Goal: Task Accomplishment & Management: Complete application form

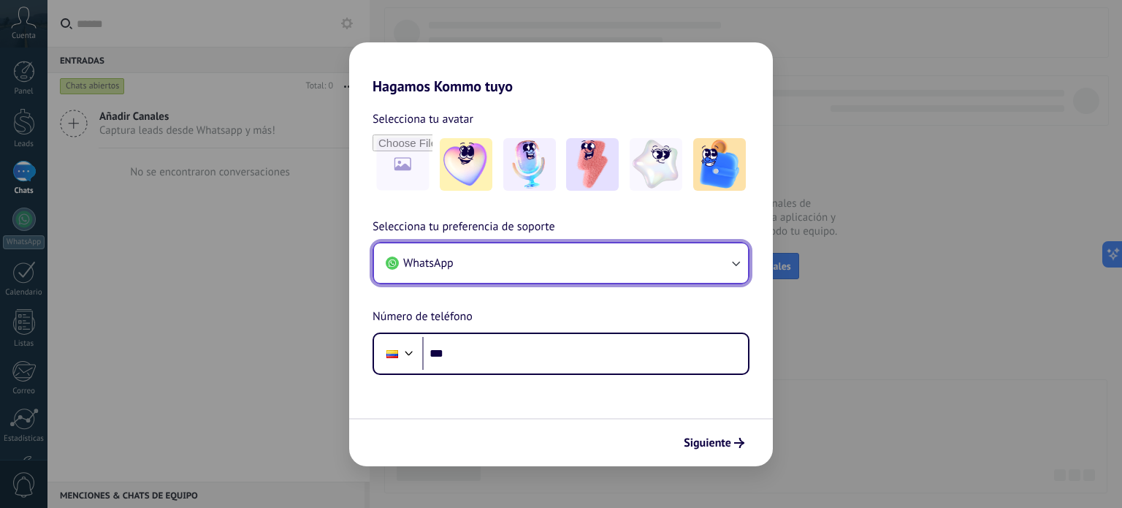
click at [739, 262] on icon "button" at bounding box center [735, 263] width 15 height 15
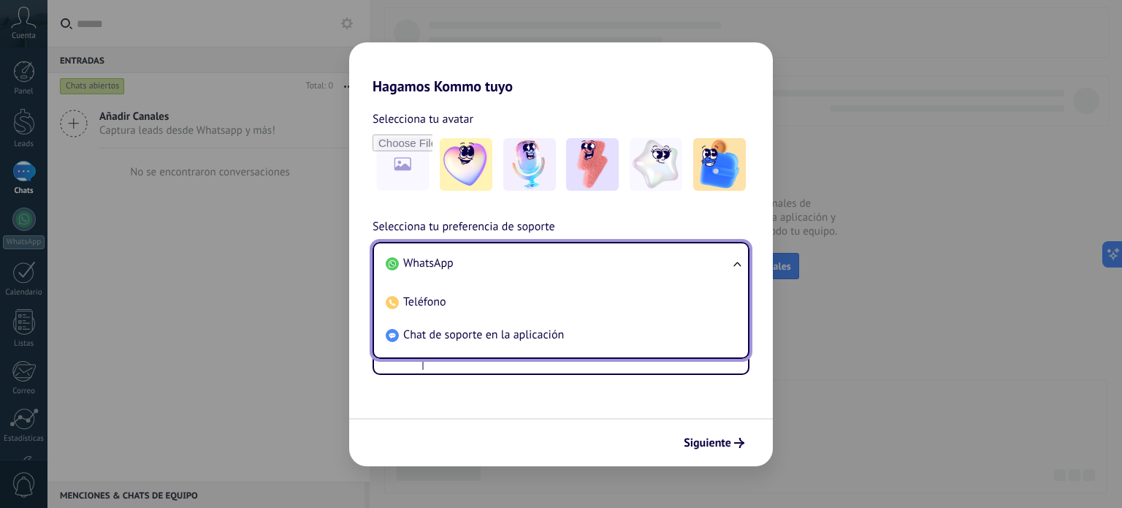
click at [736, 264] on ul "WhatsApp Teléfono Chat de soporte en la aplicación" at bounding box center [561, 300] width 377 height 117
click at [435, 264] on span "WhatsApp" at bounding box center [428, 263] width 50 height 15
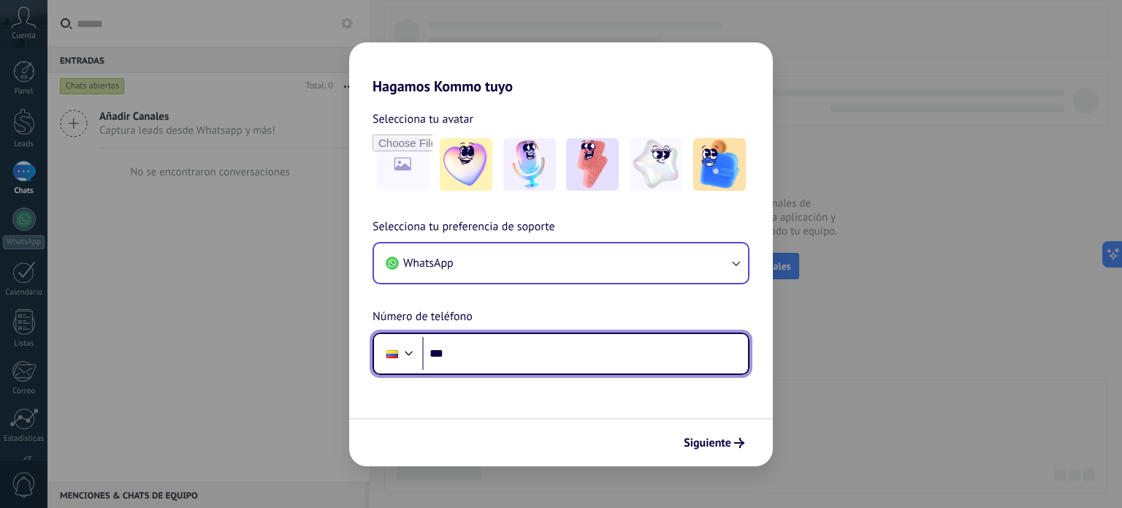
click at [486, 355] on input "***" at bounding box center [585, 354] width 326 height 34
type input "**********"
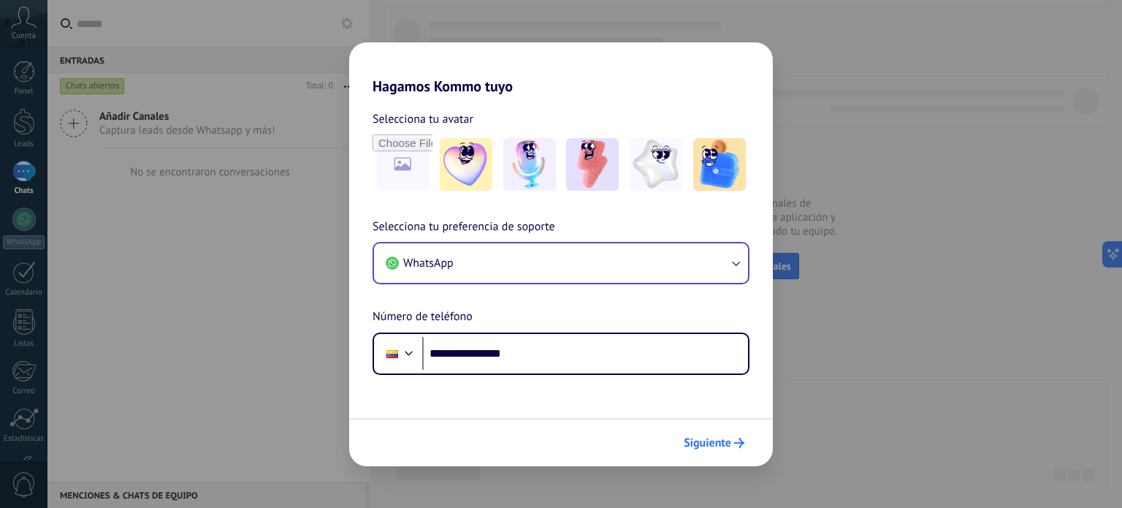
click at [726, 448] on span "Siguiente" at bounding box center [707, 443] width 47 height 10
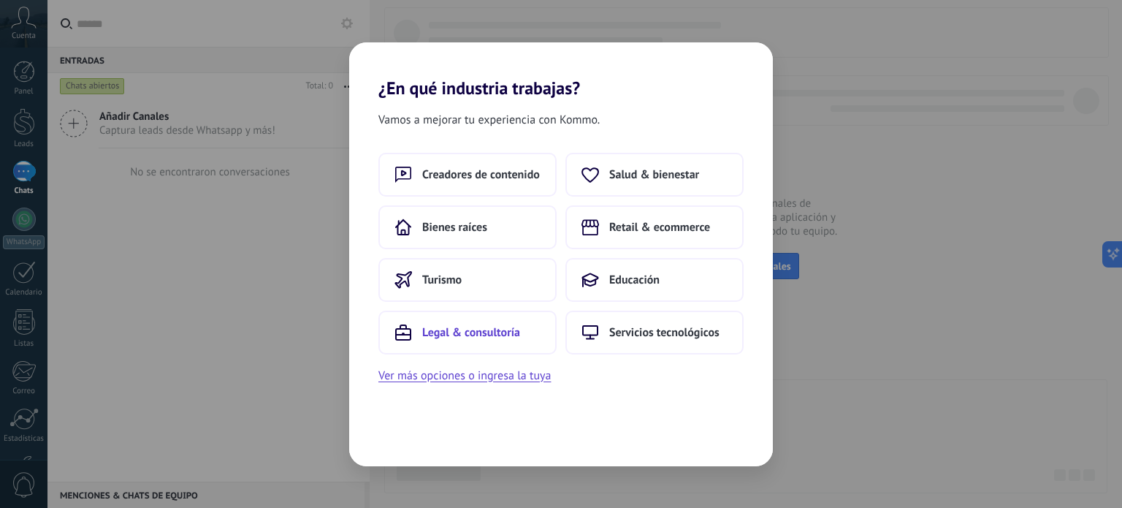
click at [533, 345] on button "Legal & consultoría" at bounding box center [467, 332] width 178 height 44
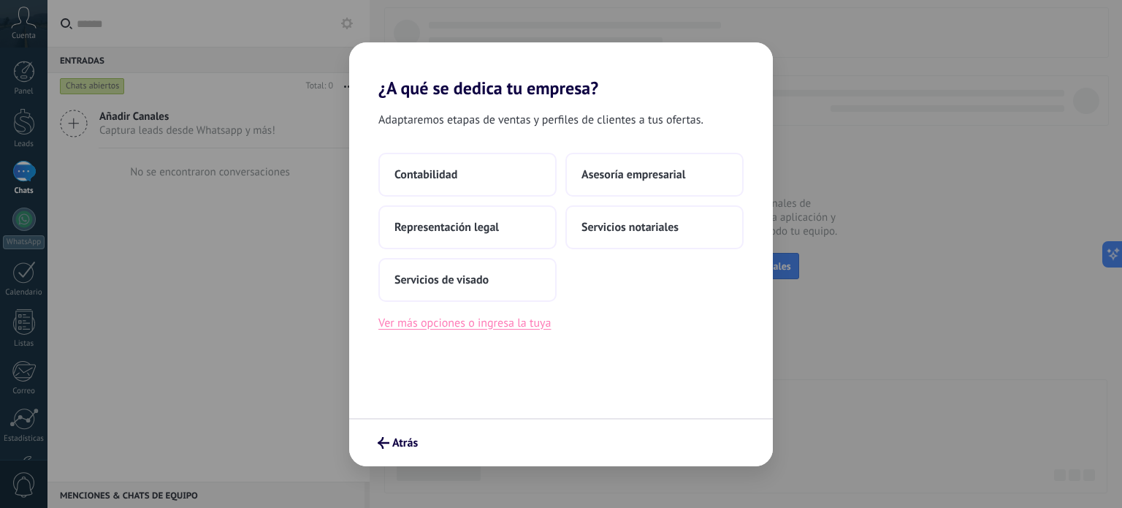
click at [530, 329] on button "Ver más opciones o ingresa la tuya" at bounding box center [464, 322] width 172 height 19
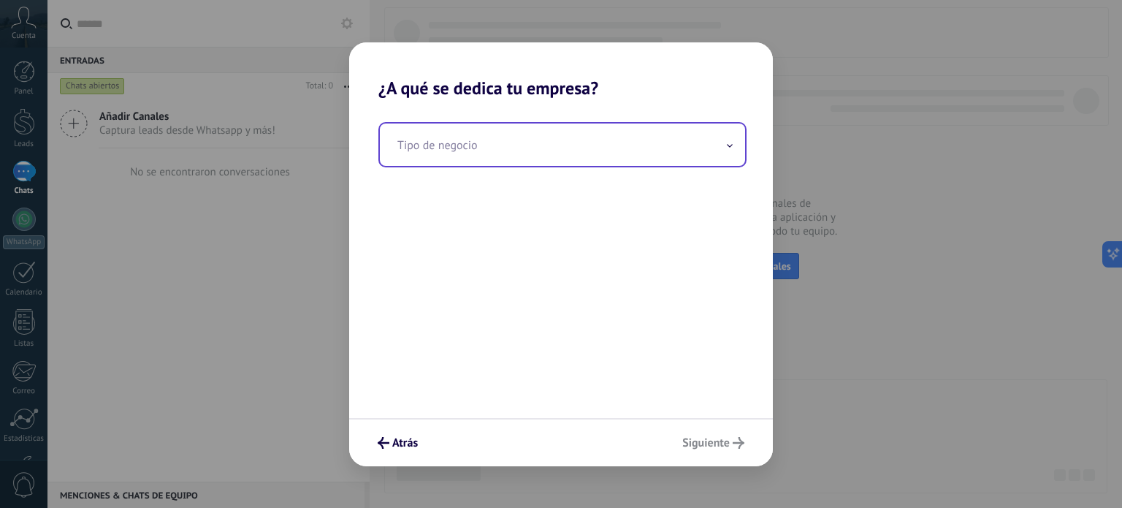
click at [541, 161] on input "text" at bounding box center [562, 144] width 365 height 42
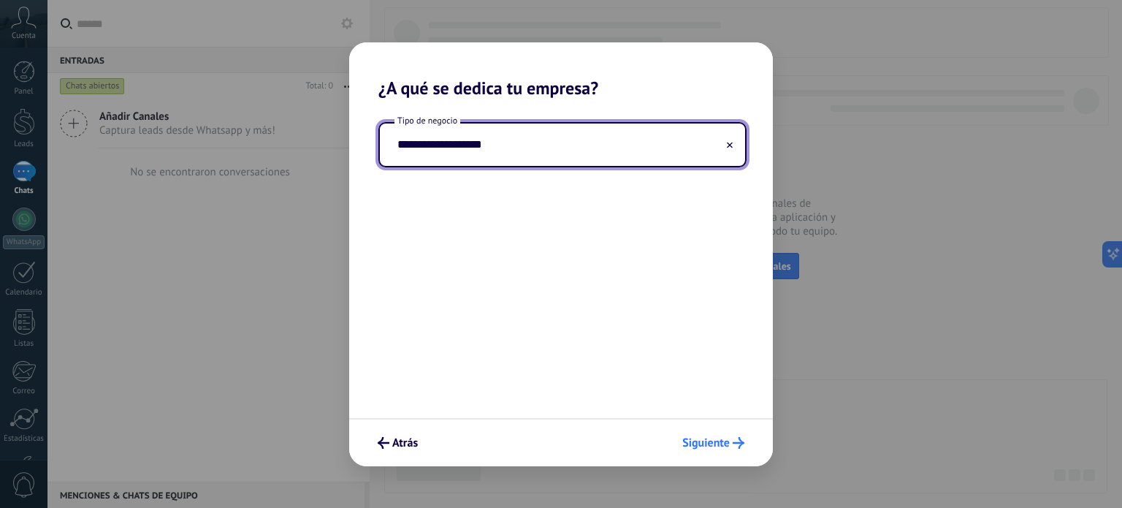
type input "**********"
click at [713, 452] on button "Siguiente" at bounding box center [713, 442] width 75 height 25
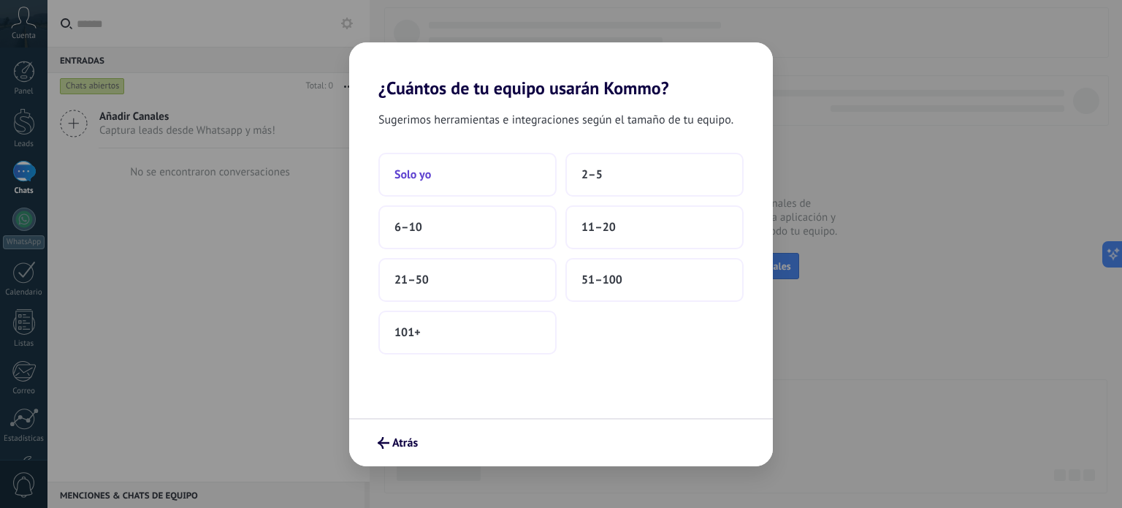
click at [430, 172] on span "Solo yo" at bounding box center [412, 174] width 37 height 15
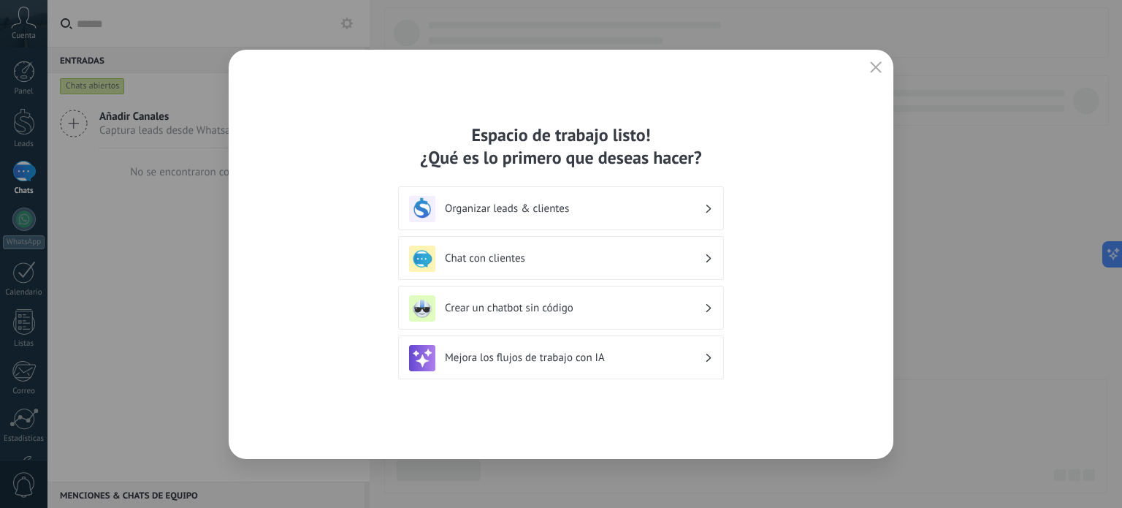
click at [511, 257] on h3 "Chat con clientes" at bounding box center [574, 258] width 259 height 14
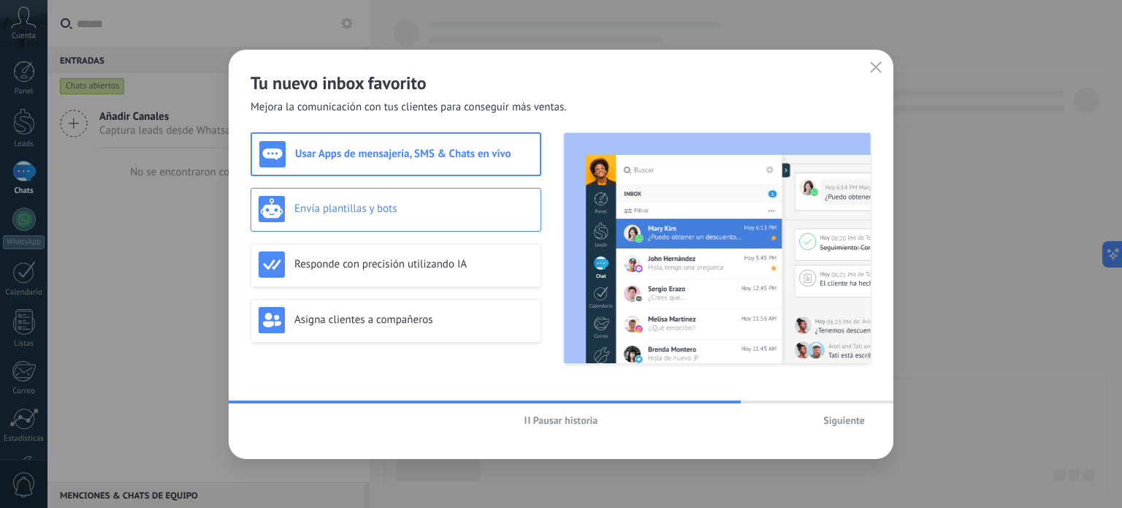
click at [407, 213] on h3 "Envía plantillas y bots" at bounding box center [413, 209] width 239 height 14
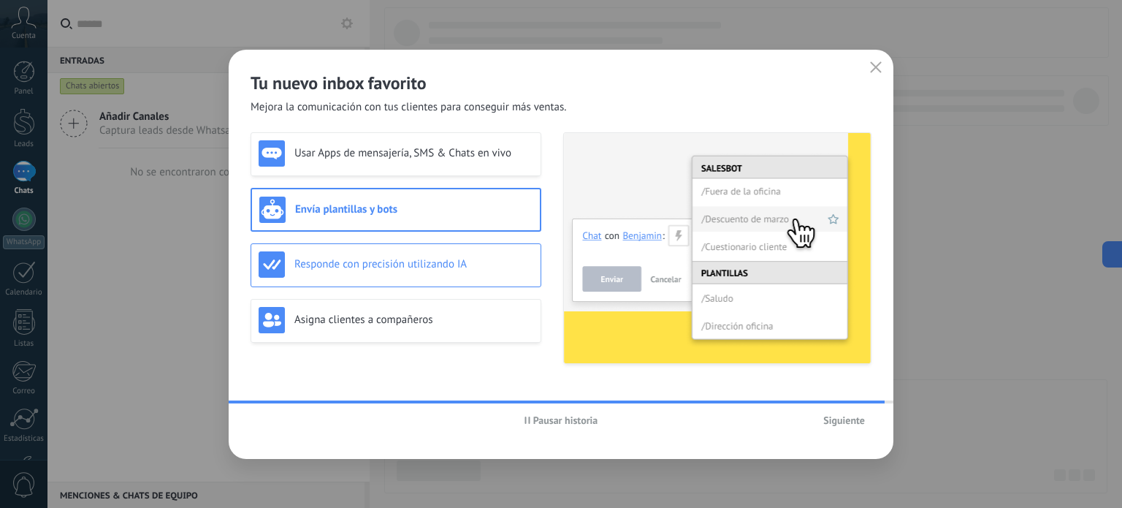
click at [404, 275] on div "Responde con precisión utilizando IA" at bounding box center [396, 264] width 275 height 26
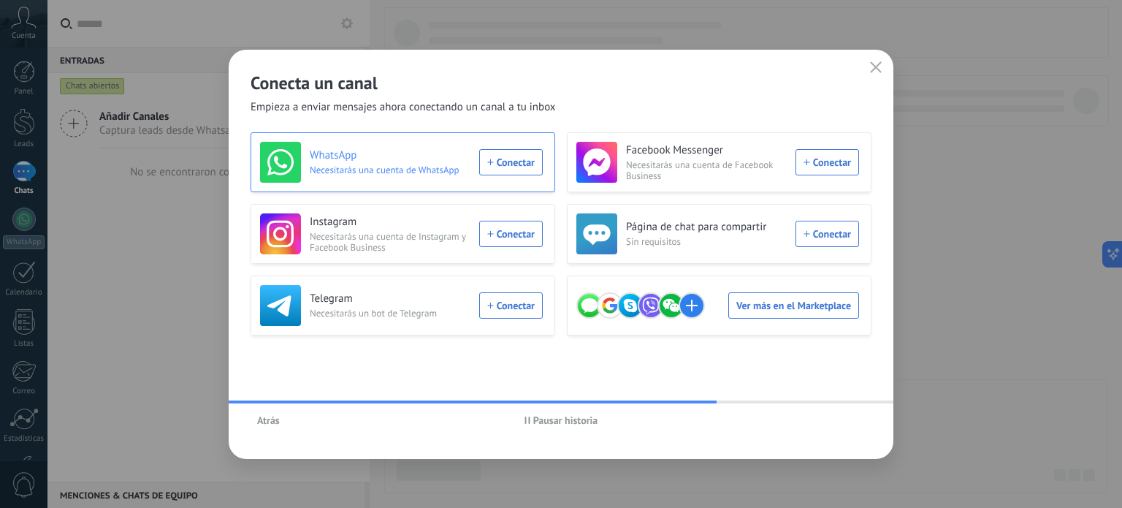
click at [517, 166] on div "WhatsApp Necesitarás una cuenta de WhatsApp Conectar" at bounding box center [401, 162] width 283 height 41
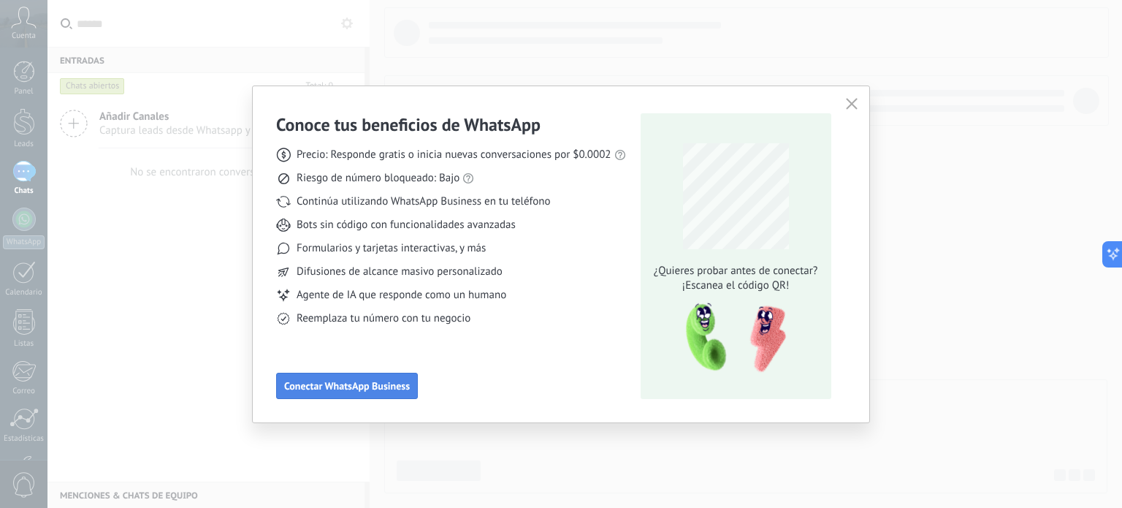
click at [337, 385] on span "Conectar WhatsApp Business" at bounding box center [347, 386] width 126 height 10
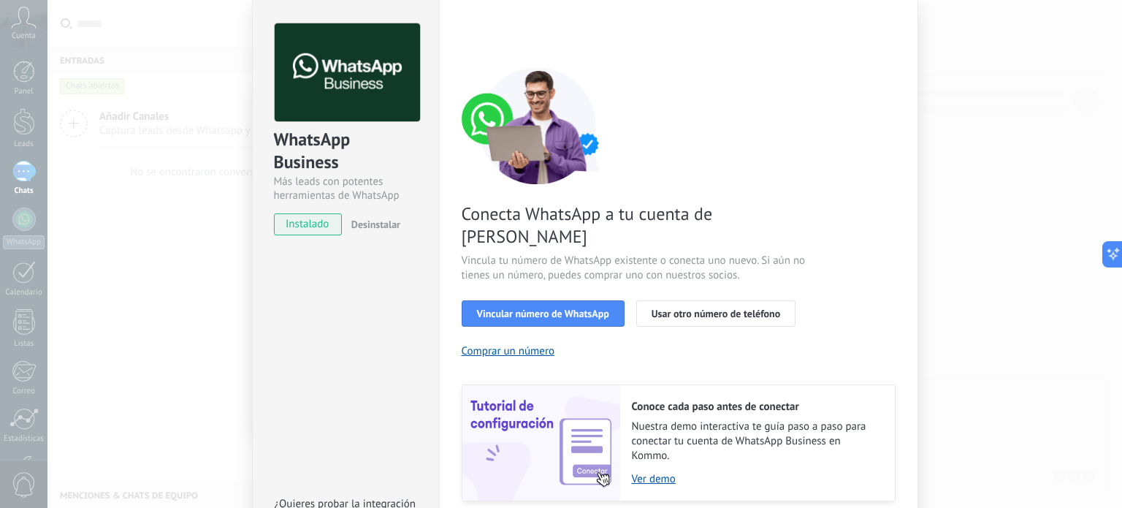
scroll to position [73, 0]
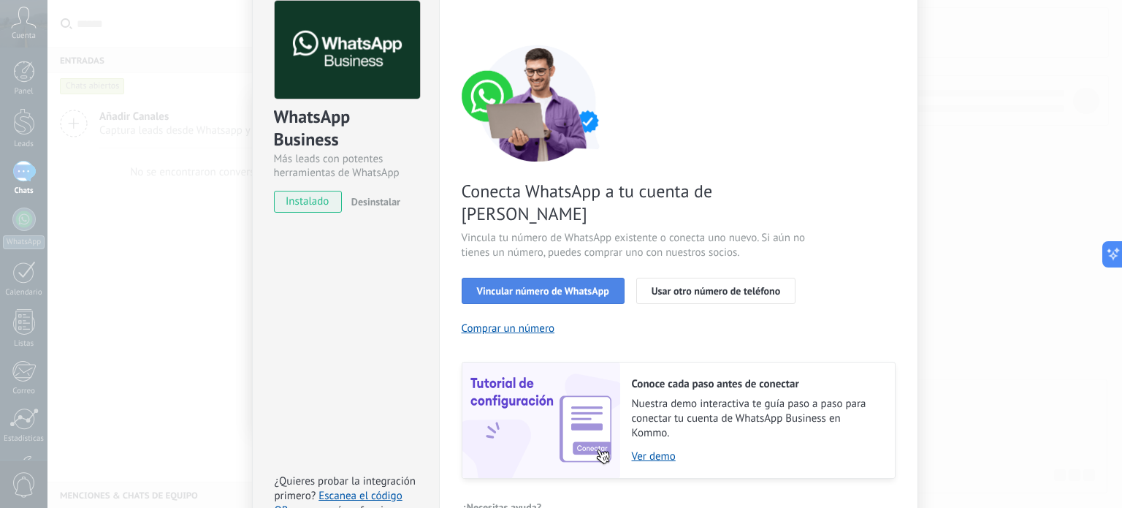
click at [545, 286] on span "Vincular número de WhatsApp" at bounding box center [543, 291] width 132 height 10
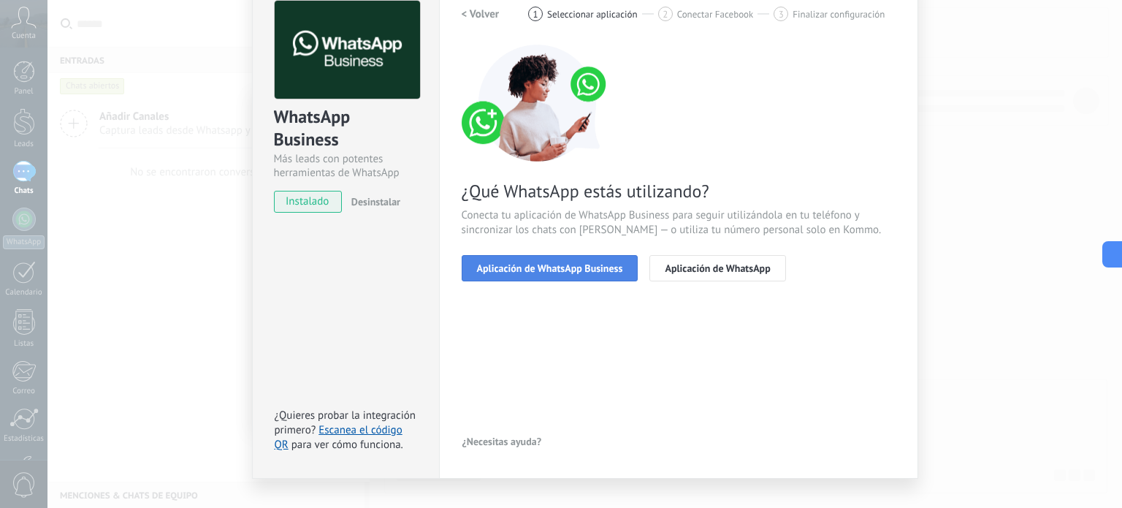
click at [555, 271] on span "Aplicación de WhatsApp Business" at bounding box center [550, 268] width 146 height 10
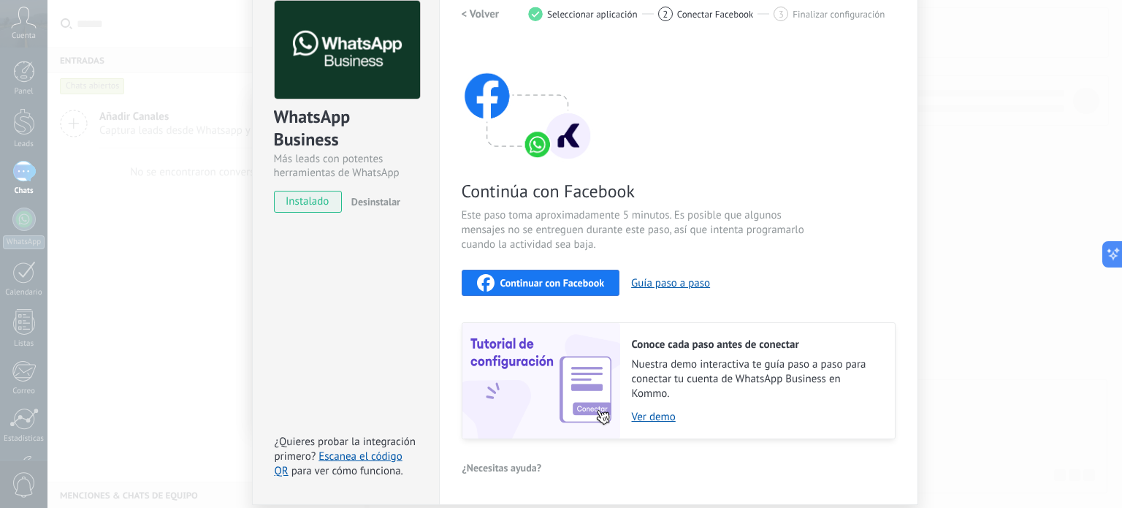
scroll to position [123, 0]
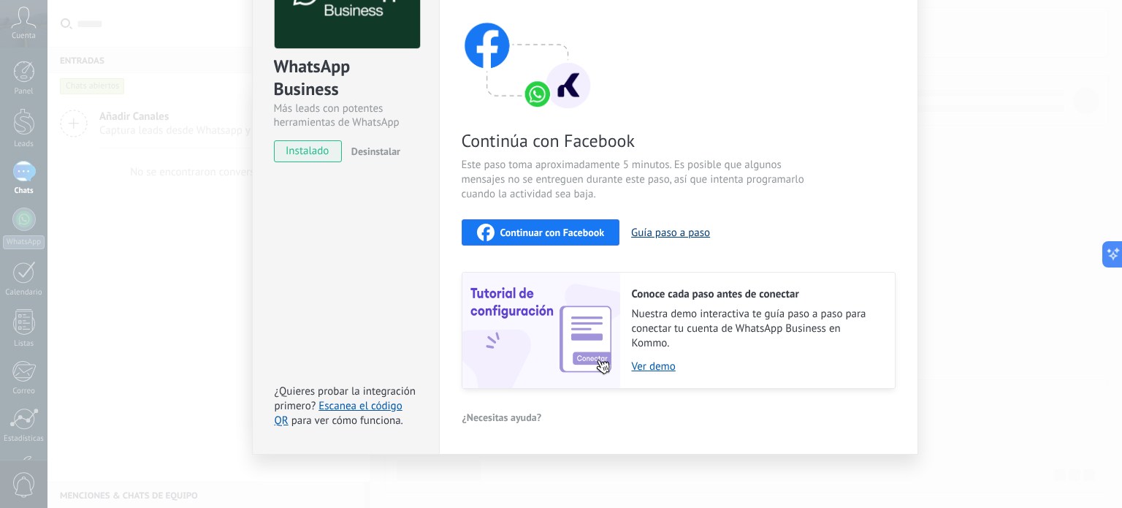
click at [684, 230] on button "Guía paso a paso" at bounding box center [670, 233] width 79 height 14
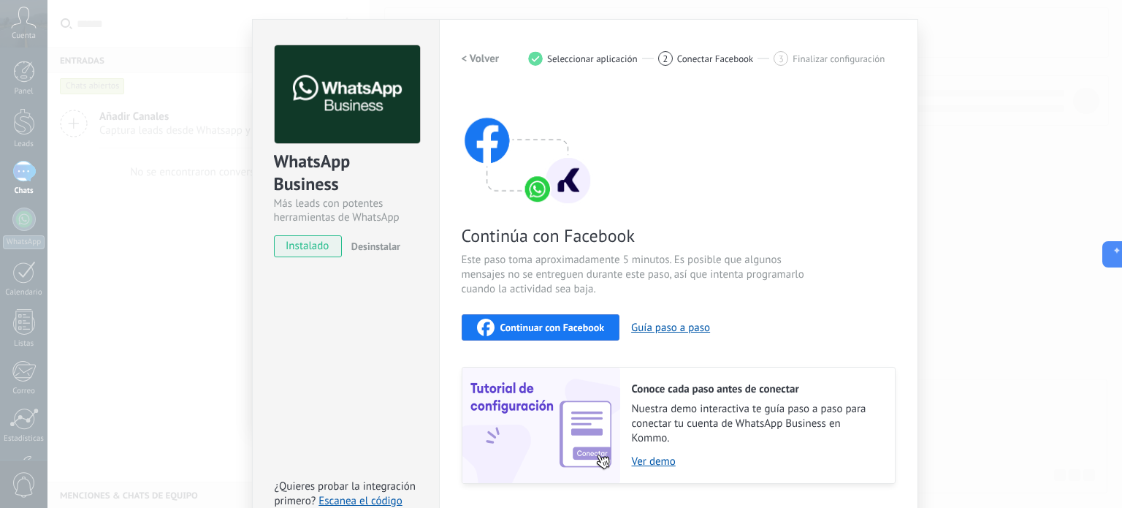
scroll to position [0, 0]
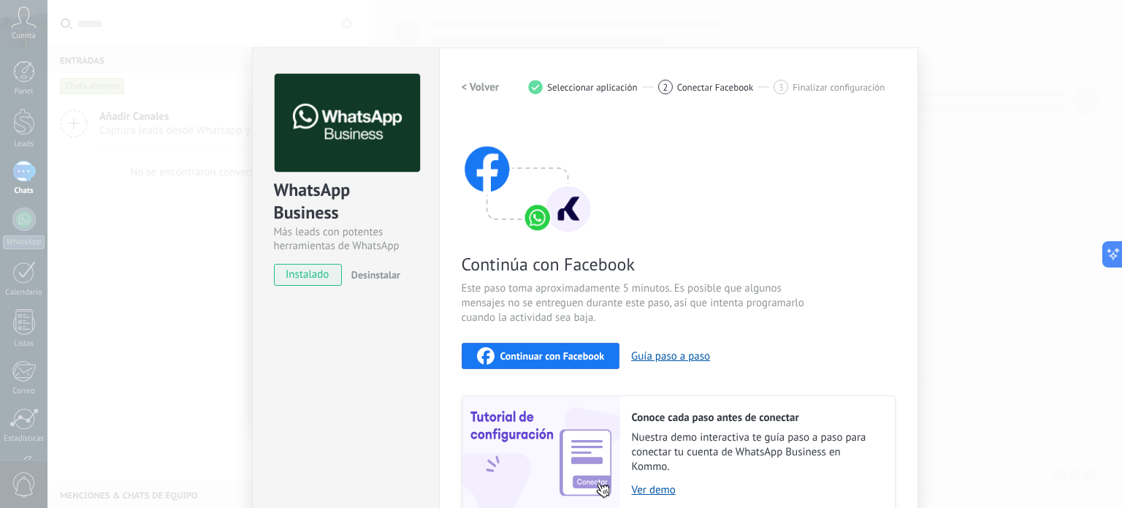
click at [558, 356] on span "Continuar con Facebook" at bounding box center [552, 356] width 104 height 10
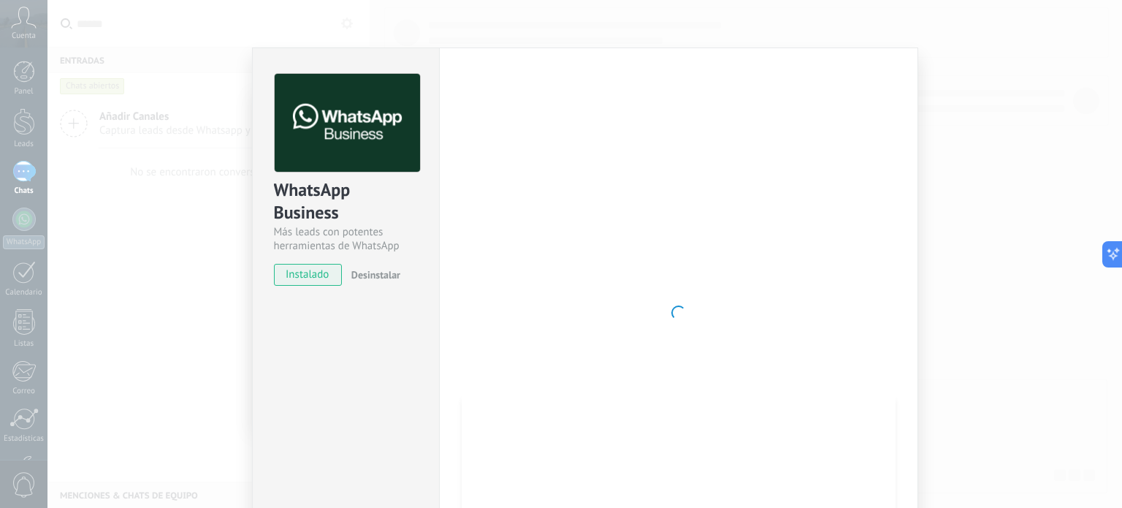
drag, startPoint x: 665, startPoint y: 299, endPoint x: 672, endPoint y: 313, distance: 15.4
click at [657, 315] on div at bounding box center [679, 313] width 434 height 478
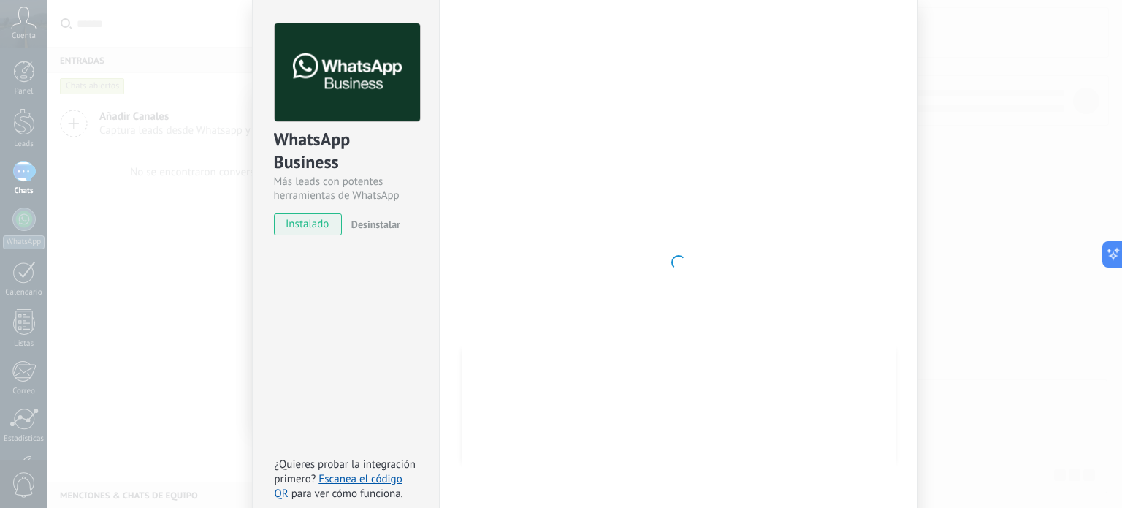
scroll to position [73, 0]
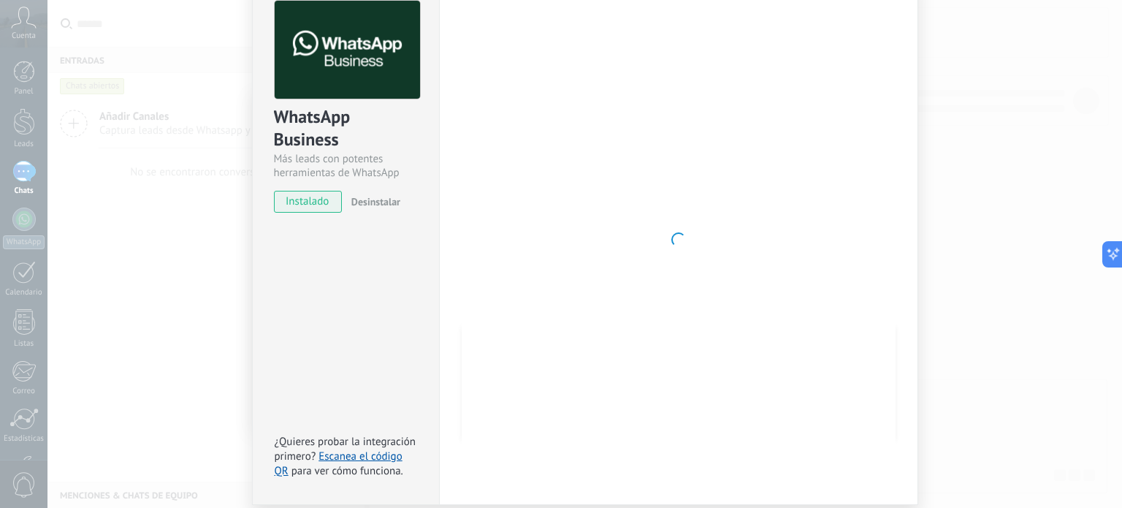
click at [181, 256] on div "WhatsApp Business Más leads con potentes herramientas de WhatsApp instalado Des…" at bounding box center [584, 254] width 1075 height 508
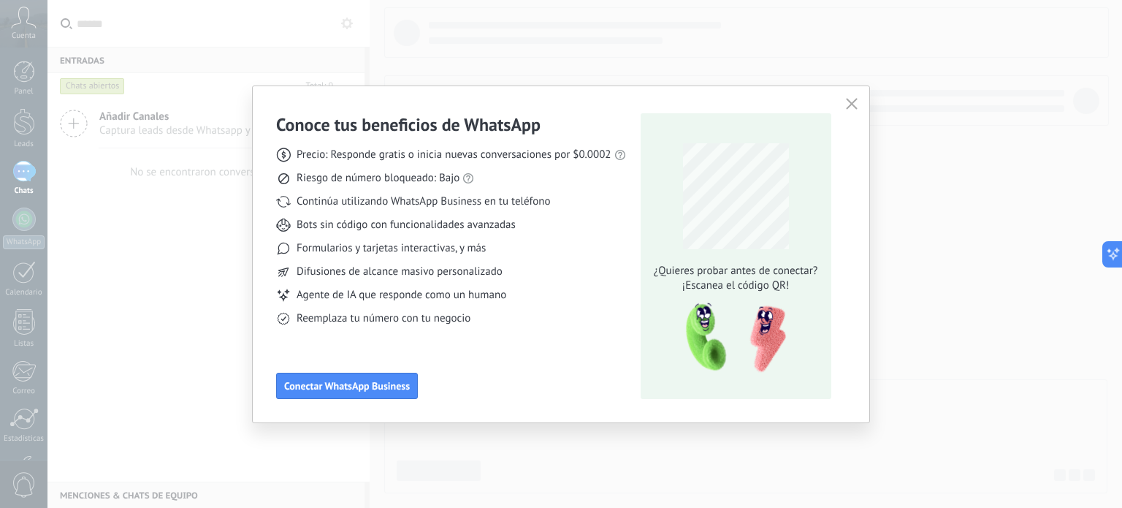
scroll to position [0, 0]
click at [853, 103] on icon "button" at bounding box center [852, 104] width 12 height 12
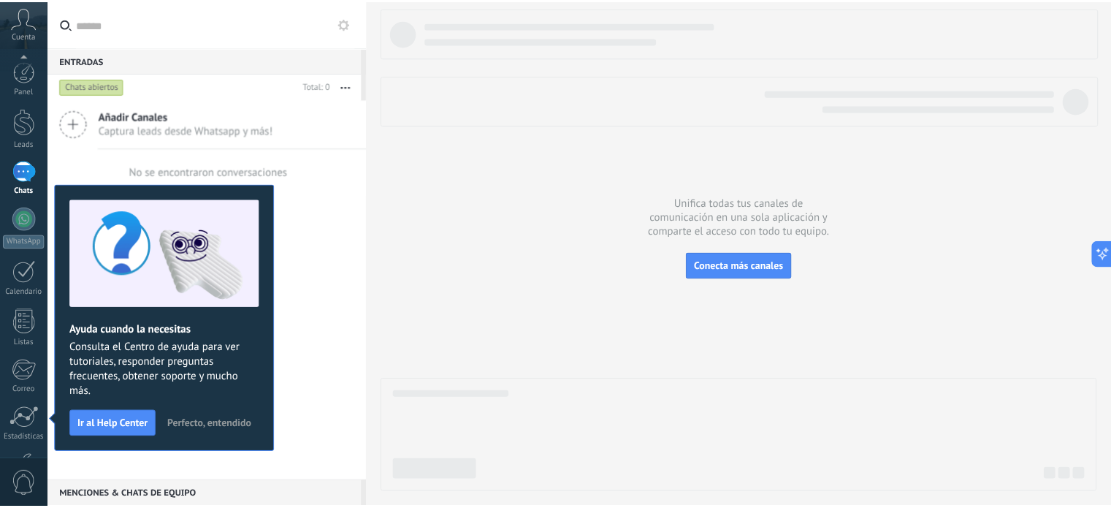
scroll to position [99, 0]
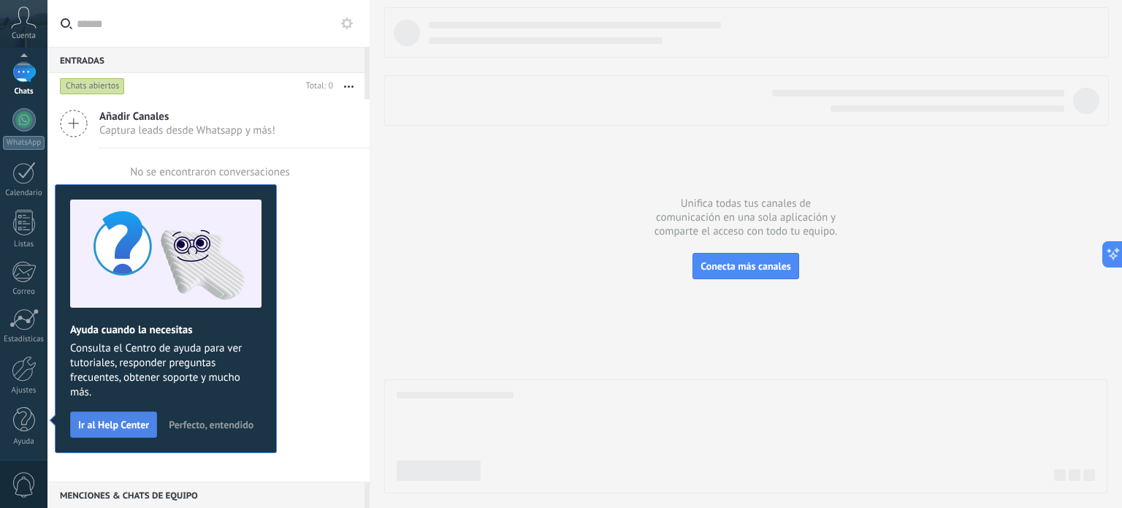
click at [114, 430] on button "Ir al Help Center" at bounding box center [113, 424] width 87 height 26
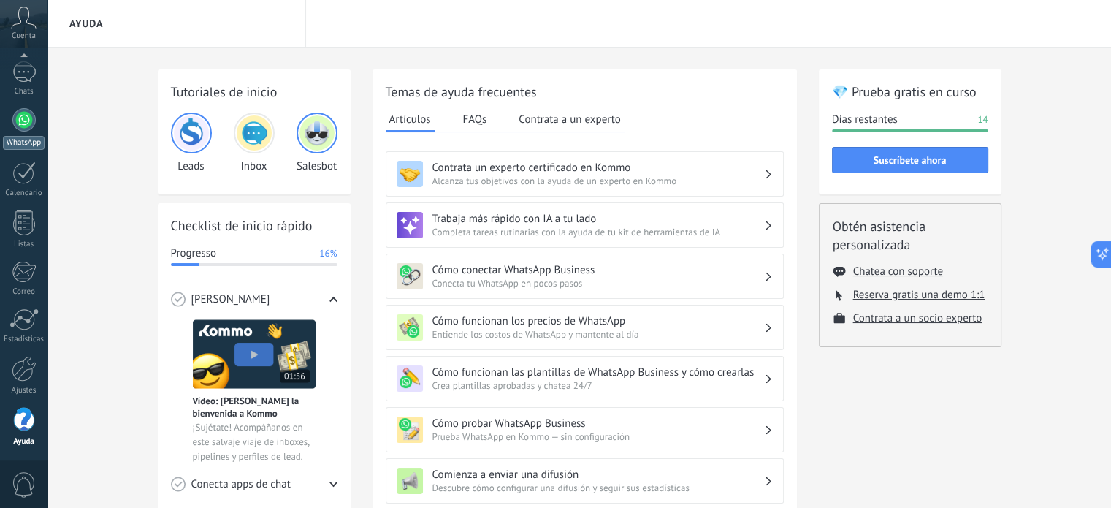
click at [22, 128] on div at bounding box center [23, 119] width 23 height 23
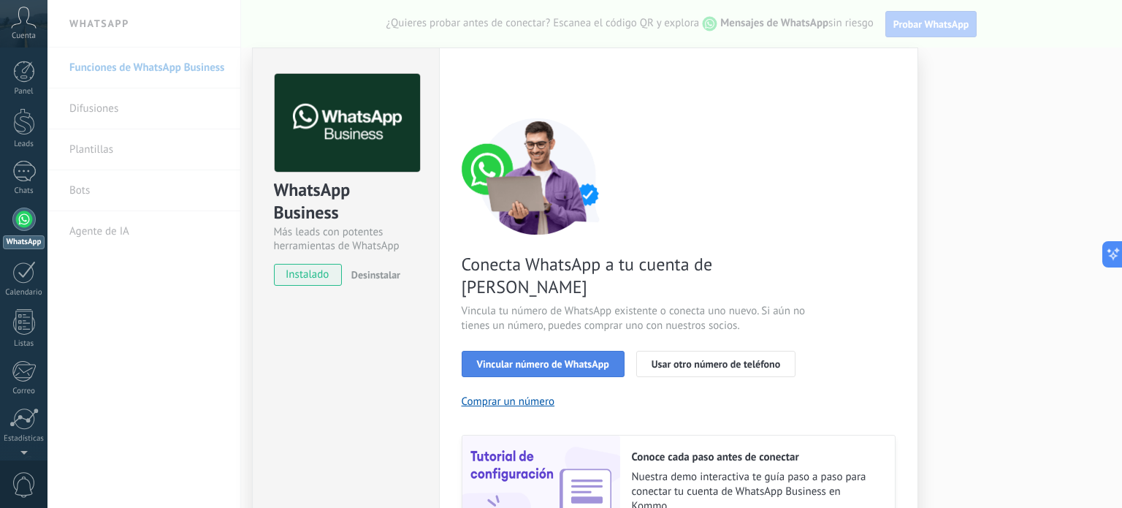
click at [595, 359] on span "Vincular número de WhatsApp" at bounding box center [543, 364] width 132 height 10
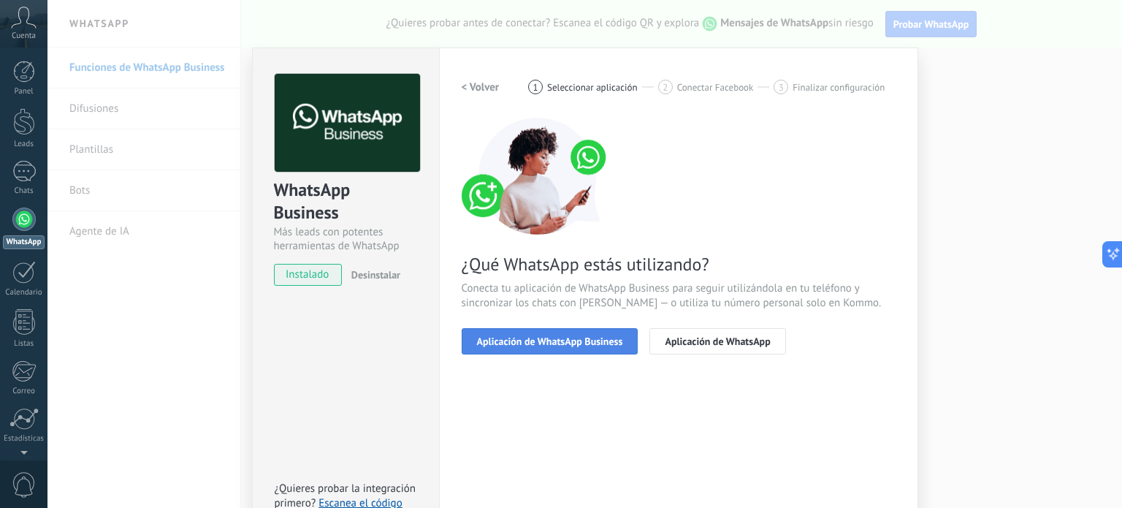
click at [555, 340] on span "Aplicación de WhatsApp Business" at bounding box center [550, 341] width 146 height 10
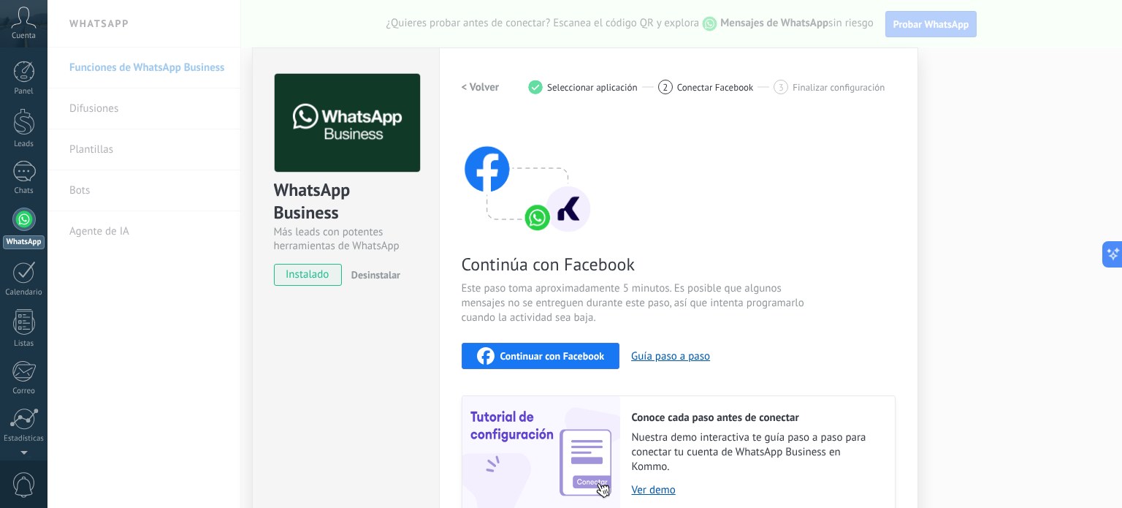
click at [571, 358] on span "Continuar con Facebook" at bounding box center [552, 356] width 104 height 10
click at [977, 200] on div "WhatsApp Business Más leads con potentes herramientas de WhatsApp instalado Des…" at bounding box center [584, 254] width 1075 height 508
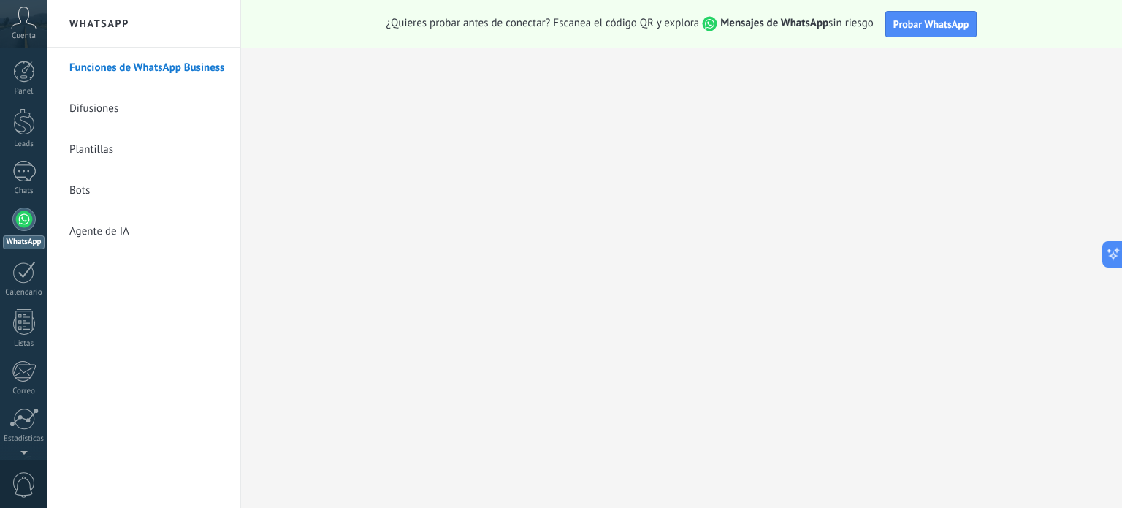
click at [123, 61] on link "Funciones de WhatsApp Business" at bounding box center [147, 67] width 156 height 41
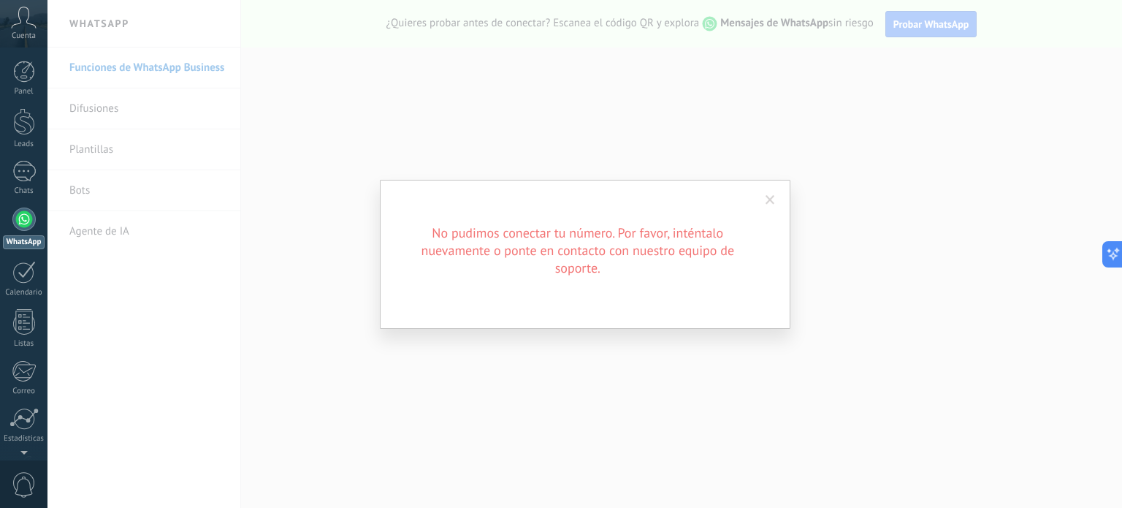
click at [771, 200] on span at bounding box center [770, 200] width 9 height 10
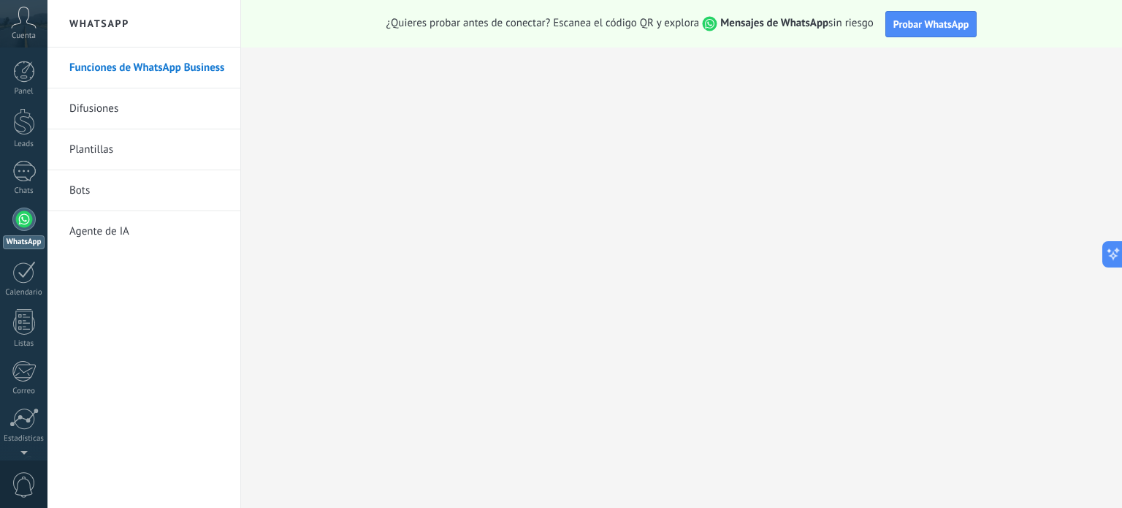
click at [86, 104] on link "Difusiones" at bounding box center [147, 108] width 156 height 41
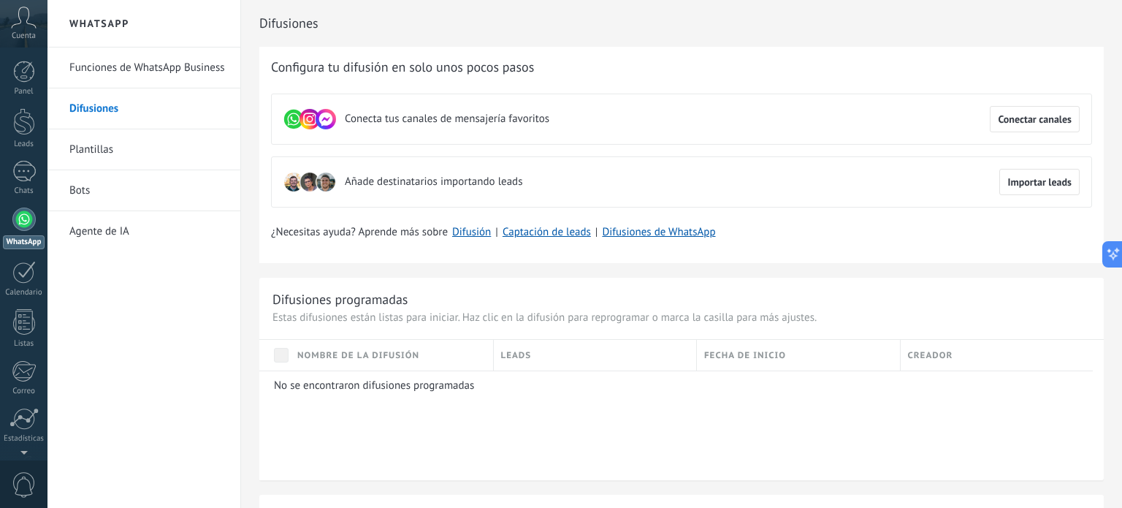
click at [120, 66] on link "Funciones de WhatsApp Business" at bounding box center [147, 67] width 156 height 41
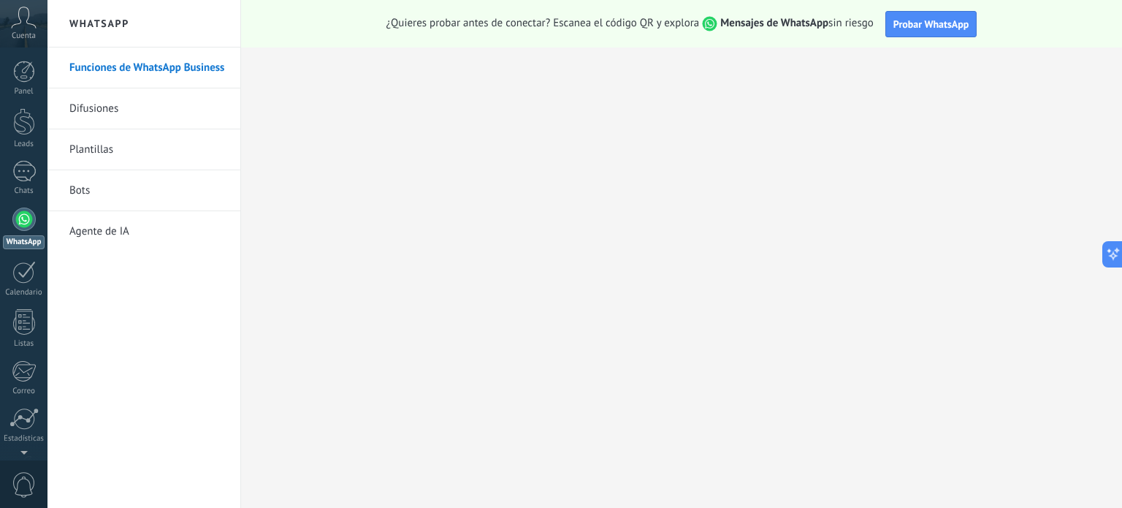
click at [26, 17] on icon at bounding box center [24, 18] width 26 height 22
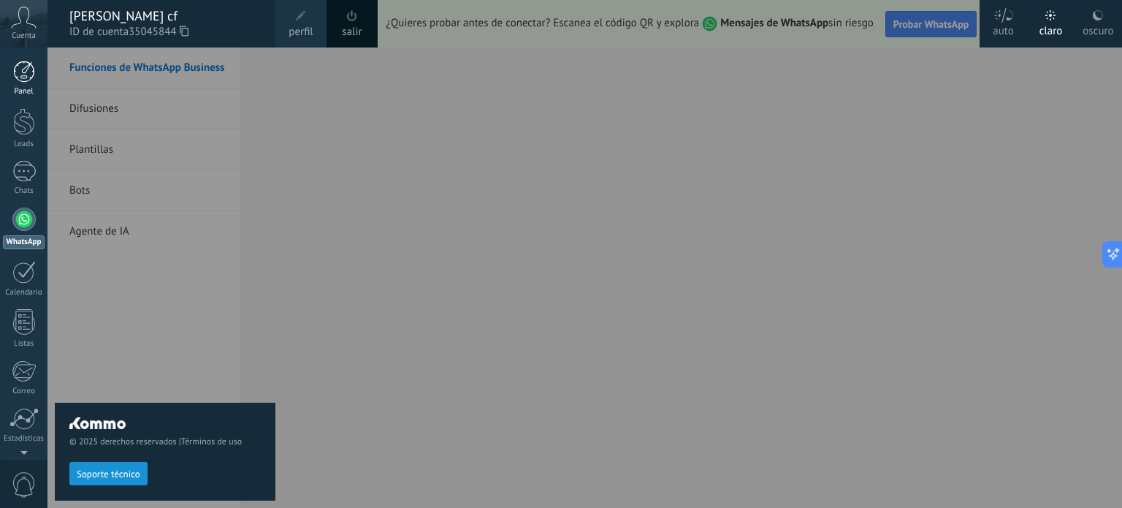
click at [20, 73] on div at bounding box center [24, 72] width 22 height 22
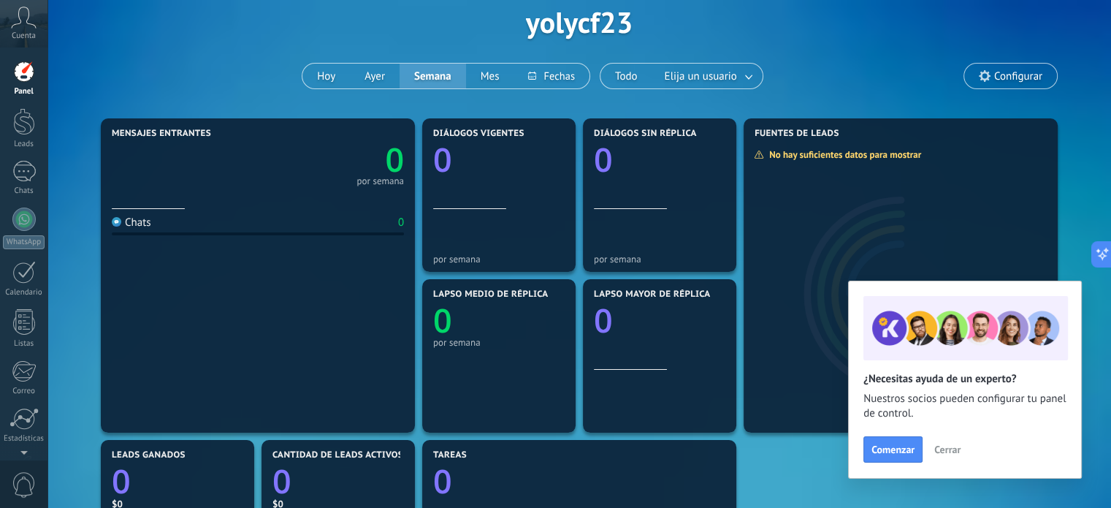
scroll to position [219, 0]
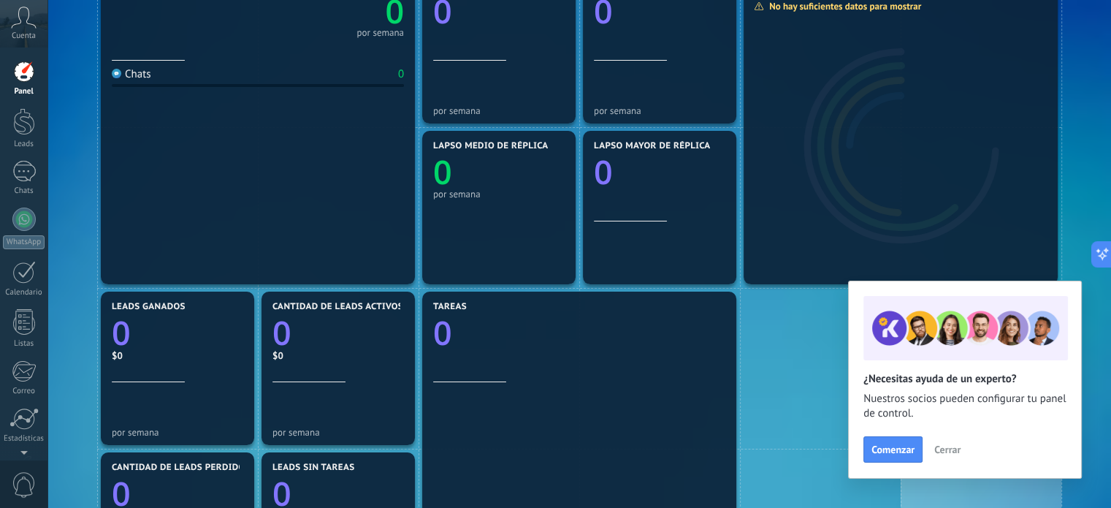
click at [946, 451] on span "Cerrar" at bounding box center [947, 449] width 26 height 10
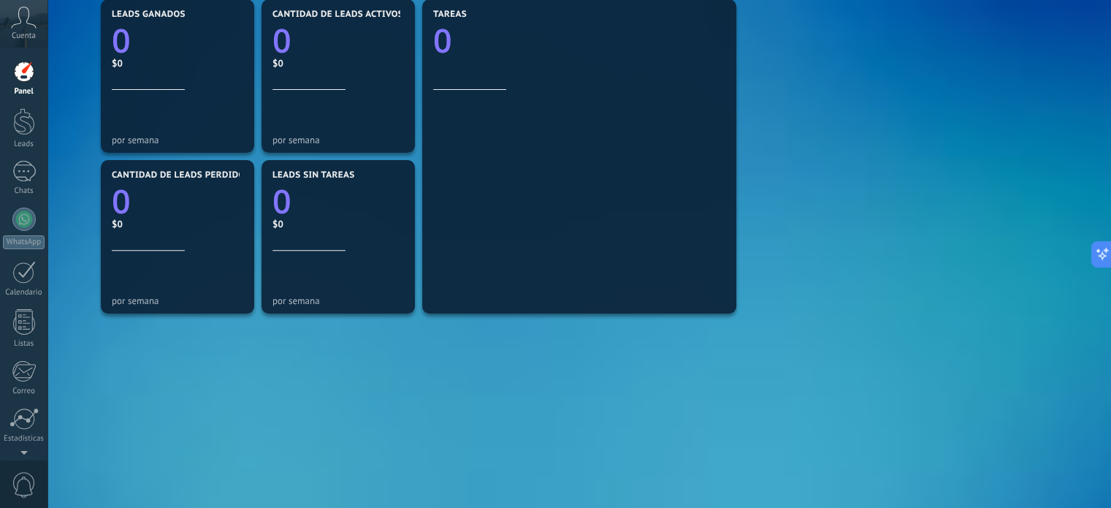
scroll to position [526, 0]
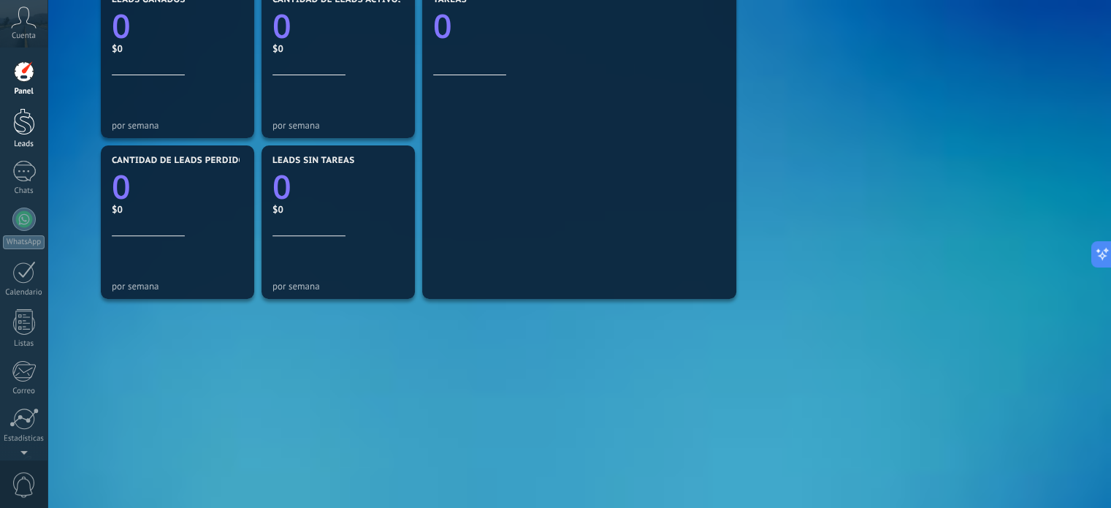
click at [18, 116] on div at bounding box center [24, 121] width 22 height 27
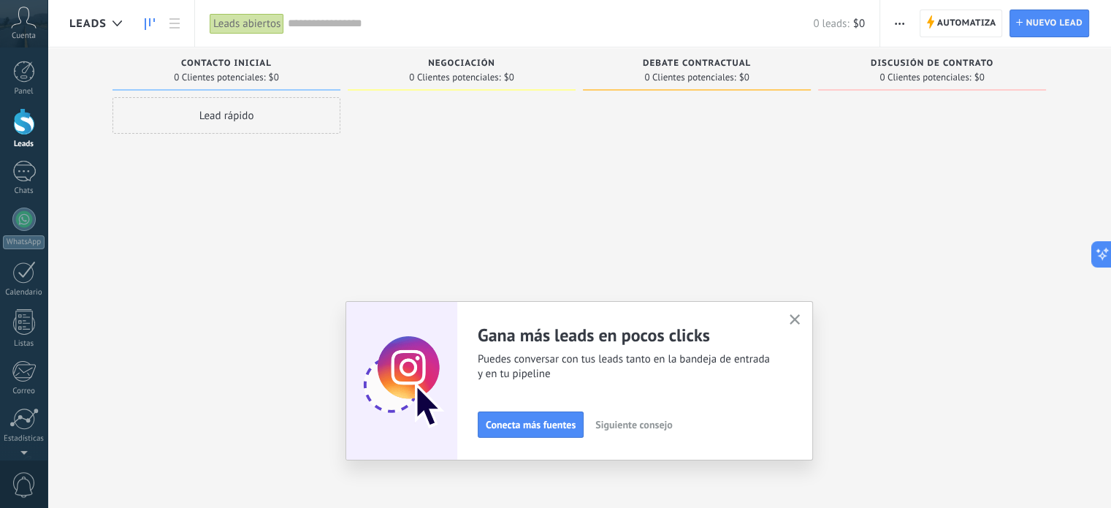
click at [801, 318] on icon "button" at bounding box center [795, 319] width 11 height 11
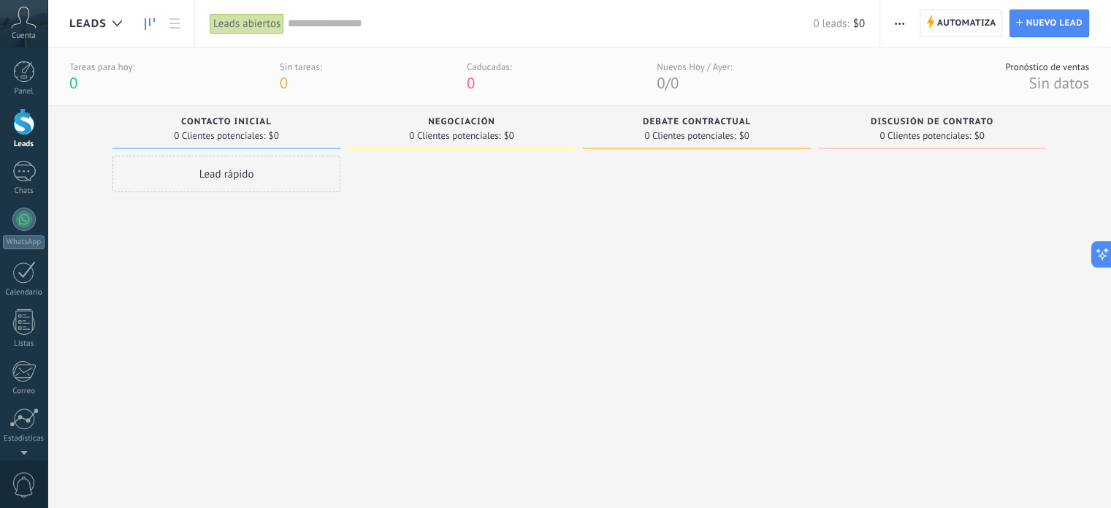
click at [955, 24] on span "Automatiza" at bounding box center [966, 23] width 59 height 26
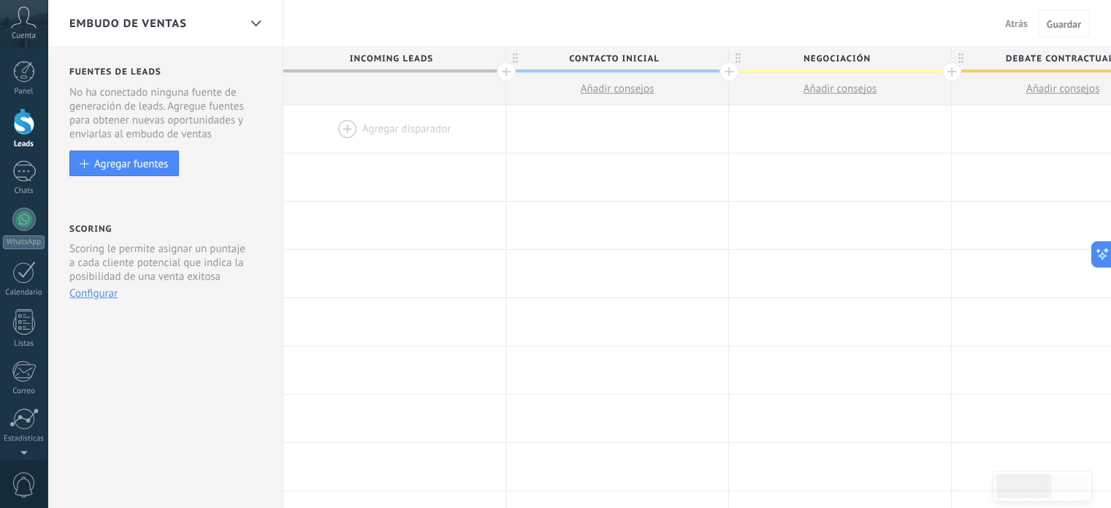
click at [1019, 19] on span "Atrás" at bounding box center [1016, 23] width 23 height 13
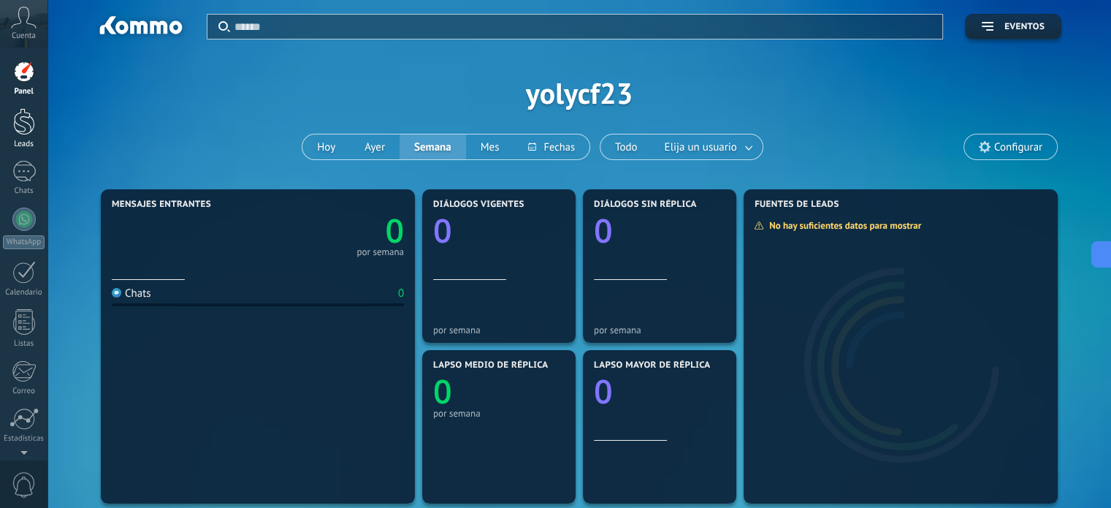
click at [19, 117] on div at bounding box center [24, 121] width 22 height 27
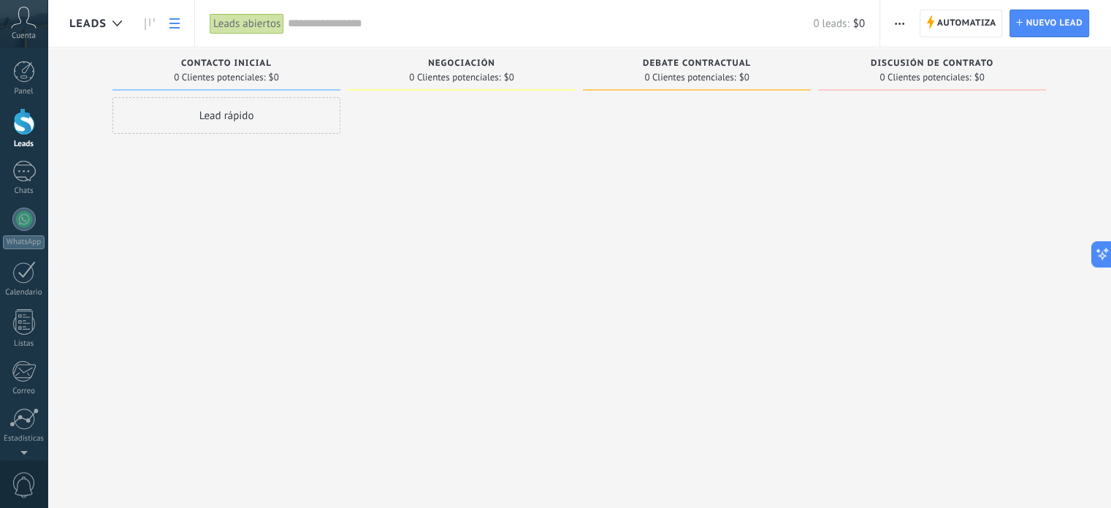
click at [169, 22] on icon at bounding box center [174, 23] width 10 height 10
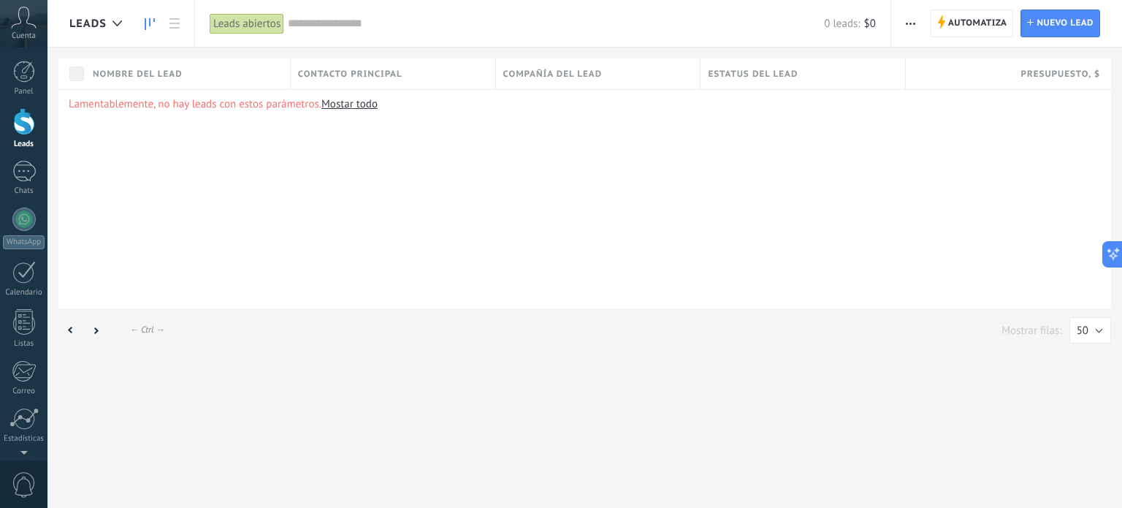
click at [159, 22] on link at bounding box center [149, 23] width 25 height 28
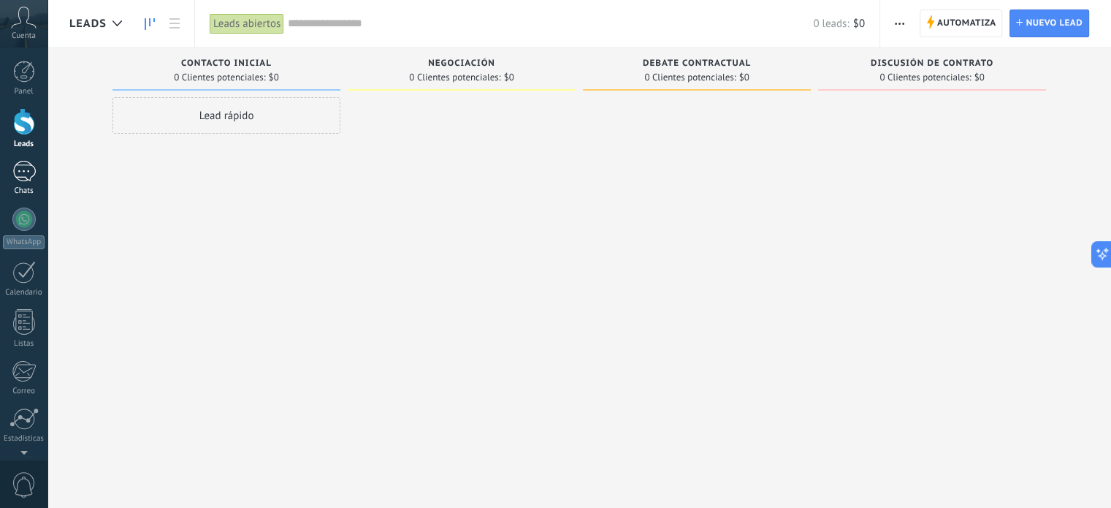
click at [17, 195] on div "Chats" at bounding box center [24, 190] width 42 height 9
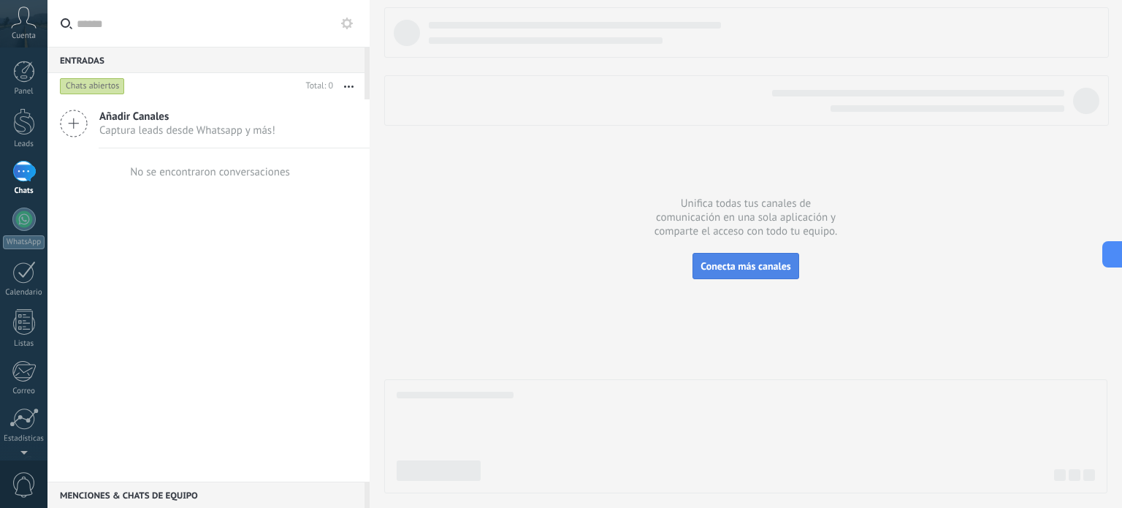
click at [751, 270] on span "Conecta más canales" at bounding box center [746, 265] width 90 height 13
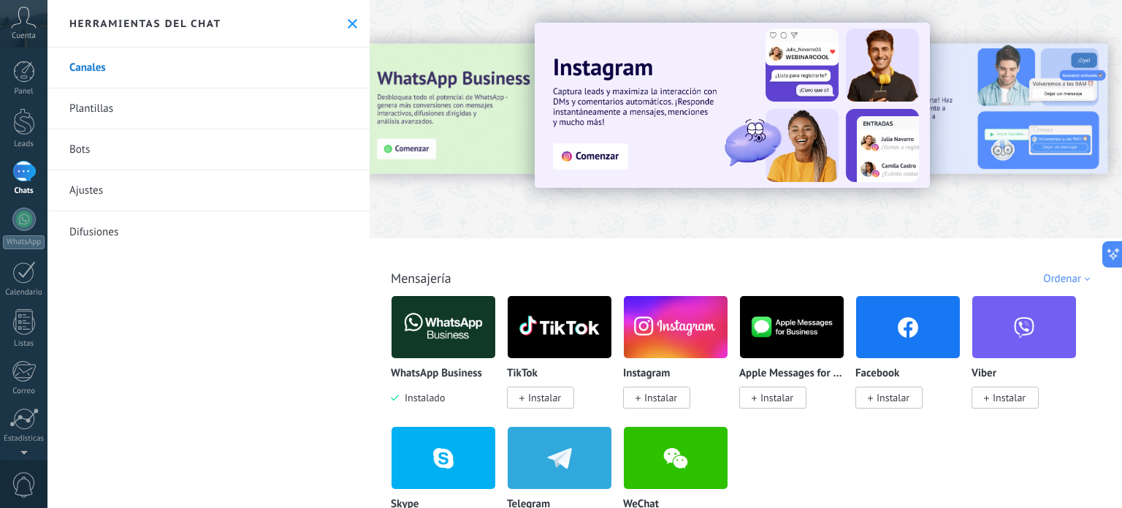
click at [77, 117] on link "Plantillas" at bounding box center [208, 108] width 322 height 41
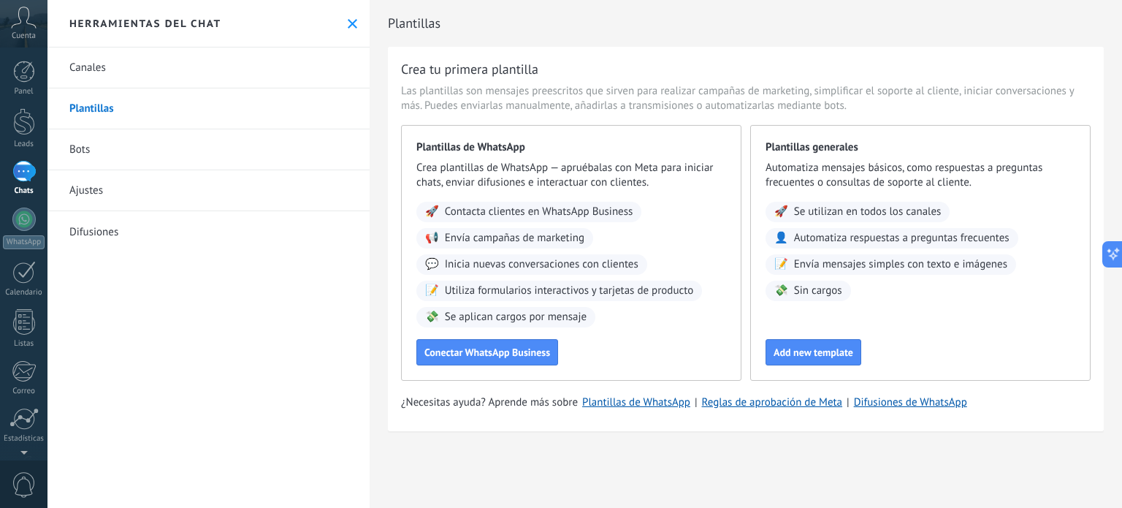
click at [76, 148] on link "Bots" at bounding box center [208, 149] width 322 height 41
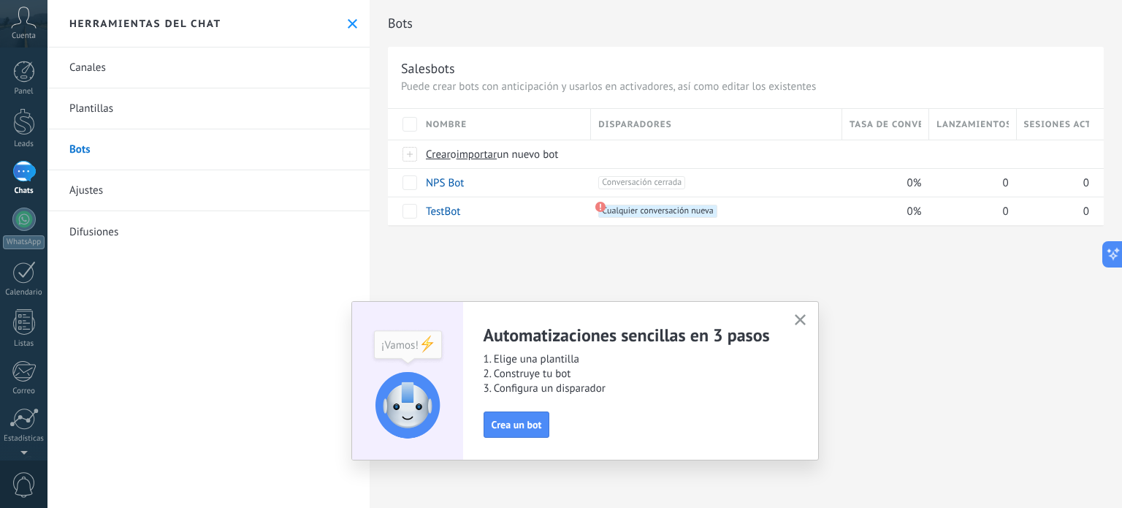
click at [798, 318] on use "button" at bounding box center [800, 319] width 11 height 11
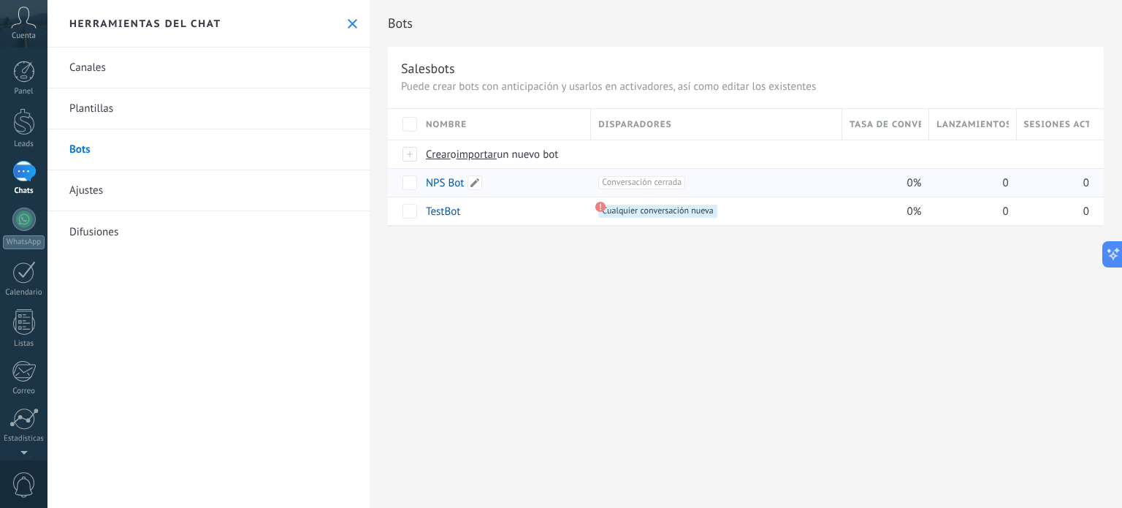
click at [534, 186] on div "NPS Bot" at bounding box center [501, 183] width 165 height 28
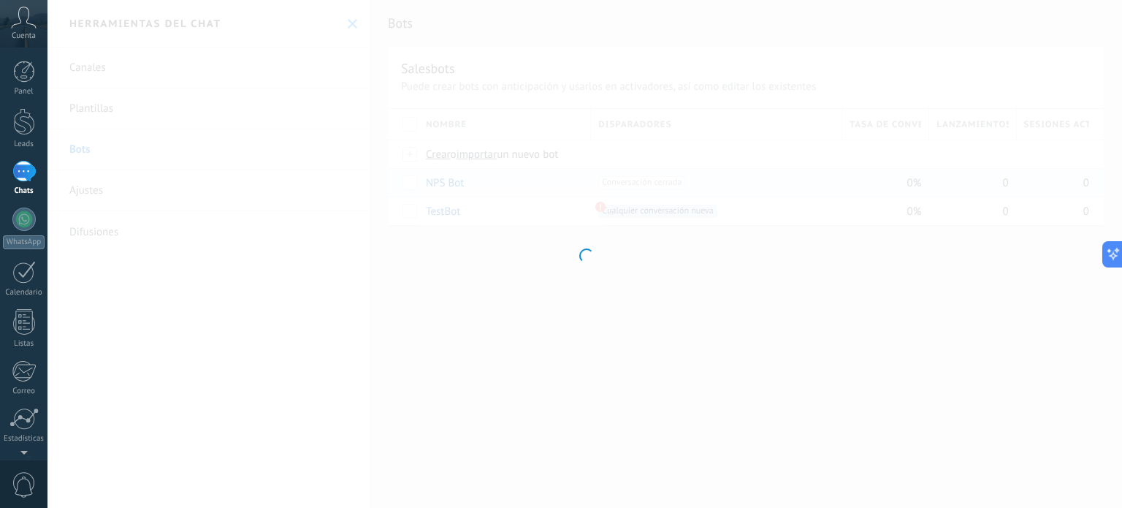
type input "*******"
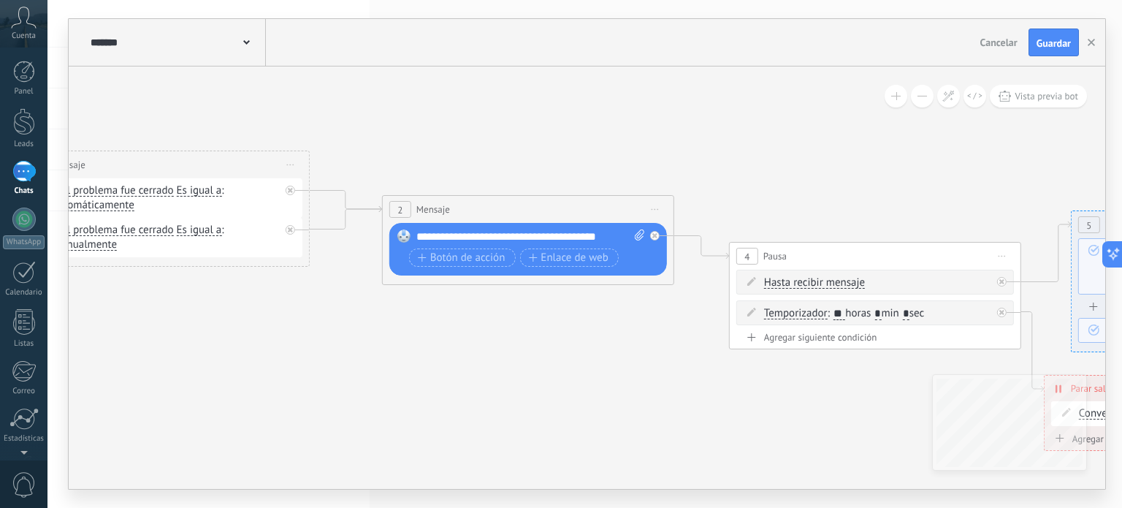
drag, startPoint x: 890, startPoint y: 194, endPoint x: 381, endPoint y: 92, distance: 518.6
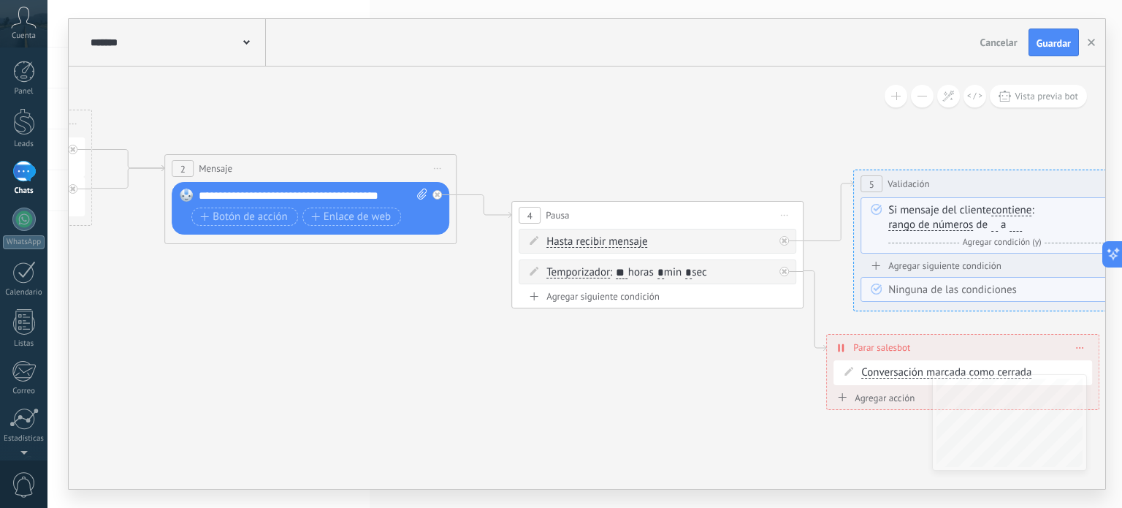
drag, startPoint x: 664, startPoint y: 370, endPoint x: 236, endPoint y: 289, distance: 435.8
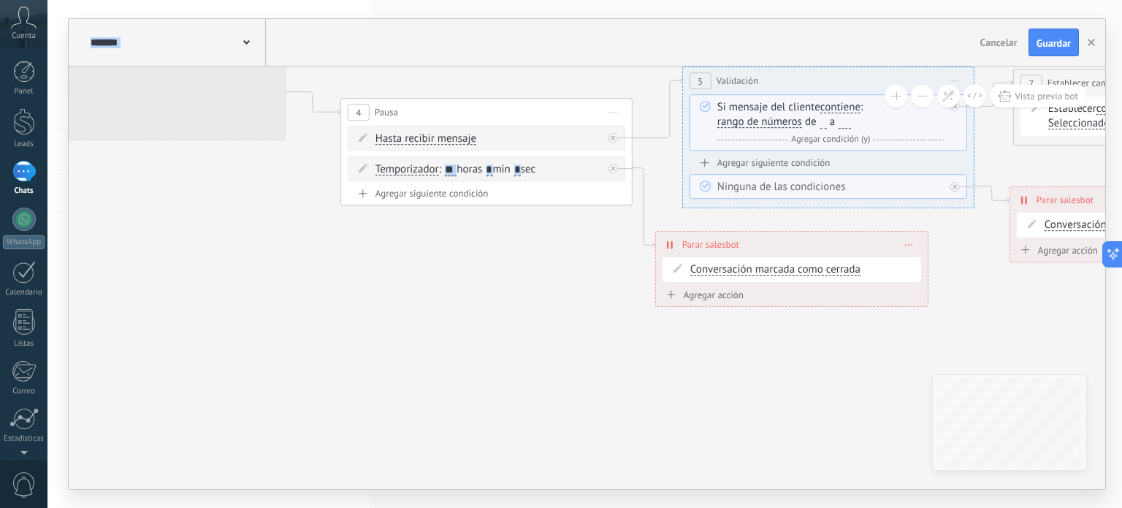
drag, startPoint x: 847, startPoint y: 424, endPoint x: 998, endPoint y: 335, distance: 174.5
click at [1031, 365] on icon at bounding box center [1055, 125] width 3869 height 1121
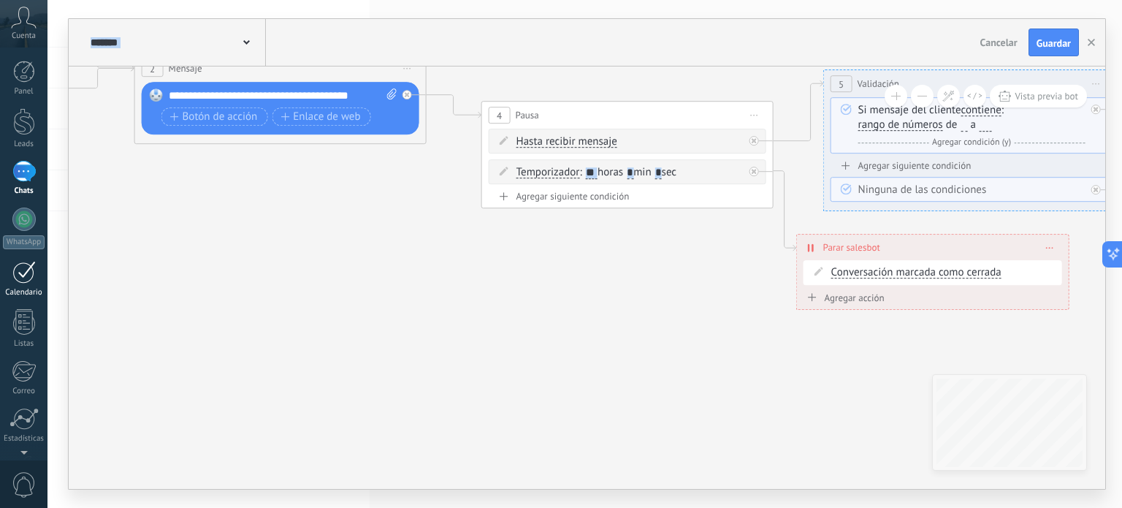
click at [29, 278] on div at bounding box center [23, 272] width 23 height 23
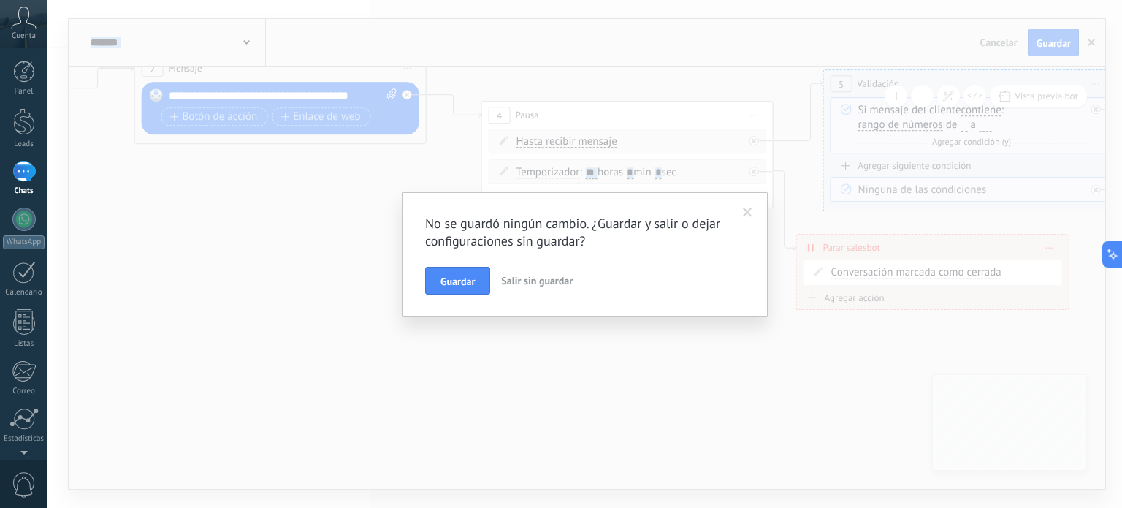
click at [526, 283] on span "Salir sin guardar" at bounding box center [537, 280] width 72 height 13
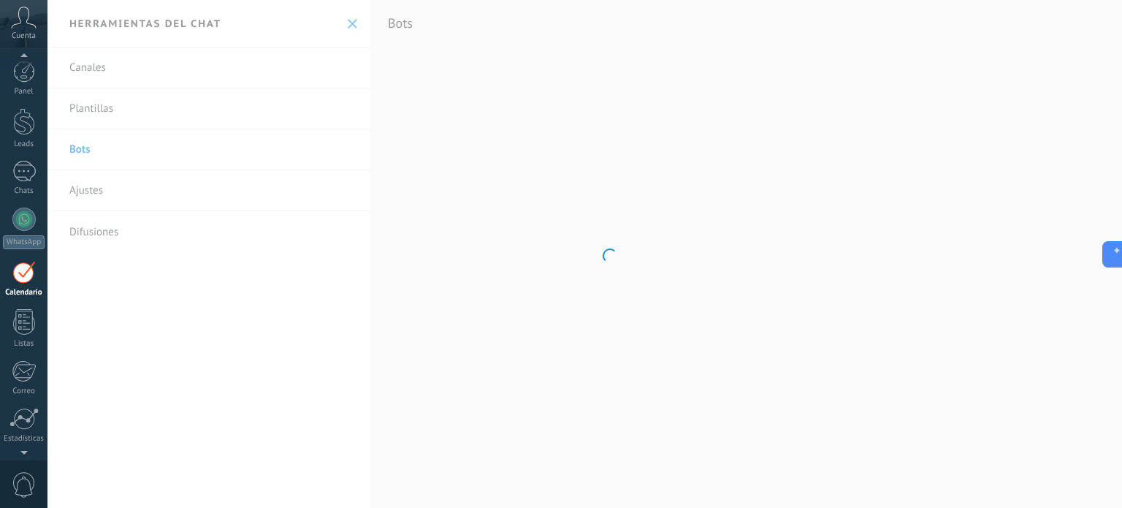
scroll to position [41, 0]
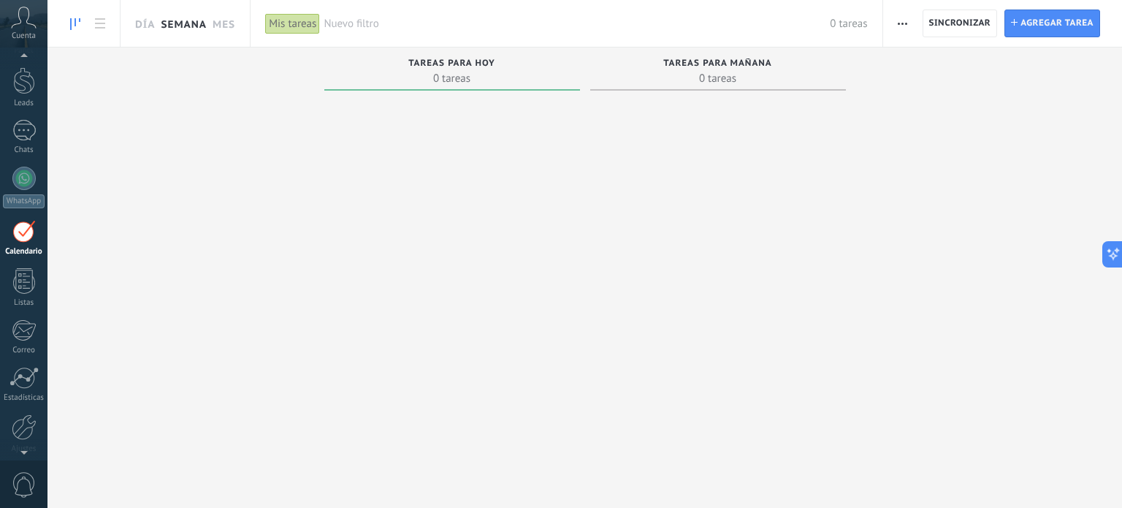
click at [167, 28] on link "Semana" at bounding box center [184, 23] width 46 height 47
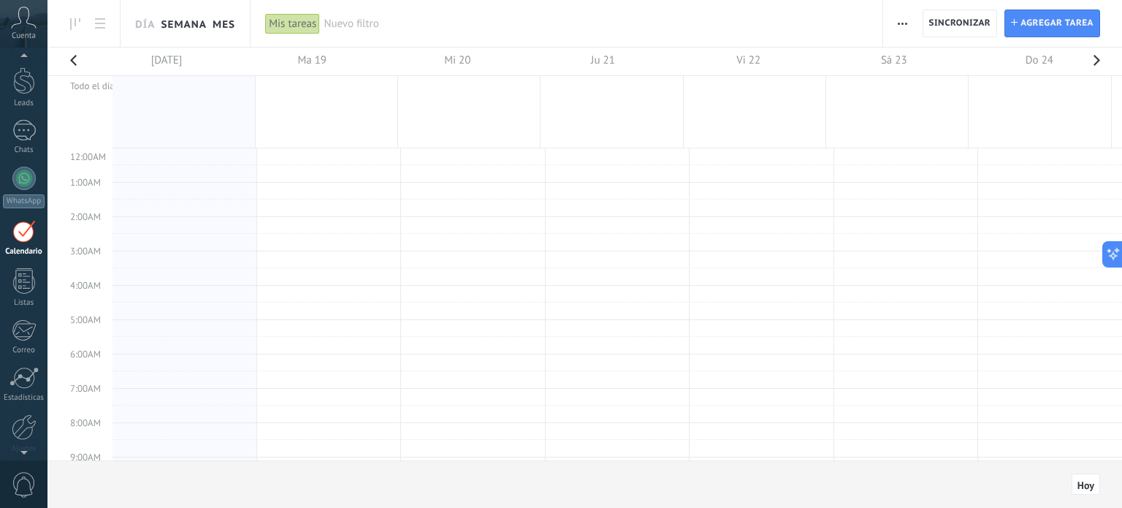
scroll to position [273, 0]
click at [225, 20] on link "Mes" at bounding box center [224, 23] width 23 height 47
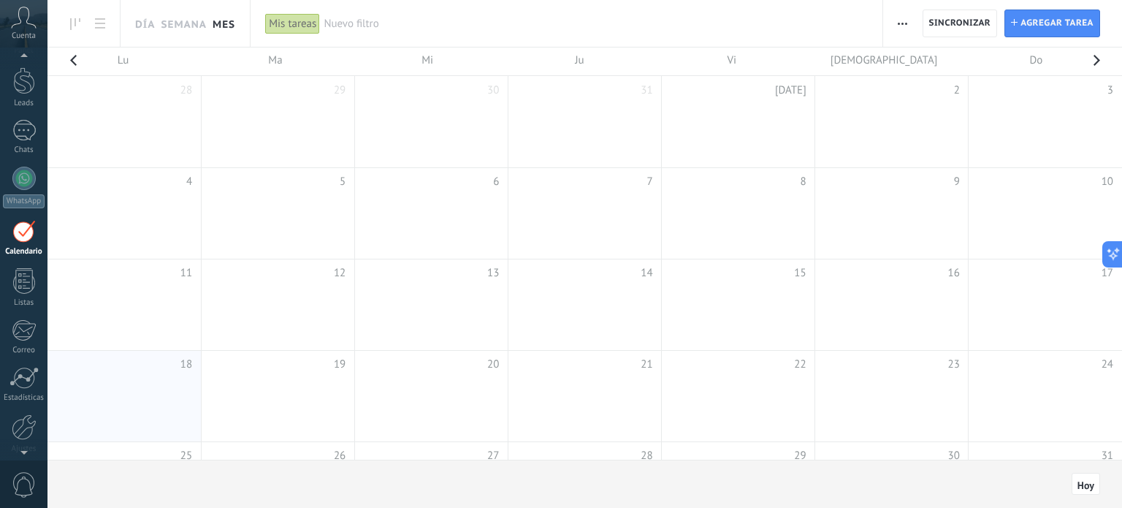
click at [728, 200] on td at bounding box center [738, 213] width 153 height 91
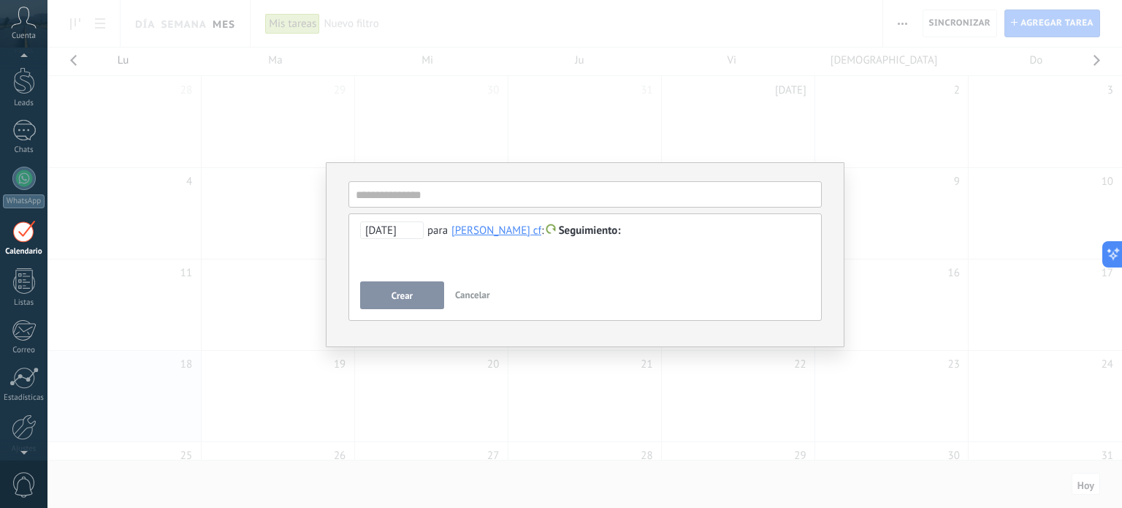
click at [857, 153] on div "**********" at bounding box center [584, 254] width 1075 height 508
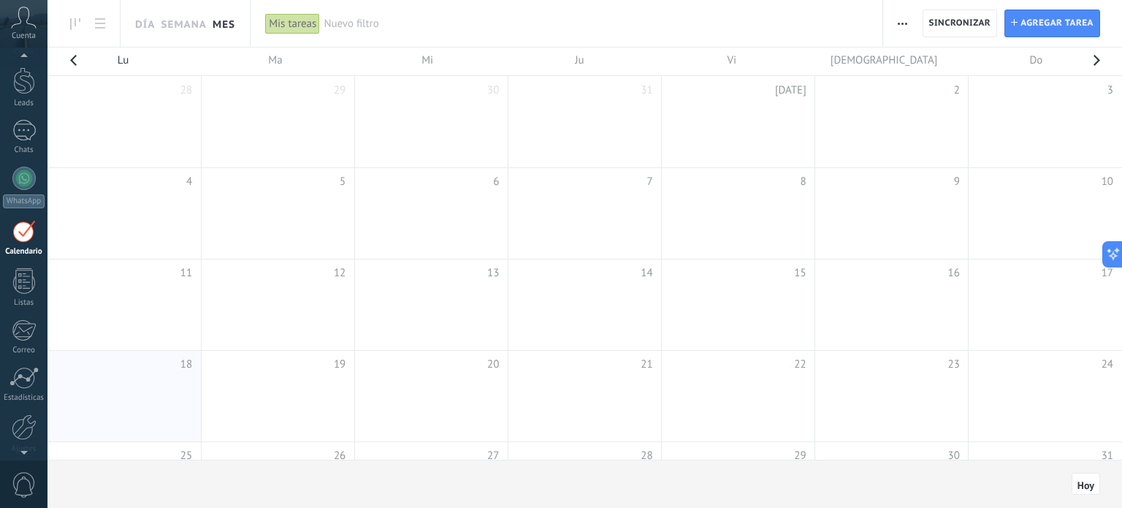
click at [1101, 54] on button "button" at bounding box center [1096, 64] width 29 height 34
click at [72, 58] on button "button" at bounding box center [72, 64] width 29 height 34
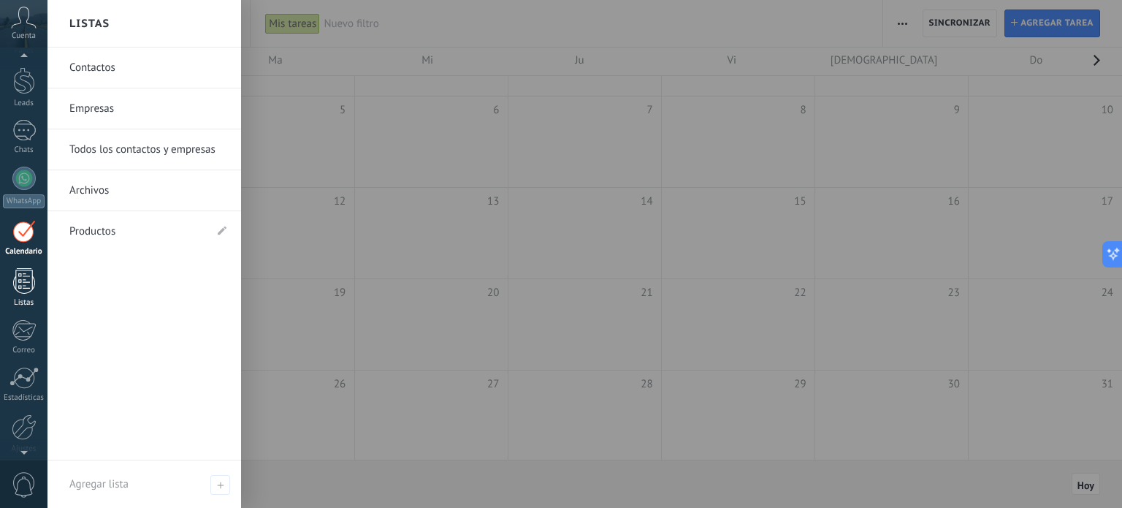
click at [26, 278] on div at bounding box center [24, 281] width 22 height 26
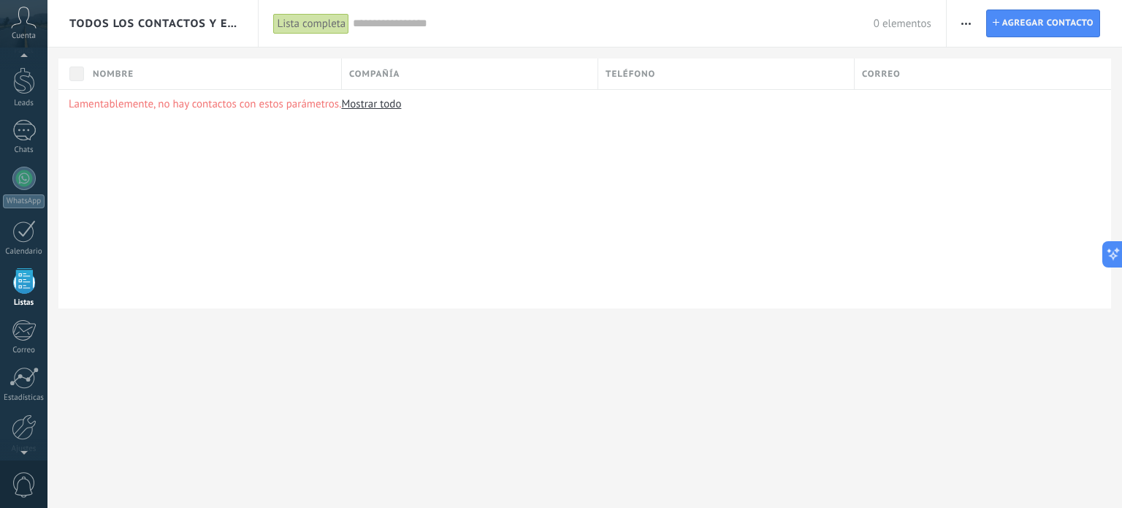
scroll to position [90, 0]
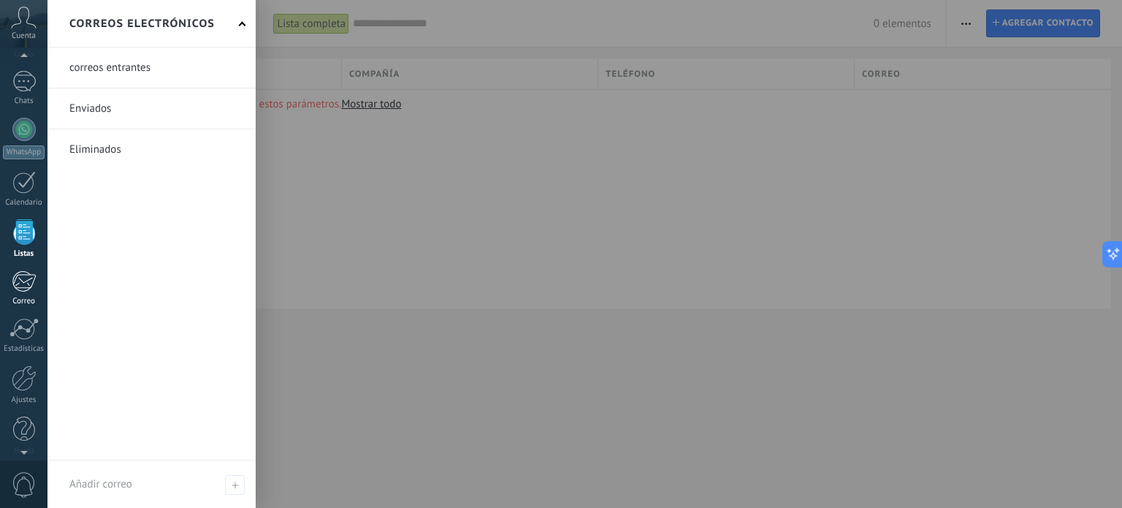
click at [29, 284] on div at bounding box center [24, 281] width 24 height 22
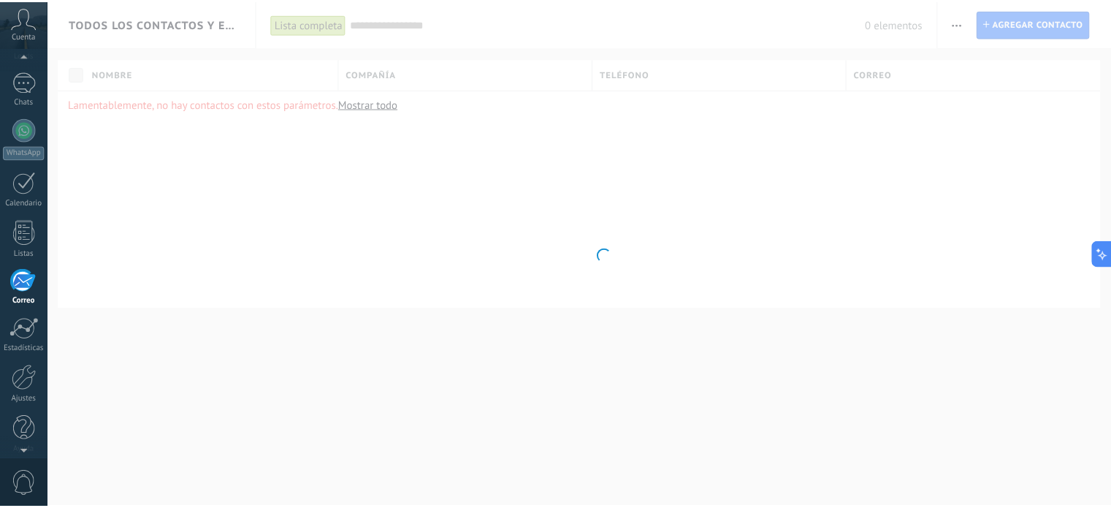
scroll to position [99, 0]
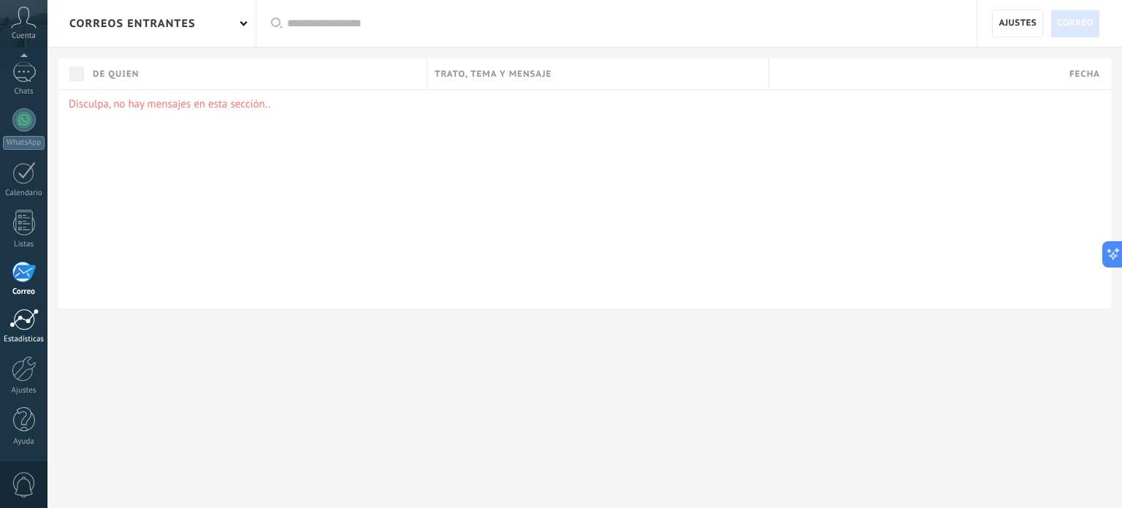
click at [31, 329] on div at bounding box center [23, 319] width 29 height 22
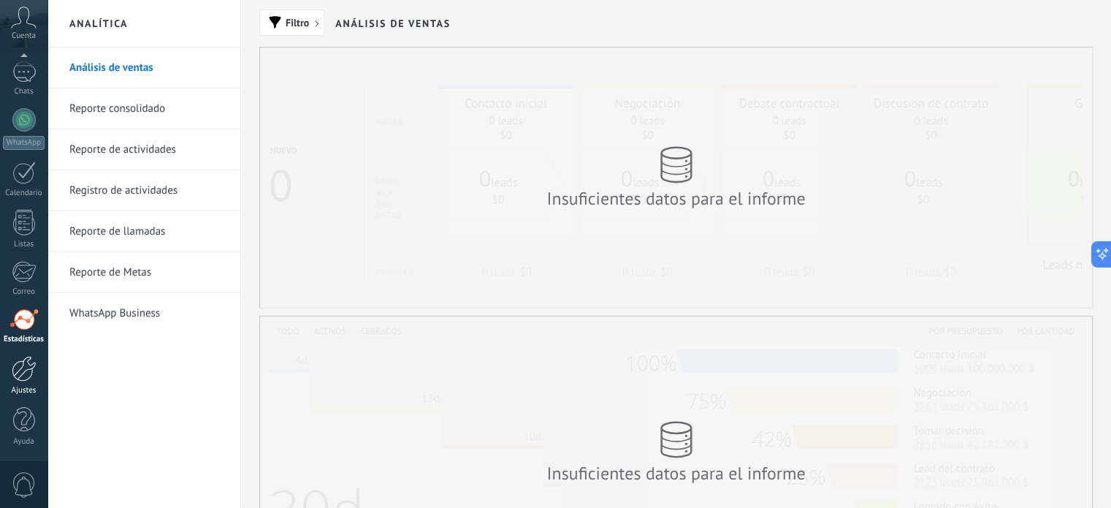
click at [6, 374] on link "Ajustes" at bounding box center [23, 375] width 47 height 39
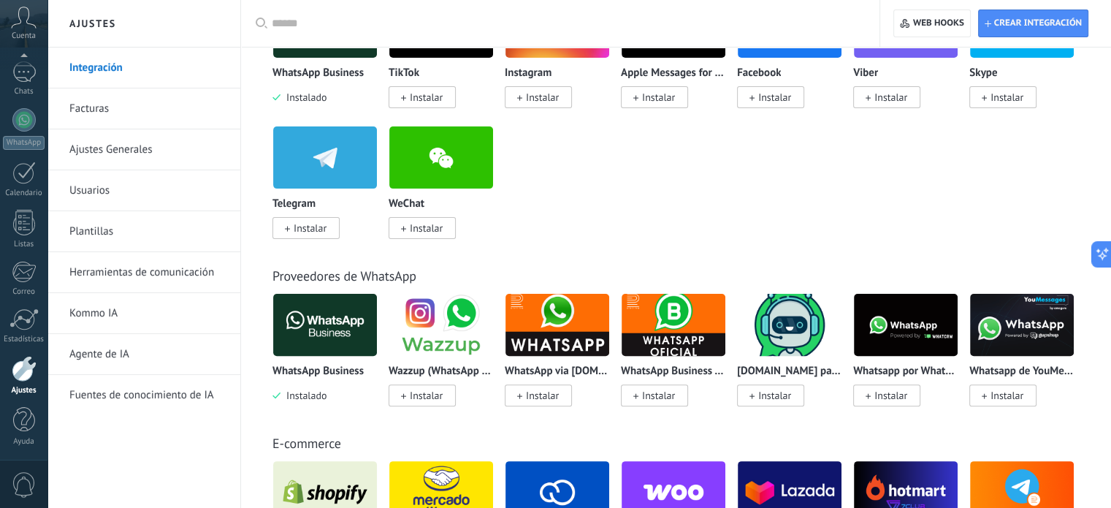
scroll to position [365, 0]
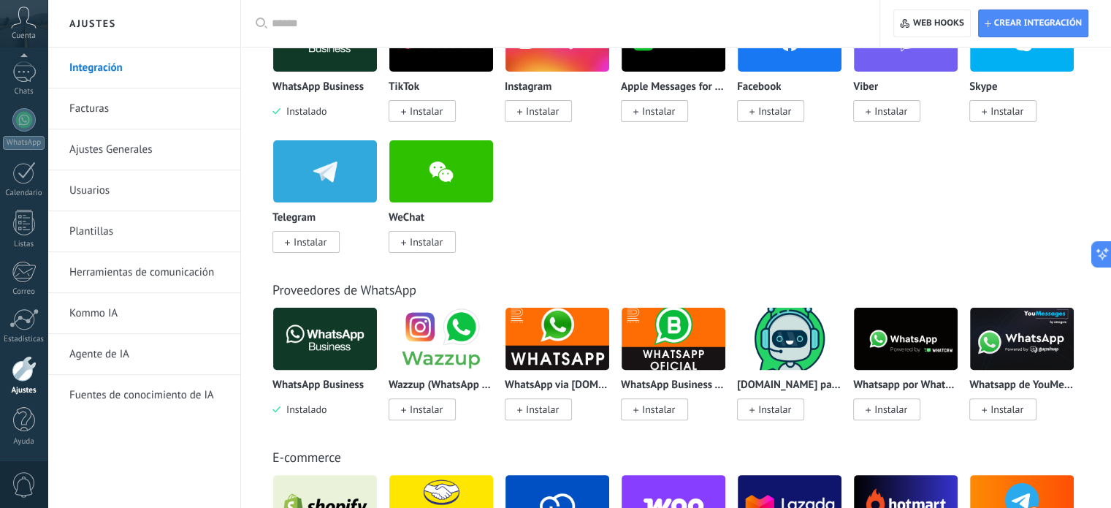
click at [450, 181] on img at bounding box center [441, 171] width 104 height 71
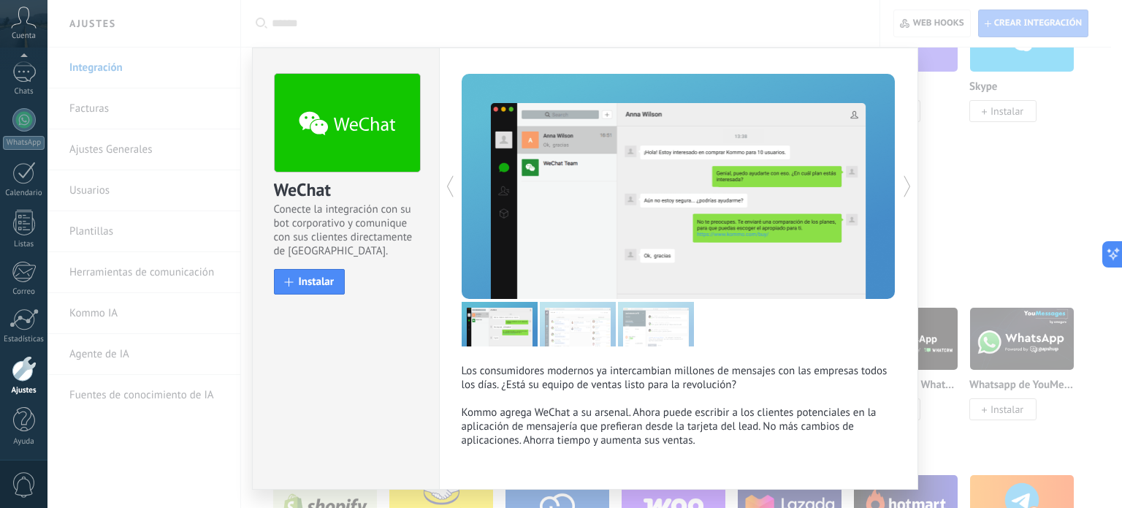
click at [1004, 189] on div "WeChat Conecte la integración con su bot corporativo y comunique con sus client…" at bounding box center [584, 254] width 1075 height 508
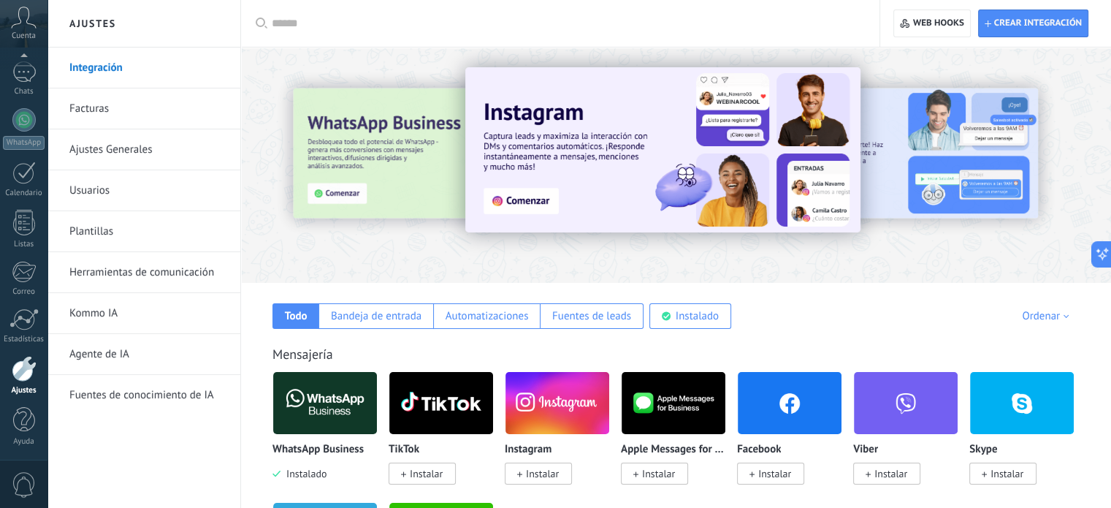
scroll to position [0, 0]
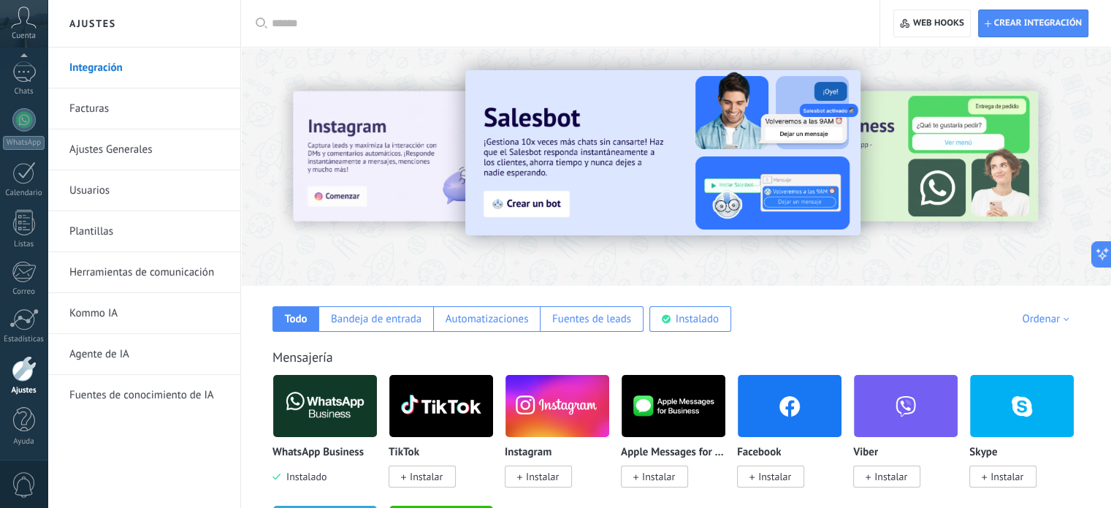
click at [137, 356] on link "Agente de IA" at bounding box center [147, 354] width 156 height 41
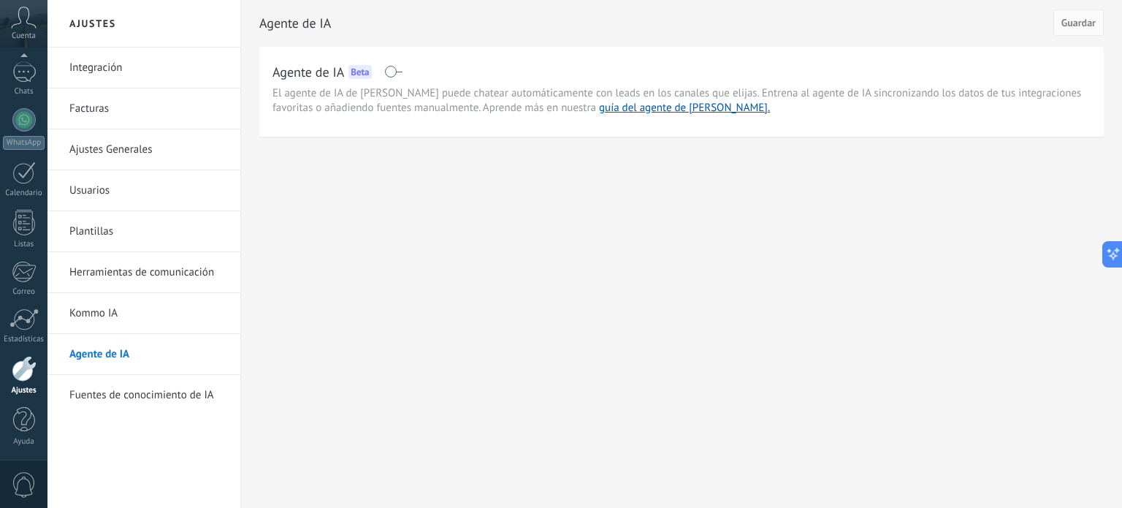
click at [100, 305] on link "Kommo IA" at bounding box center [147, 313] width 156 height 41
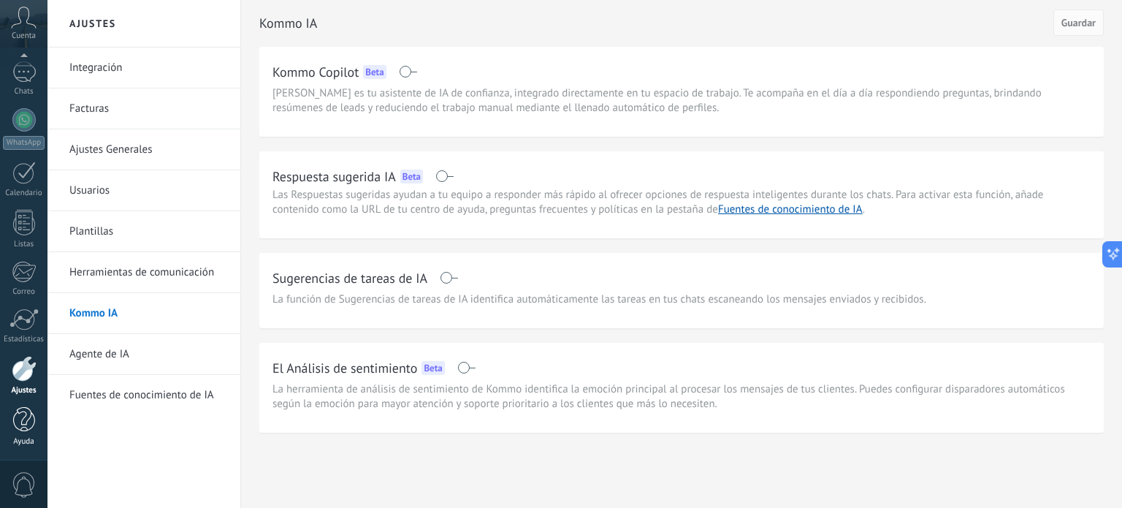
click at [26, 423] on div at bounding box center [24, 420] width 22 height 26
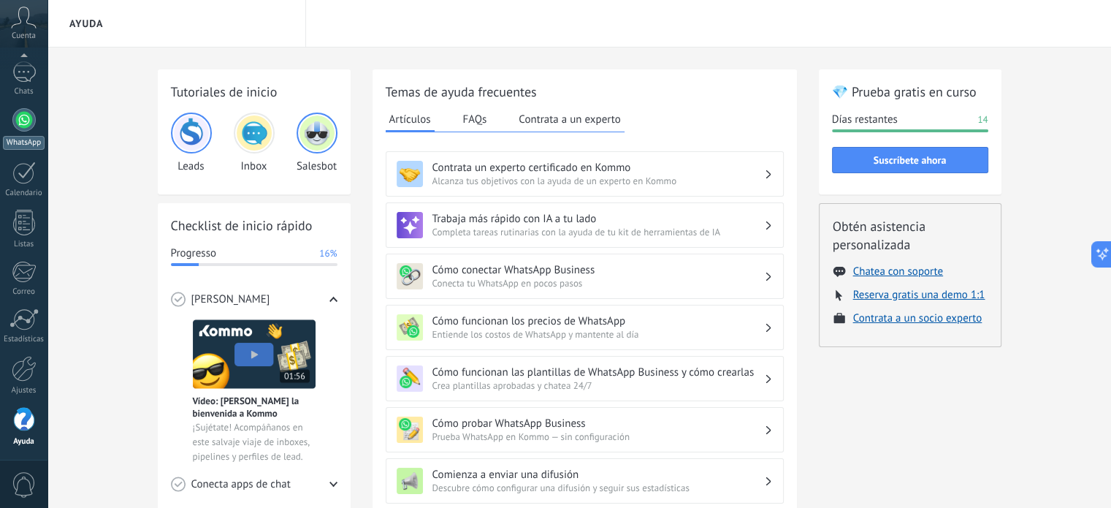
click at [20, 119] on div at bounding box center [23, 119] width 23 height 23
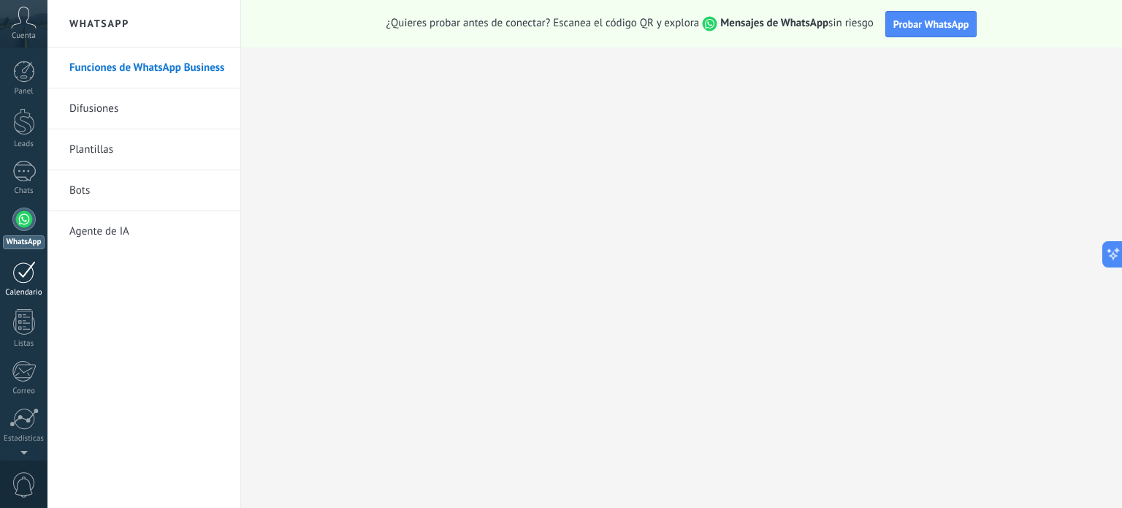
drag, startPoint x: 20, startPoint y: 223, endPoint x: 3, endPoint y: 262, distance: 43.2
click at [7, 256] on div "Panel Leads Chats WhatsApp Clientes" at bounding box center [23, 311] width 47 height 500
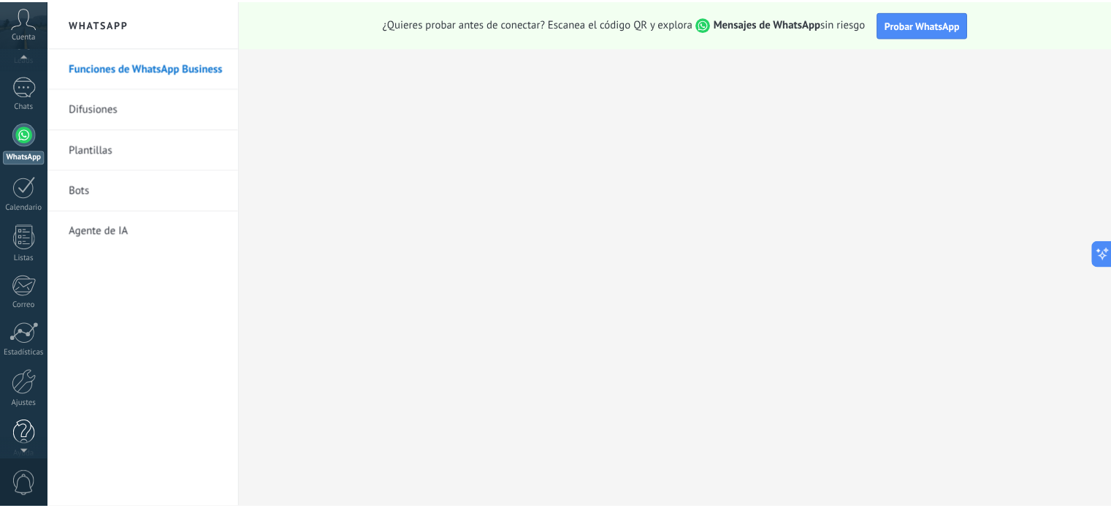
scroll to position [99, 0]
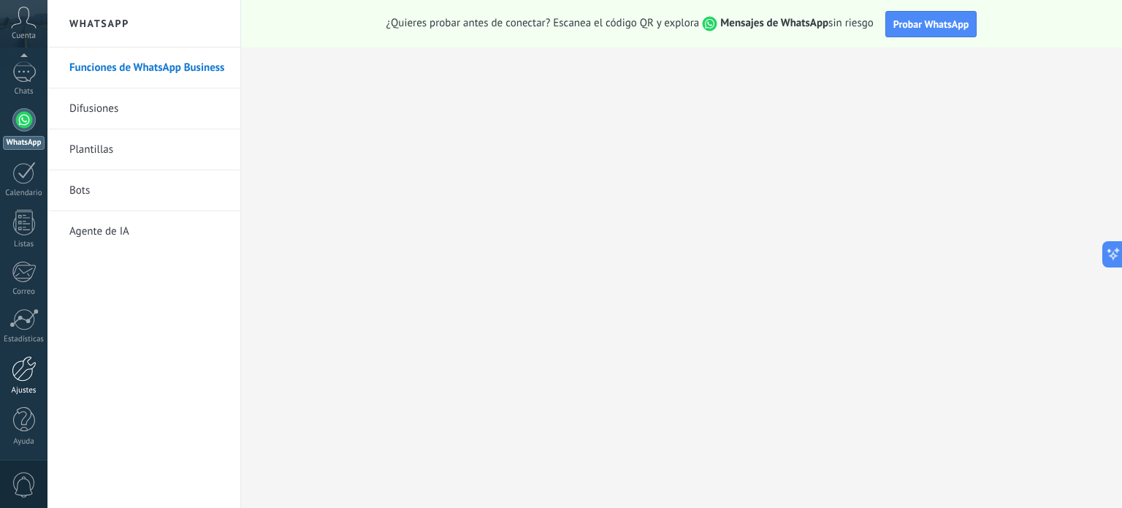
click at [23, 361] on div at bounding box center [24, 369] width 25 height 26
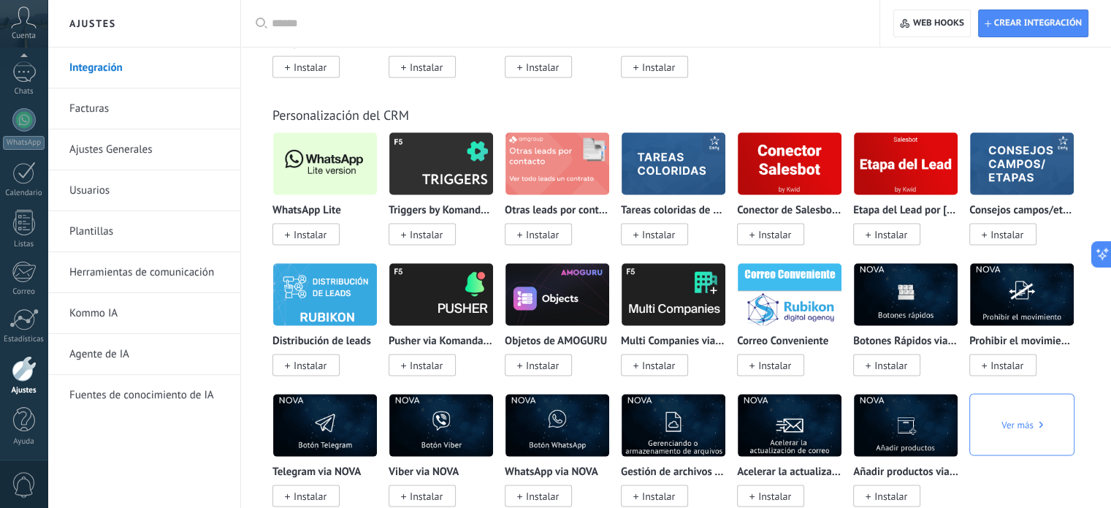
scroll to position [2849, 0]
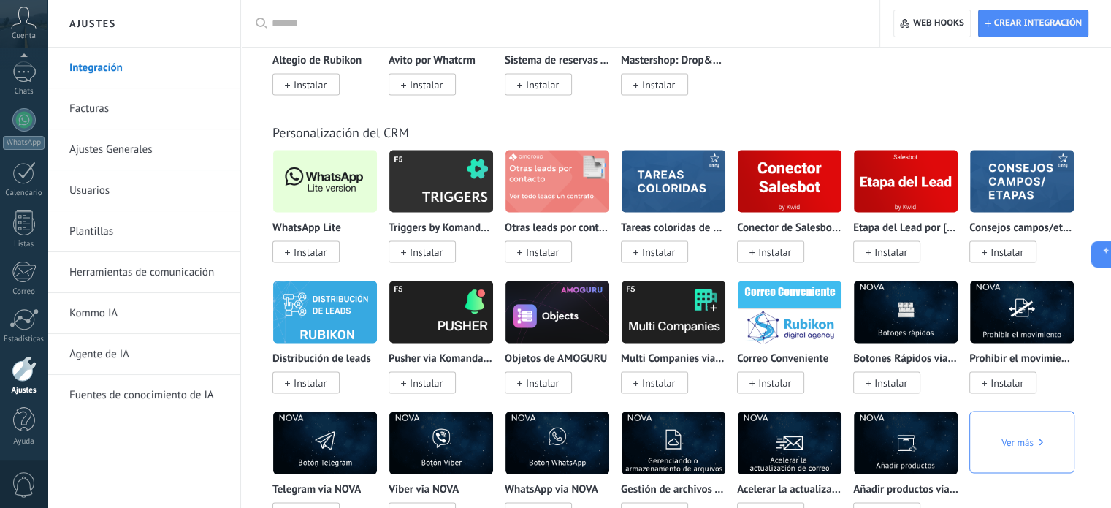
click at [295, 16] on input "text" at bounding box center [565, 23] width 587 height 15
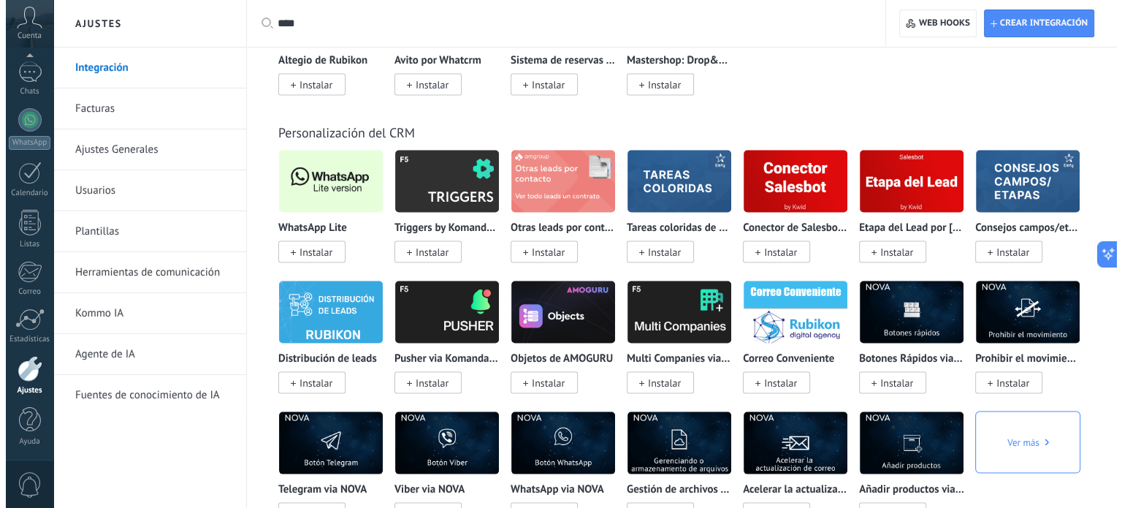
scroll to position [0, 0]
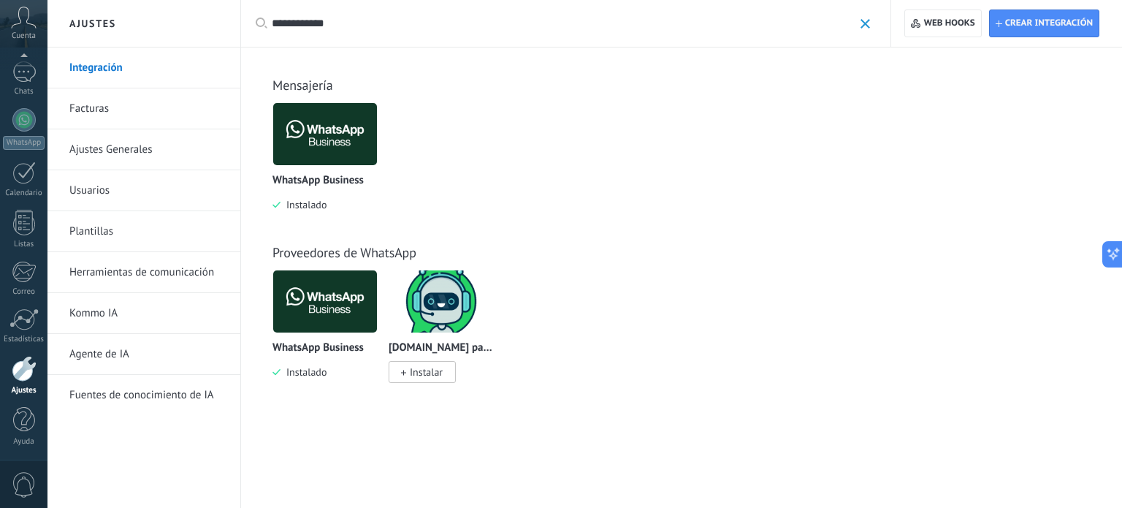
type input "**********"
click at [336, 139] on img at bounding box center [325, 134] width 104 height 71
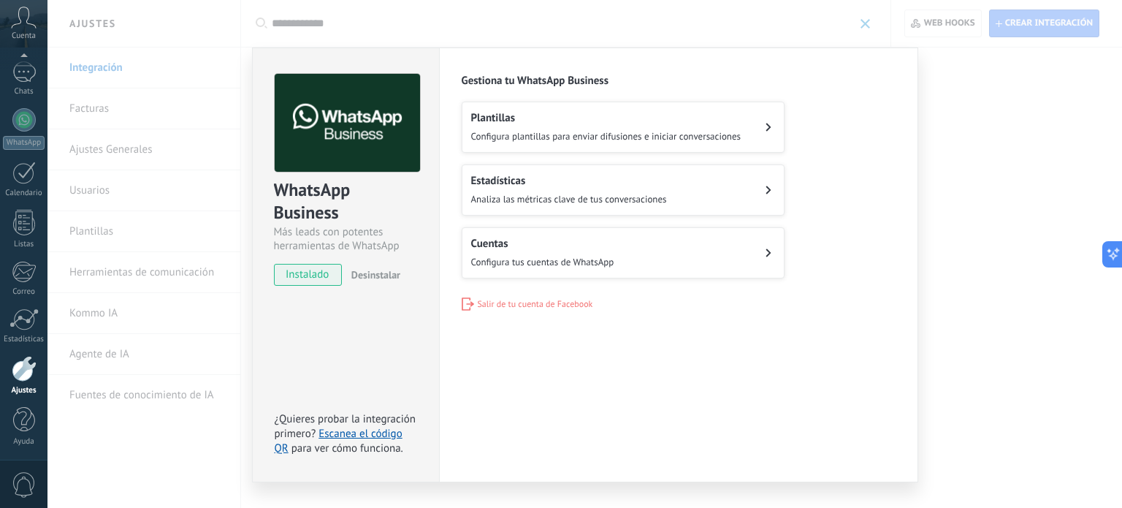
click at [931, 189] on div "WhatsApp Business Más leads con potentes herramientas de WhatsApp instalado Des…" at bounding box center [584, 254] width 1075 height 508
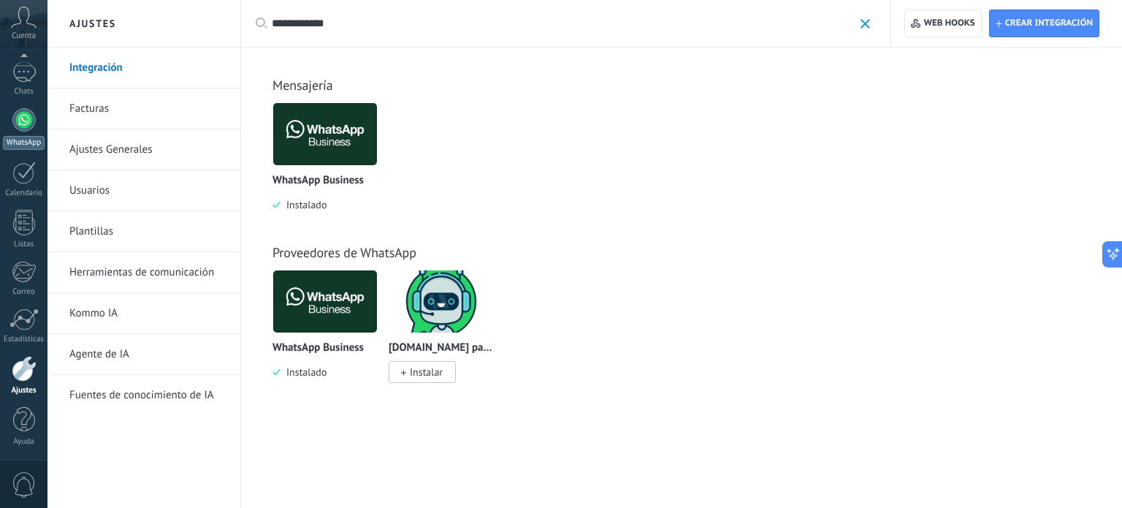
click at [23, 122] on div at bounding box center [23, 119] width 23 height 23
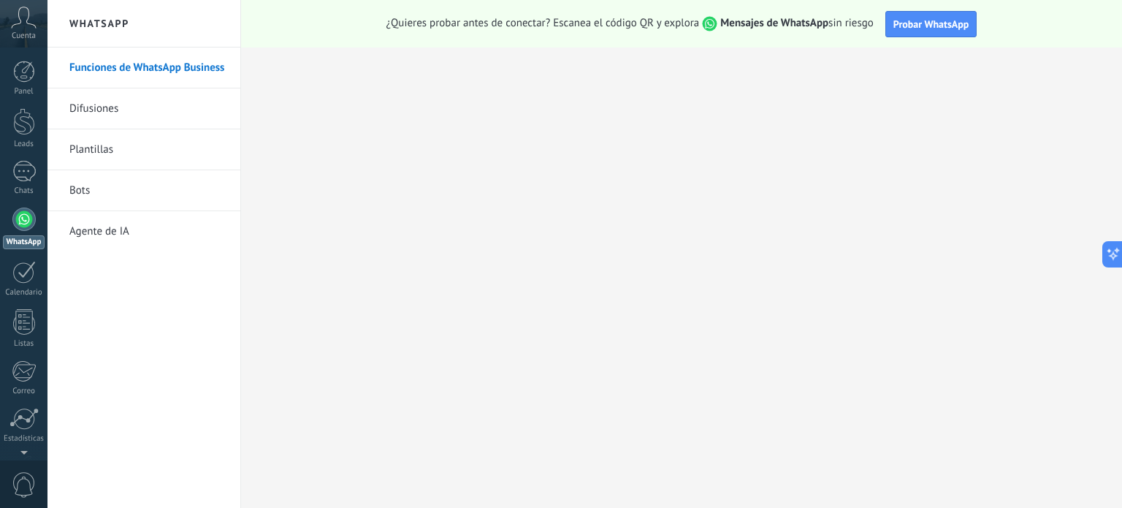
click at [105, 106] on link "Difusiones" at bounding box center [147, 108] width 156 height 41
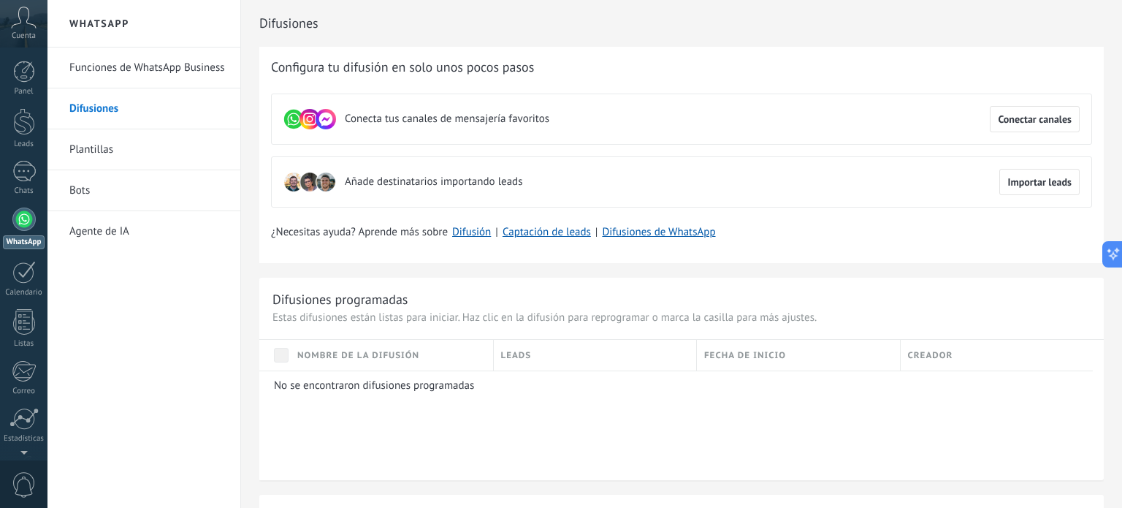
click at [96, 233] on link "Agente de IA" at bounding box center [147, 231] width 156 height 41
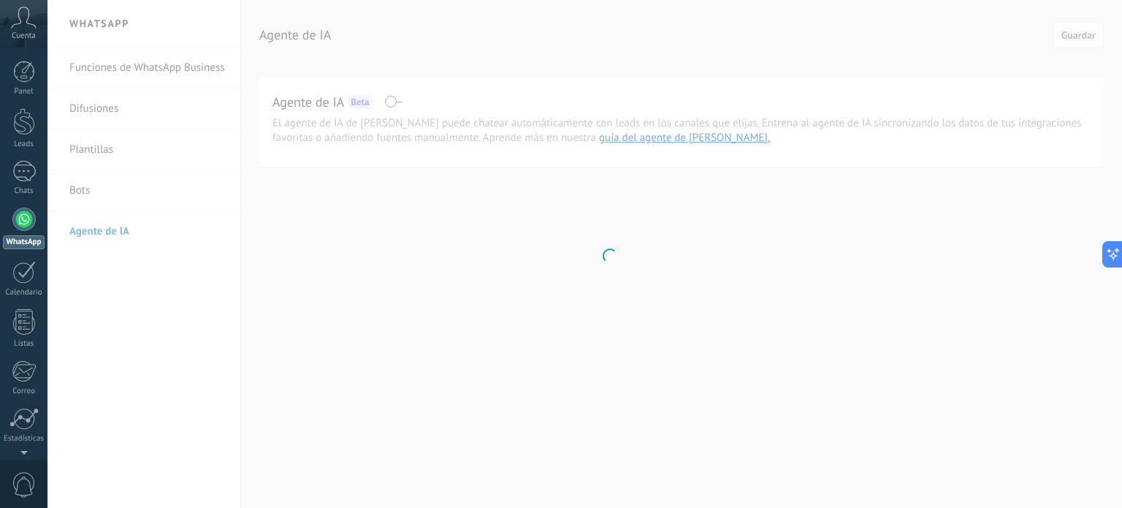
click at [168, 68] on body ".abccls-1,.abccls-2{fill-rule:evenodd}.abccls-2{fill:#fff} .abfcls-1{fill:none}…" at bounding box center [561, 254] width 1122 height 508
click at [107, 121] on body ".abccls-1,.abccls-2{fill-rule:evenodd}.abccls-2{fill:#fff} .abfcls-1{fill:none}…" at bounding box center [561, 254] width 1122 height 508
click at [16, 222] on div at bounding box center [23, 218] width 23 height 23
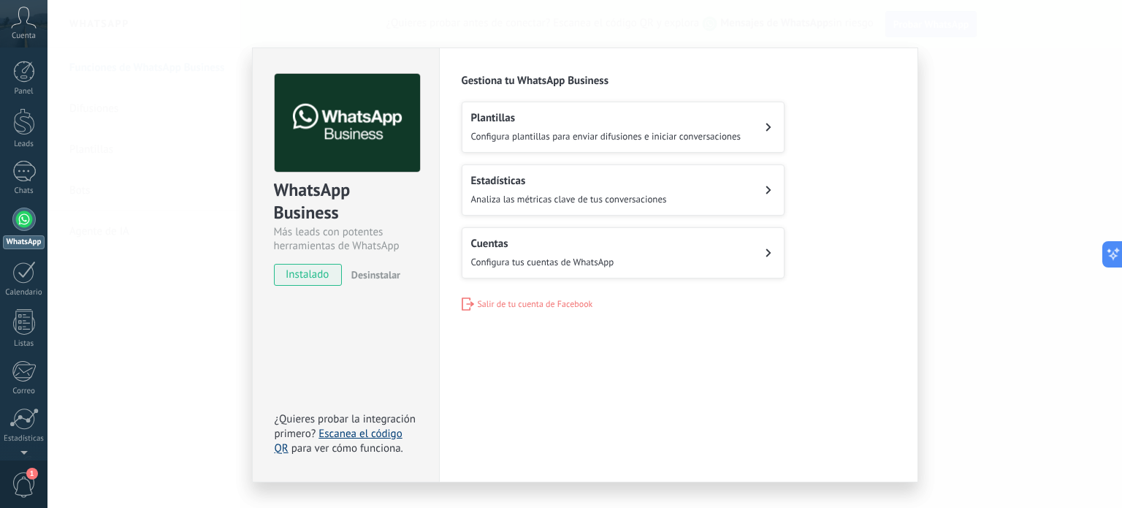
click at [356, 432] on link "Escanea el código QR" at bounding box center [339, 441] width 128 height 28
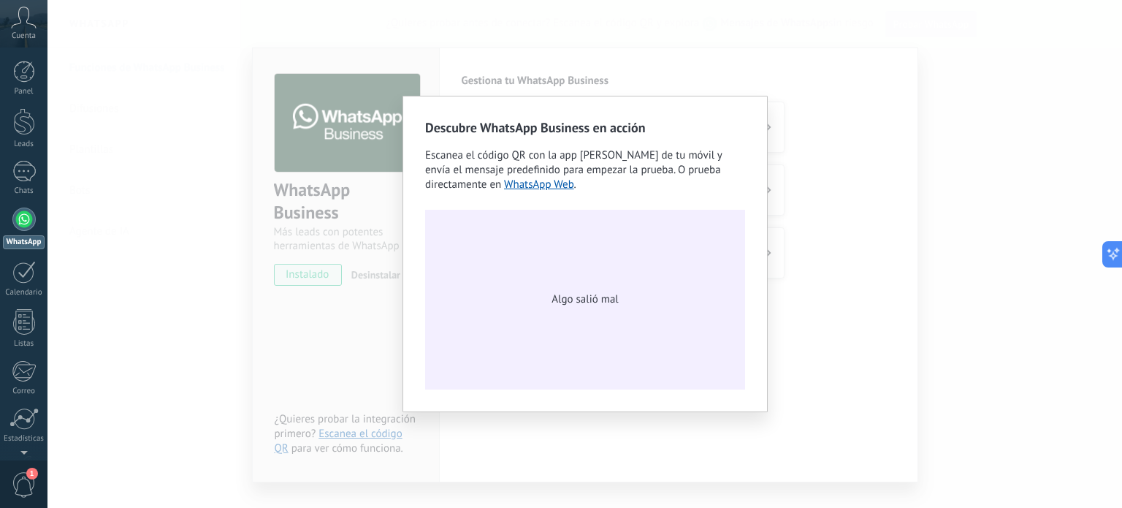
click at [603, 300] on span "Algo salió mal" at bounding box center [585, 299] width 66 height 15
click at [798, 296] on div "Descubre WhatsApp Business en acción Escanea el código QR con la app [PERSON_NA…" at bounding box center [584, 254] width 1075 height 508
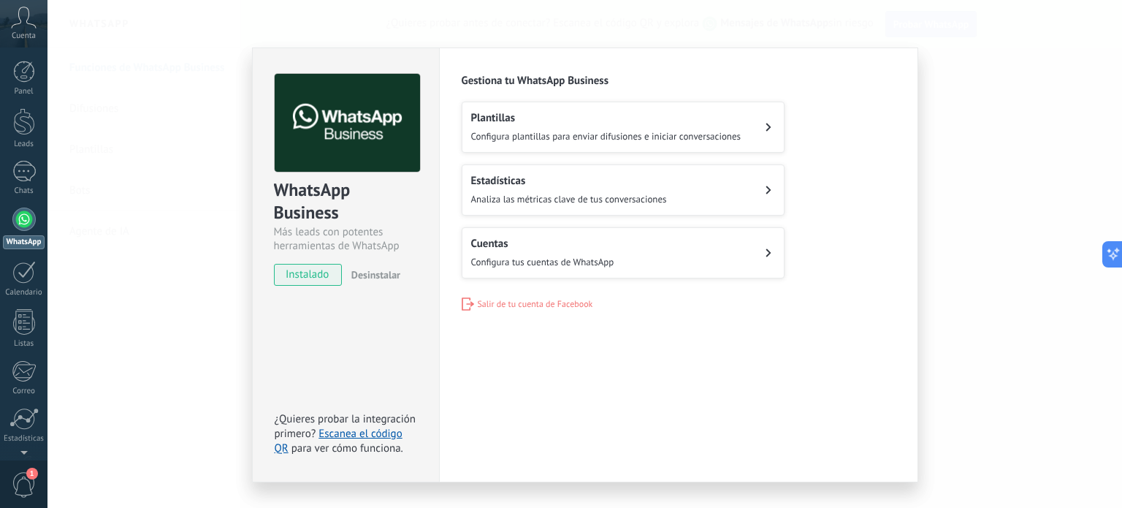
click at [367, 443] on span "para ver cómo funciona." at bounding box center [347, 448] width 112 height 14
click at [375, 429] on link "Escanea el código QR" at bounding box center [339, 441] width 128 height 28
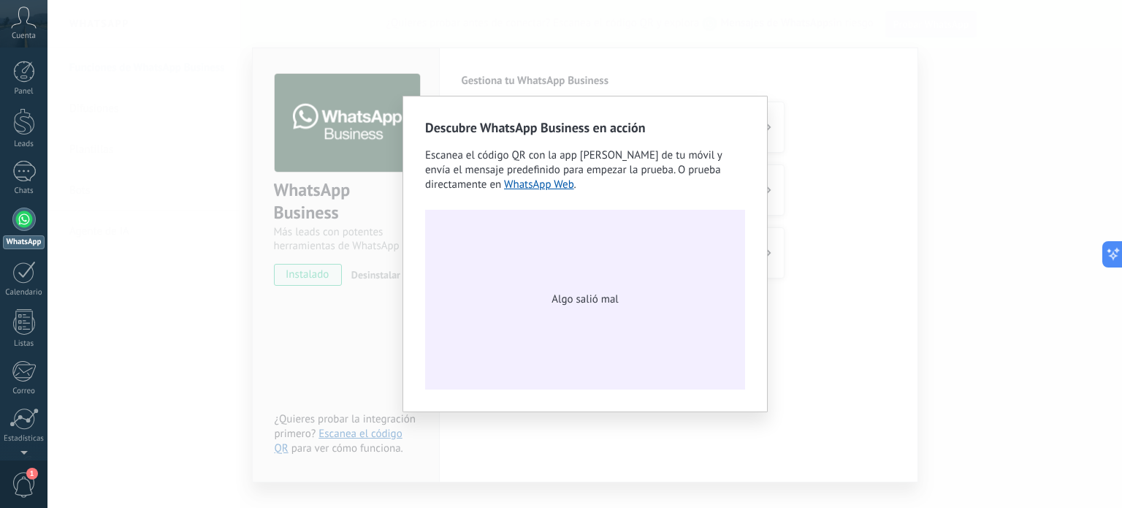
click at [804, 271] on div "Descubre WhatsApp Business en acción Escanea el código QR con la app [PERSON_NA…" at bounding box center [584, 254] width 1075 height 508
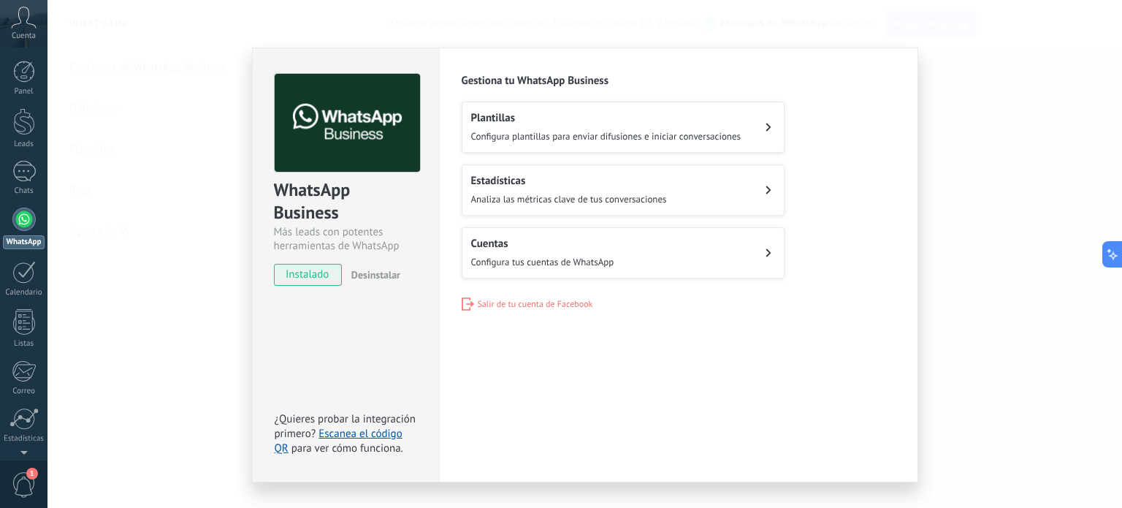
click at [942, 307] on div "WhatsApp Business Más leads con potentes herramientas de WhatsApp instalado Des…" at bounding box center [584, 254] width 1075 height 508
click at [942, 216] on div "WhatsApp Business Más leads con potentes herramientas de WhatsApp instalado Des…" at bounding box center [584, 254] width 1075 height 508
click at [22, 169] on div at bounding box center [23, 171] width 23 height 21
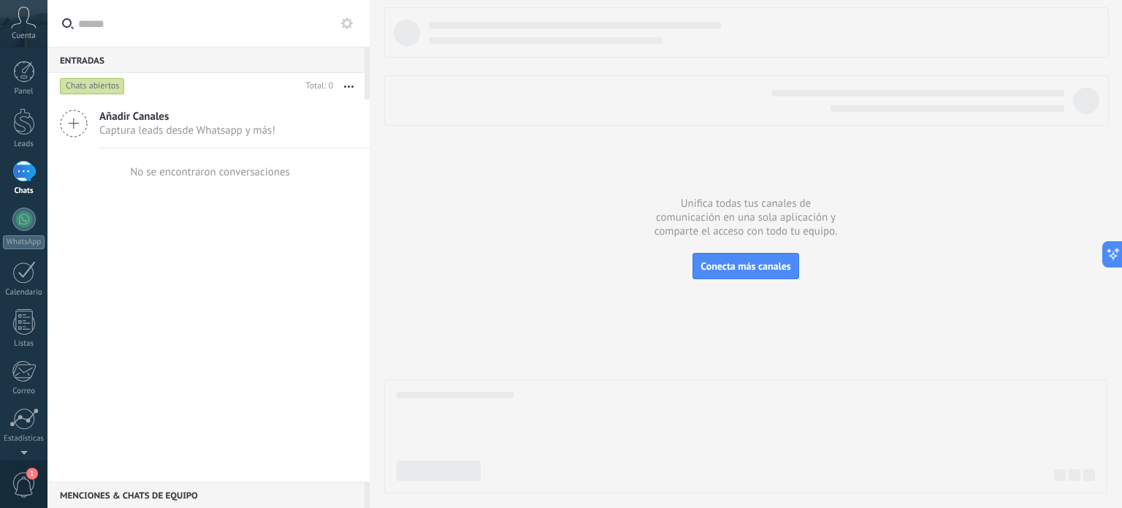
click at [207, 127] on span "Captura leads desde Whatsapp y más!" at bounding box center [187, 130] width 176 height 14
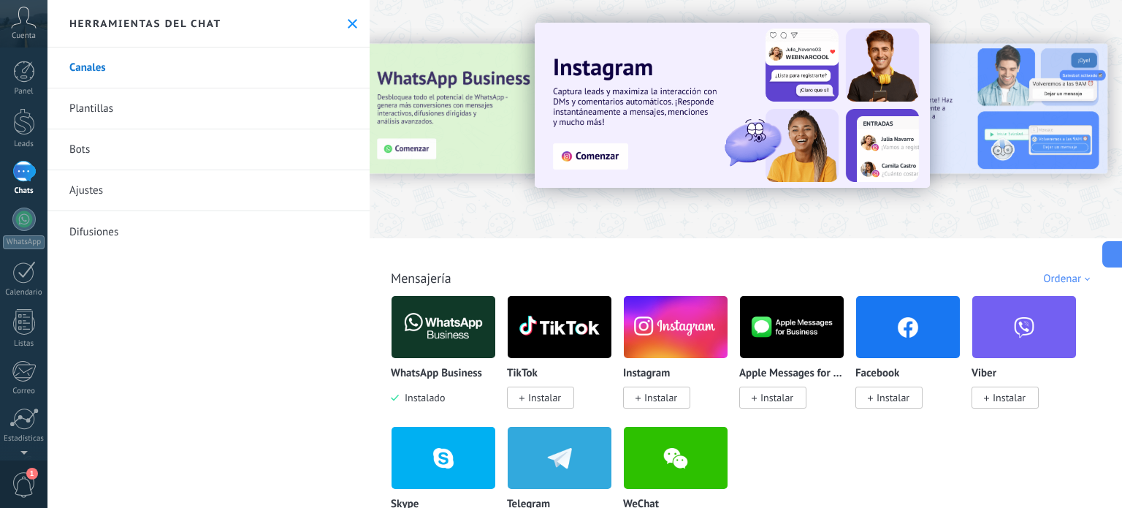
click at [31, 186] on div "Chats" at bounding box center [24, 190] width 42 height 9
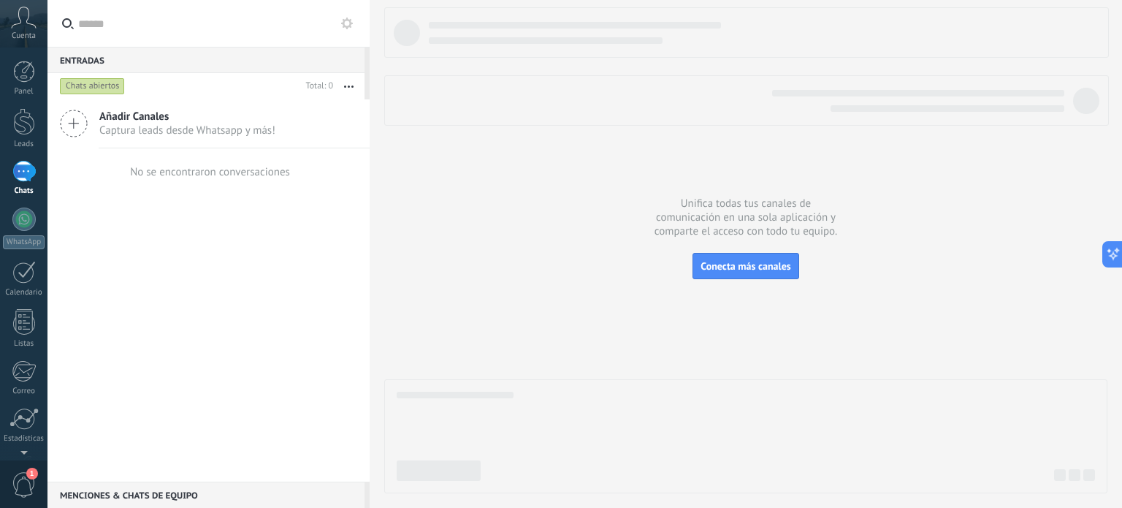
click at [190, 26] on input "text" at bounding box center [216, 23] width 277 height 47
click at [94, 58] on div "Entradas 0" at bounding box center [205, 60] width 317 height 26
click at [412, 21] on div at bounding box center [407, 33] width 26 height 26
click at [188, 110] on span "Añadir Canales" at bounding box center [187, 117] width 176 height 14
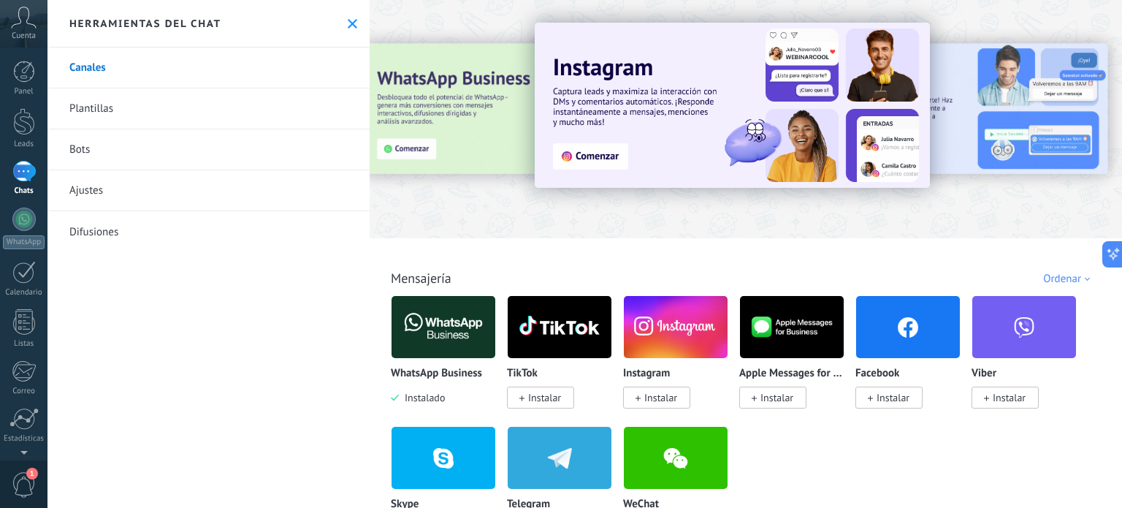
click at [351, 23] on icon at bounding box center [352, 23] width 9 height 9
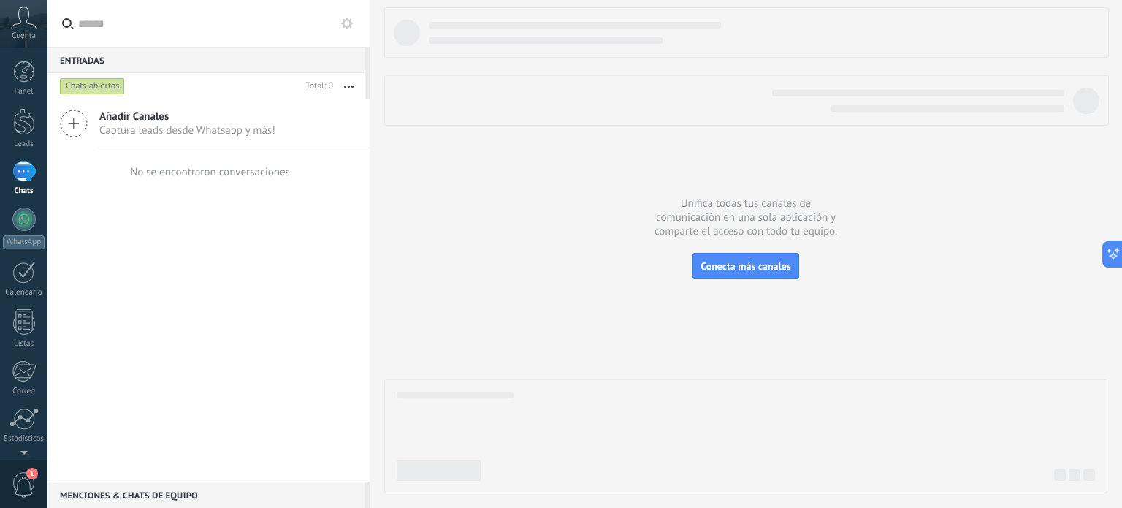
click at [82, 60] on div "Entradas 0" at bounding box center [205, 60] width 317 height 26
click at [348, 90] on button "button" at bounding box center [348, 86] width 31 height 26
click at [196, 229] on div "Añadir Canales Captura leads desde Whatsapp y más! No se encontraron conversaci…" at bounding box center [208, 290] width 322 height 382
click at [25, 230] on div at bounding box center [23, 218] width 23 height 23
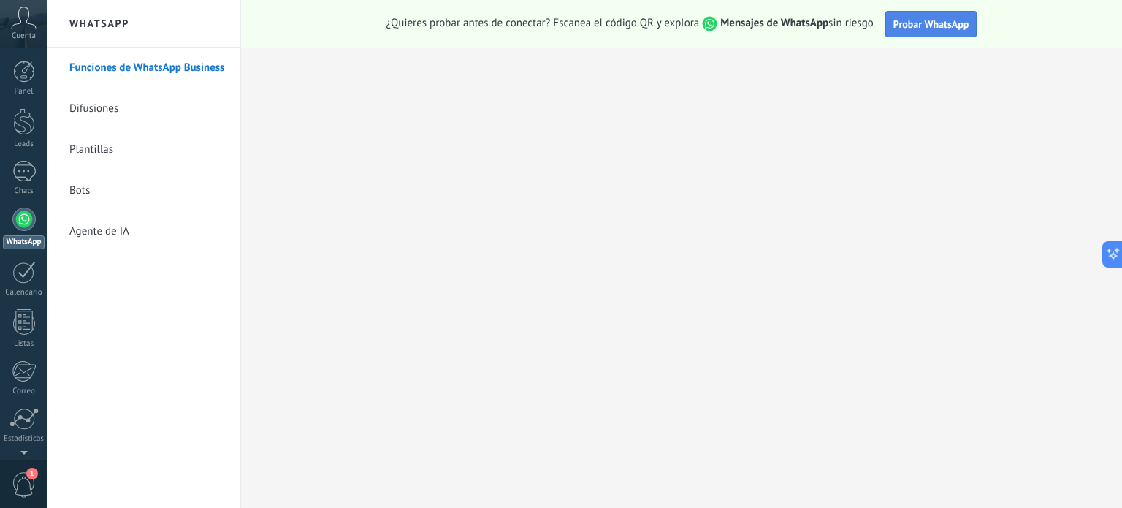
click at [934, 31] on button "Probar WhatsApp" at bounding box center [931, 24] width 92 height 26
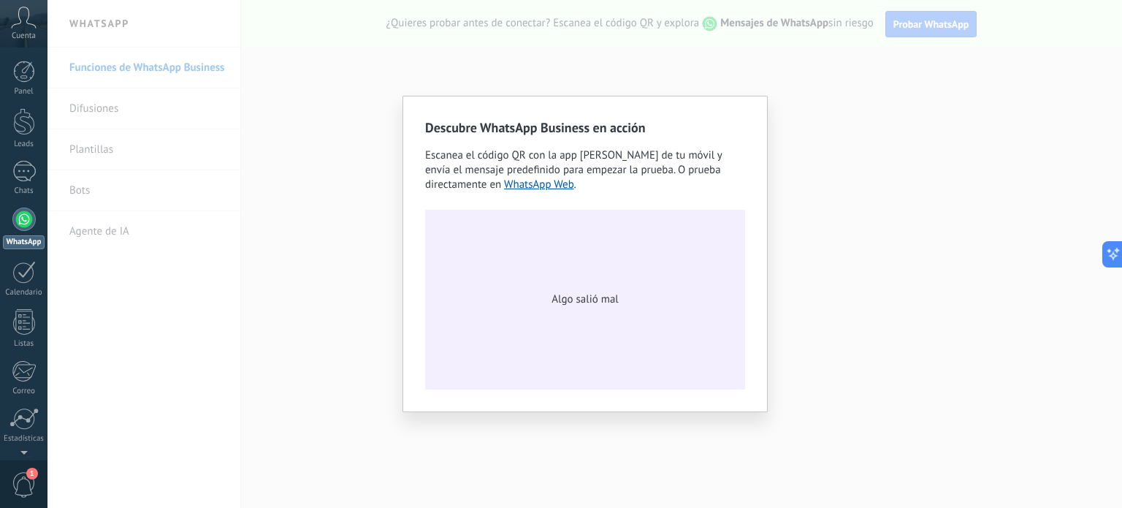
click at [583, 299] on span "Algo salió mal" at bounding box center [585, 299] width 66 height 15
click at [558, 189] on link "WhatsApp Web" at bounding box center [539, 185] width 70 height 14
click at [946, 115] on div "Descubre WhatsApp Business en acción Escanea el código QR con la app [PERSON_NA…" at bounding box center [584, 254] width 1075 height 508
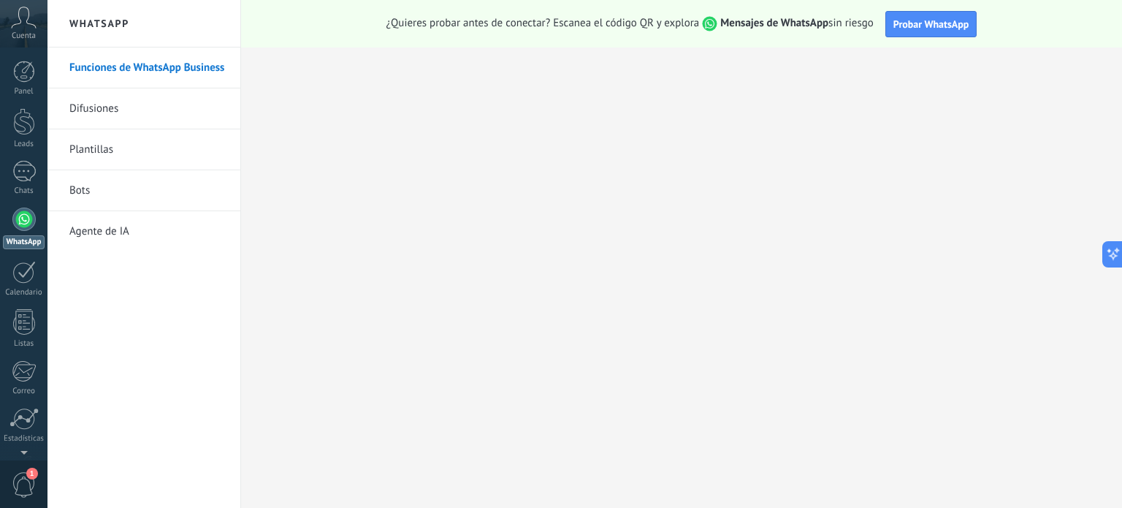
click at [210, 69] on link "Funciones de WhatsApp Business" at bounding box center [147, 67] width 156 height 41
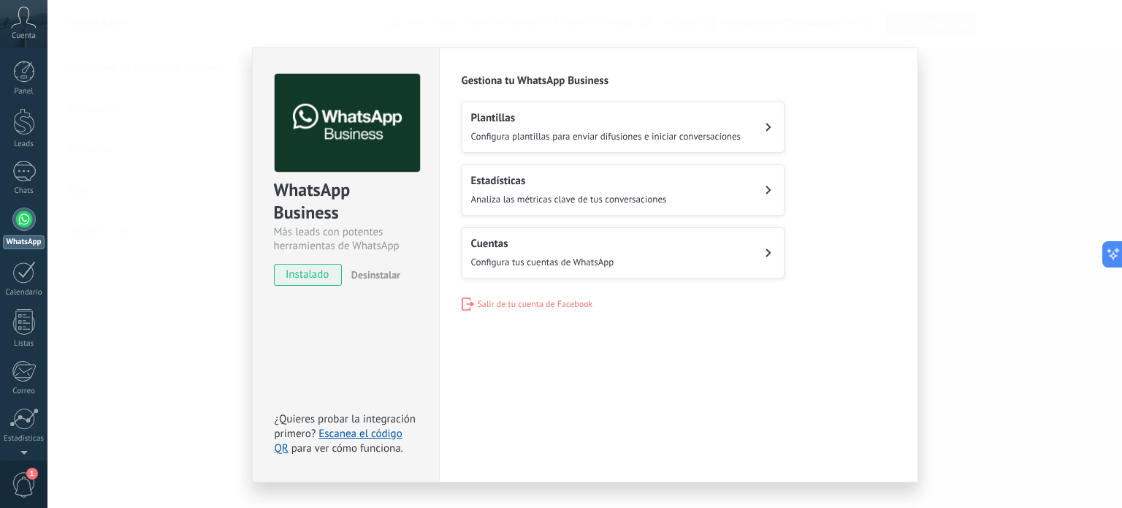
click at [543, 299] on span "Salir de tu cuenta de Facebook" at bounding box center [535, 304] width 115 height 11
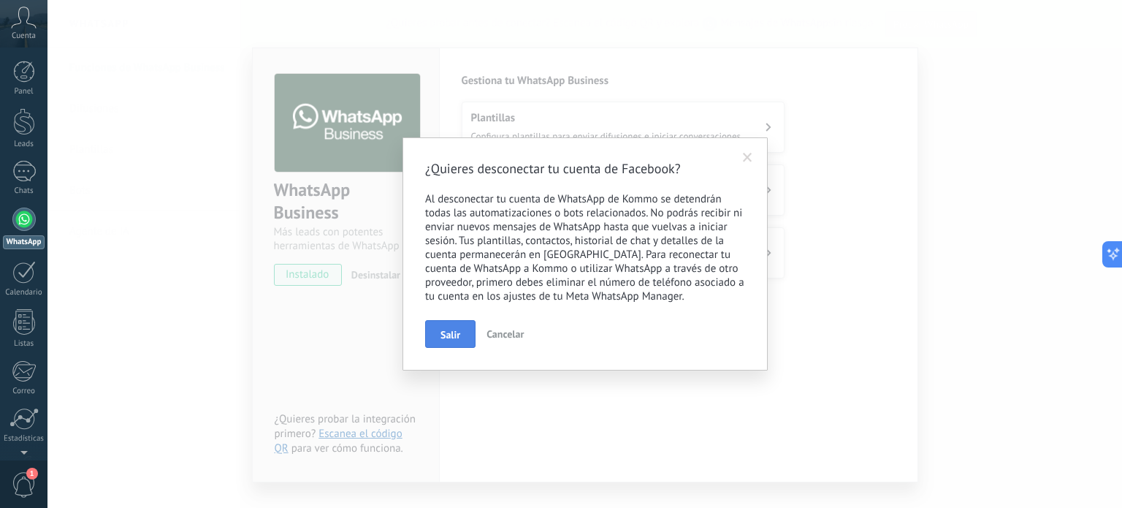
click at [448, 333] on span "Salir" at bounding box center [450, 334] width 20 height 10
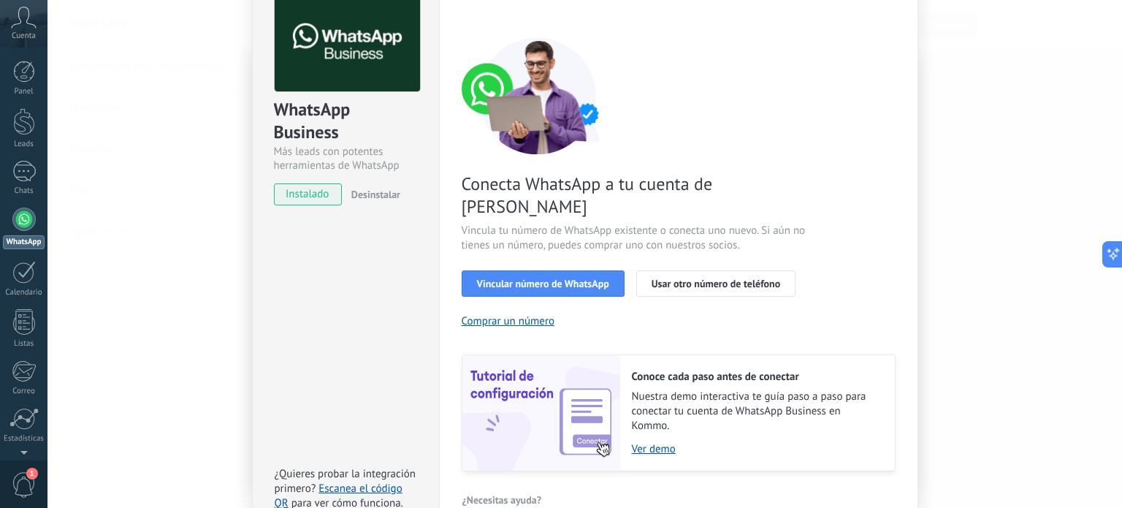
scroll to position [140, 0]
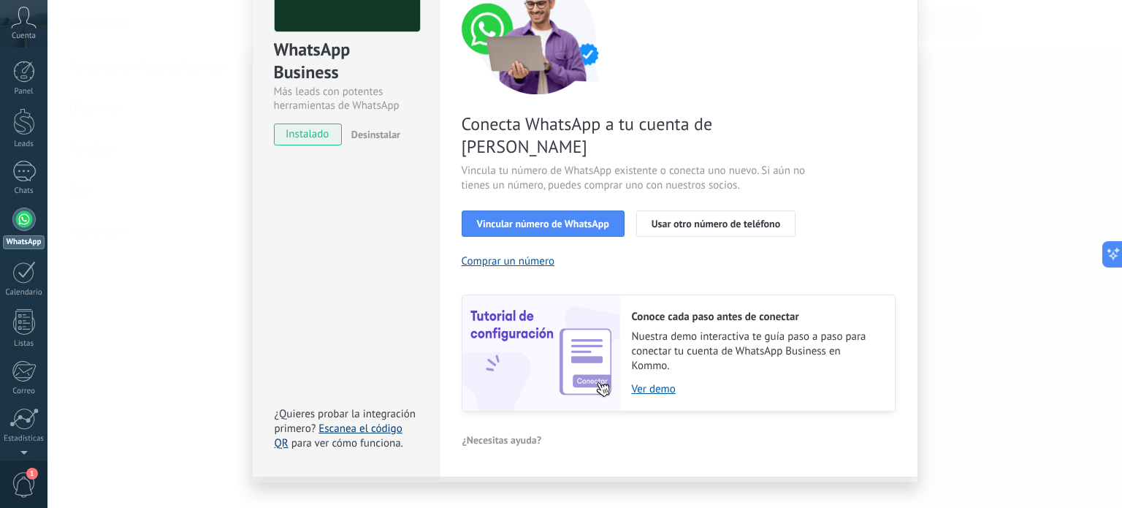
click at [348, 421] on link "Escanea el código QR" at bounding box center [339, 435] width 128 height 28
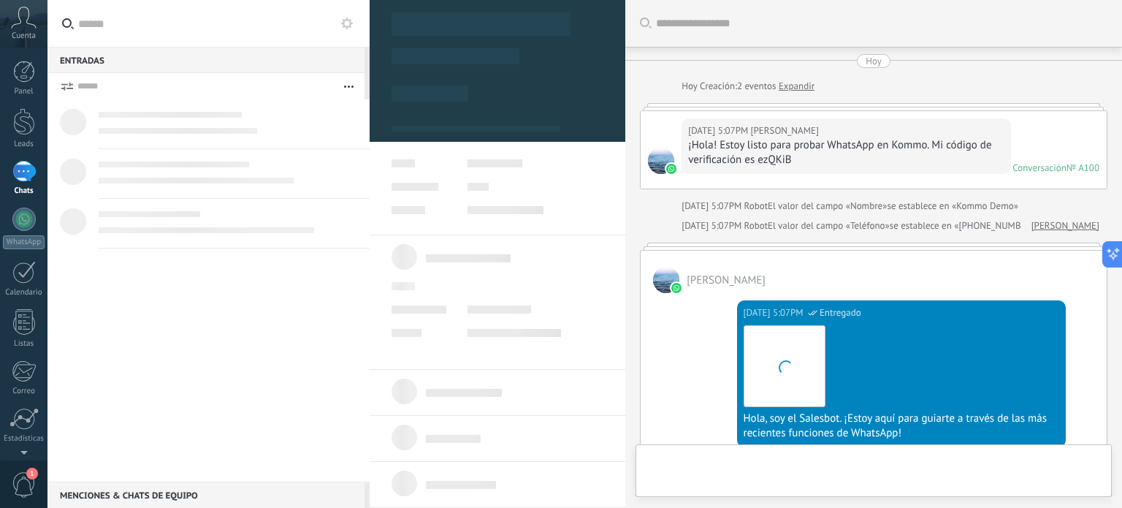
scroll to position [558, 0]
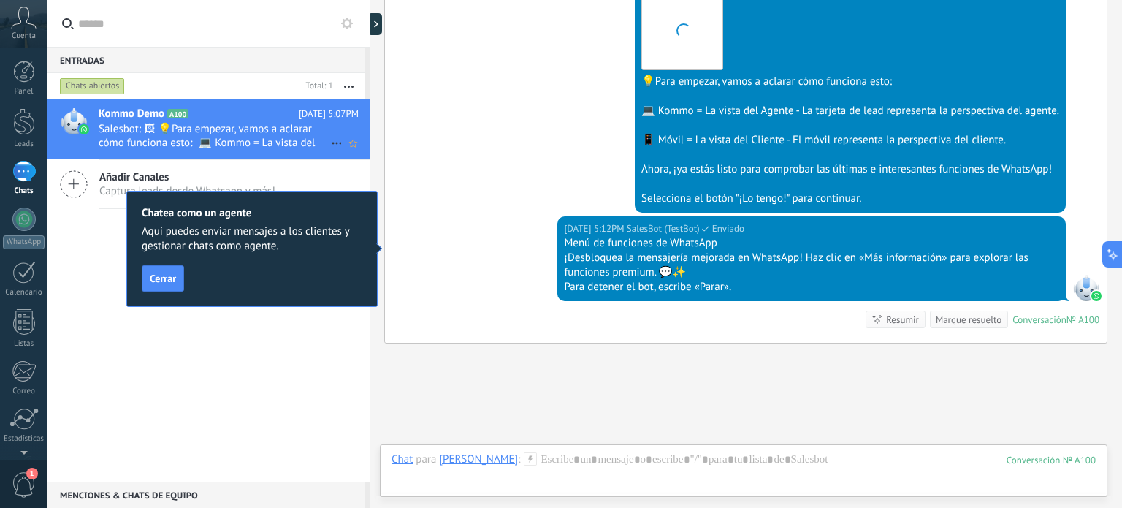
scroll to position [546, 0]
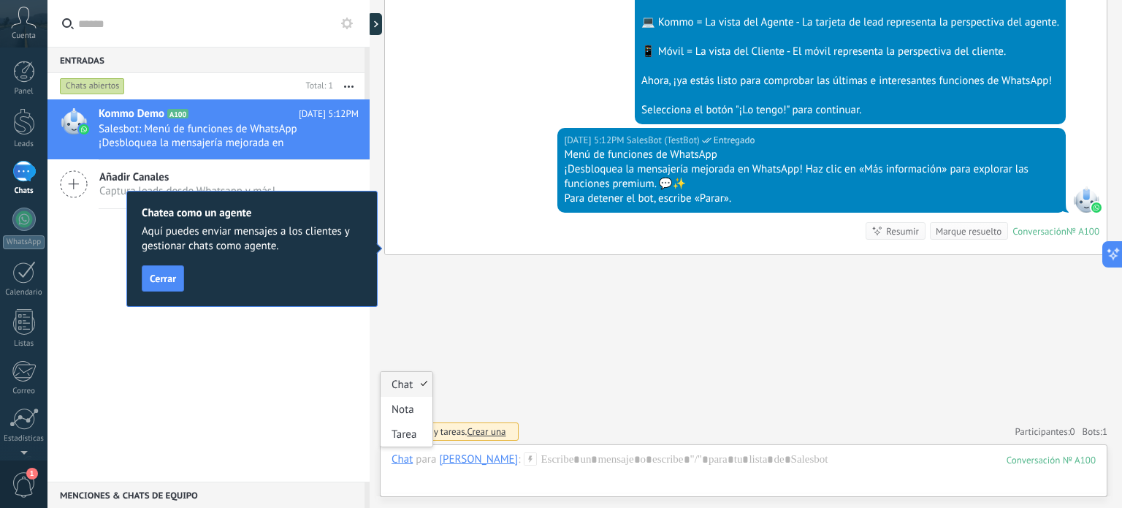
click at [394, 455] on div "Chat" at bounding box center [402, 458] width 21 height 13
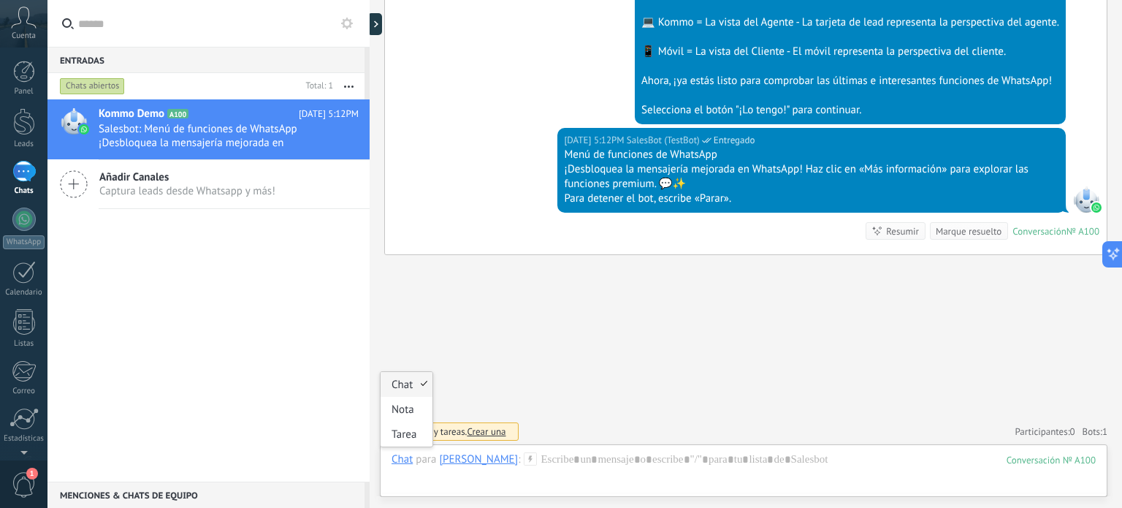
click at [400, 461] on div "Chat" at bounding box center [402, 458] width 21 height 13
click at [406, 389] on div "Chat" at bounding box center [407, 384] width 52 height 25
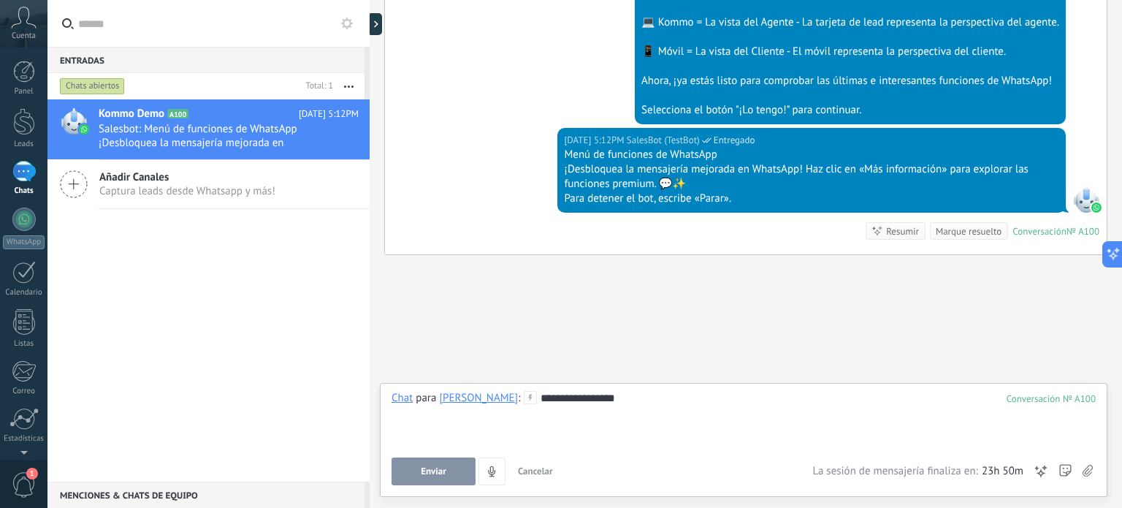
click at [429, 467] on span "Enviar" at bounding box center [434, 471] width 26 height 10
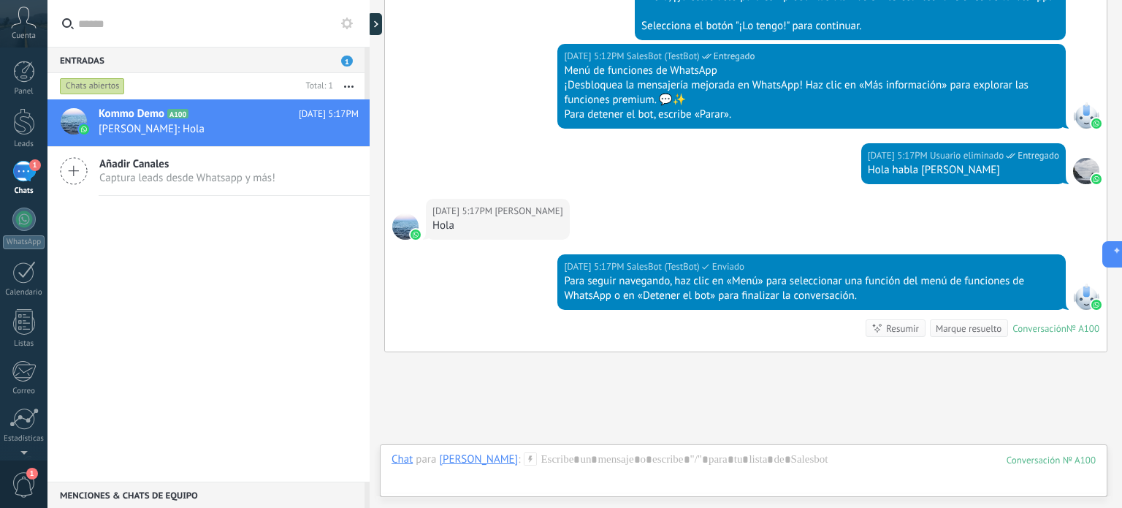
scroll to position [728, 0]
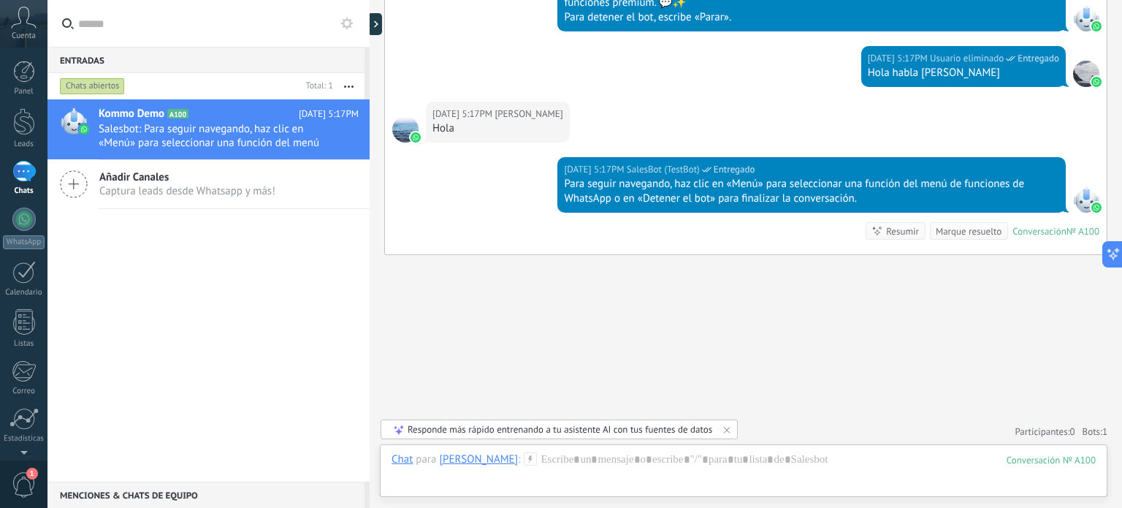
click at [473, 461] on div "[PERSON_NAME]" at bounding box center [478, 458] width 79 height 13
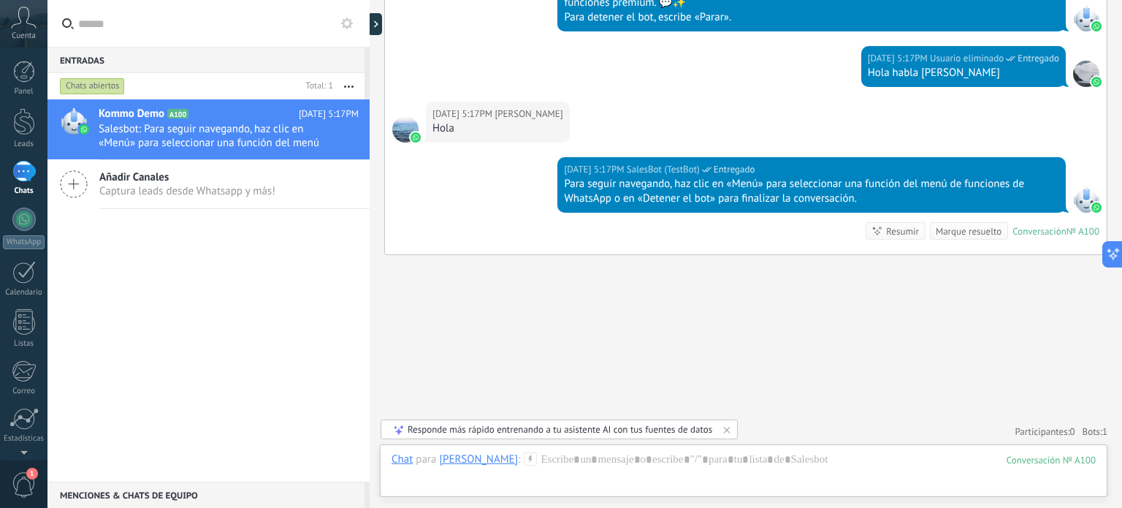
click at [77, 186] on icon at bounding box center [74, 184] width 28 height 28
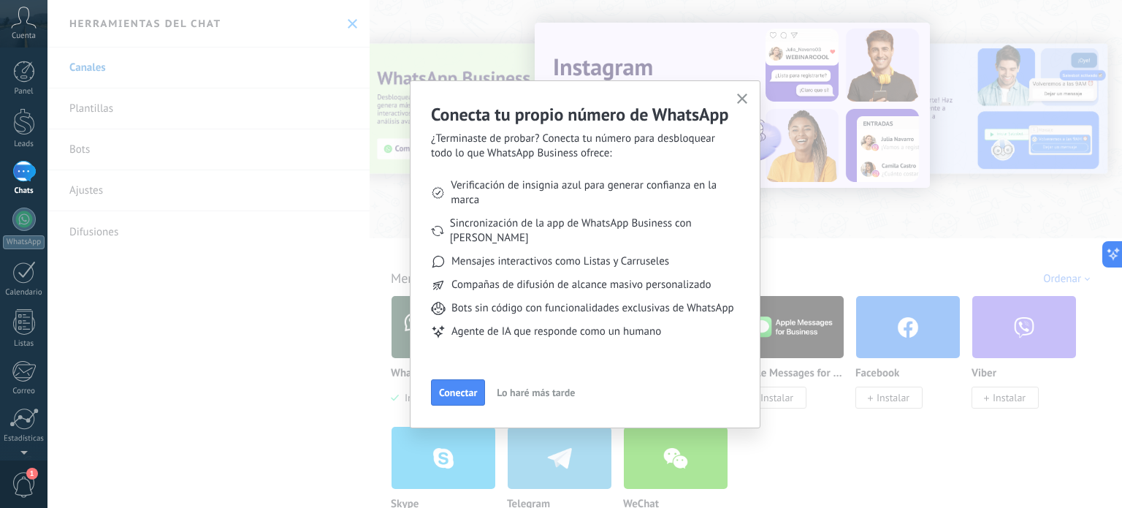
click at [343, 23] on div "Conecta tu propio número de WhatsApp ¿Terminaste de probar? Conecta tu número p…" at bounding box center [584, 254] width 1075 height 508
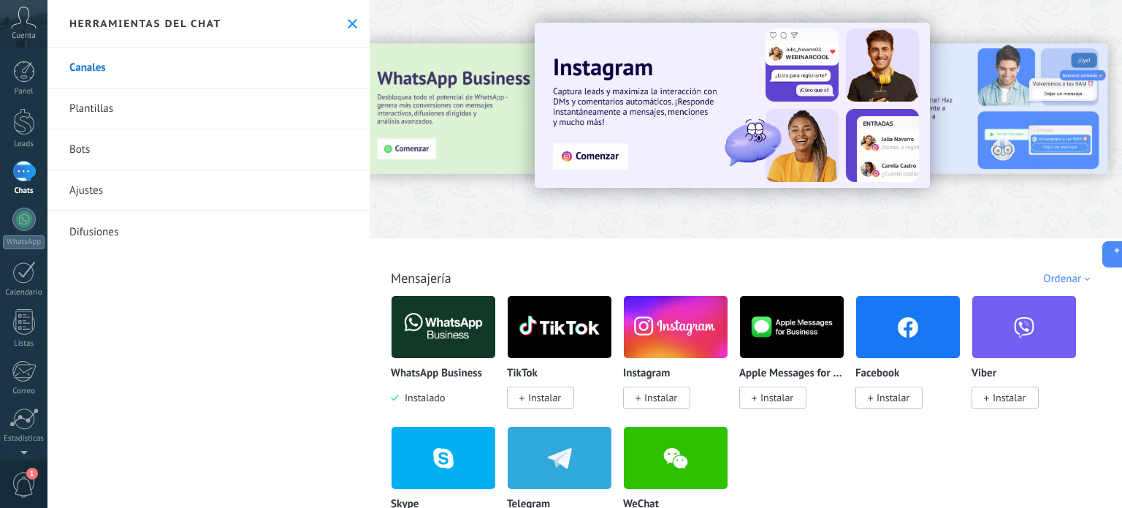
drag, startPoint x: 349, startPoint y: 23, endPoint x: 349, endPoint y: 37, distance: 13.9
click at [349, 23] on icon at bounding box center [352, 23] width 9 height 9
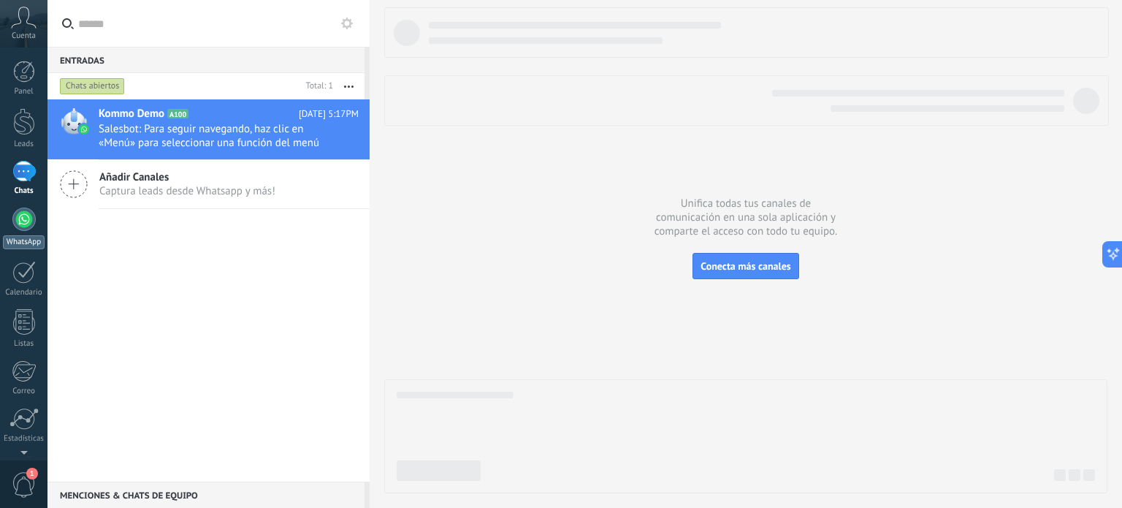
click at [20, 218] on div at bounding box center [23, 218] width 23 height 23
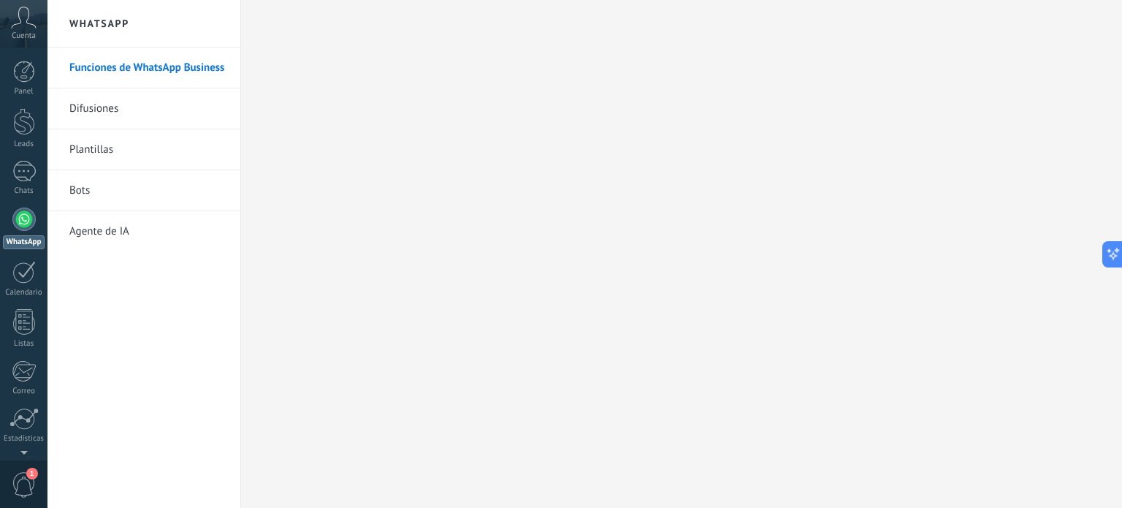
click at [135, 66] on link "Funciones de WhatsApp Business" at bounding box center [147, 67] width 156 height 41
click at [23, 36] on span "Cuenta" at bounding box center [24, 35] width 24 height 9
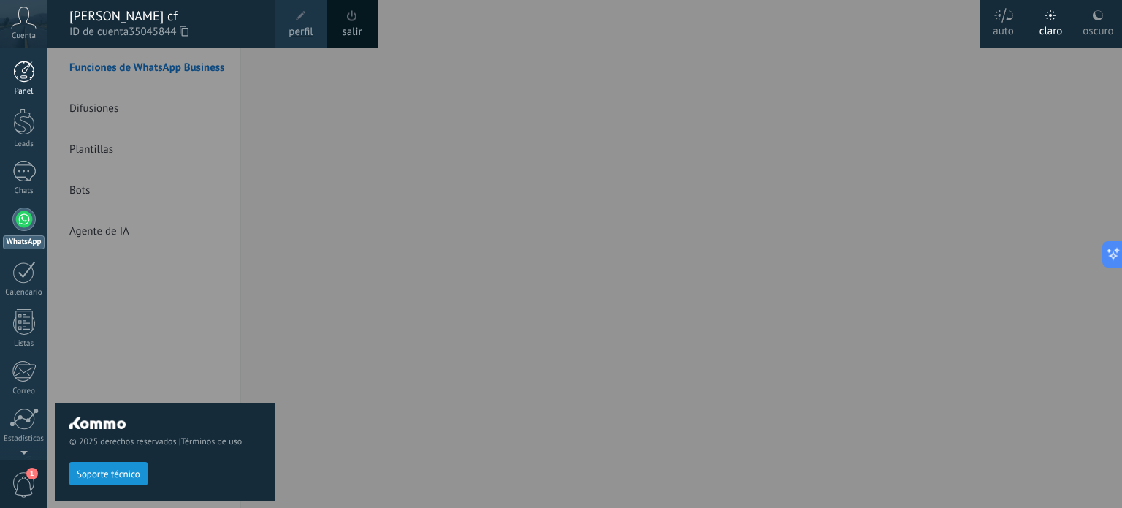
click at [28, 84] on link "Panel" at bounding box center [23, 79] width 47 height 36
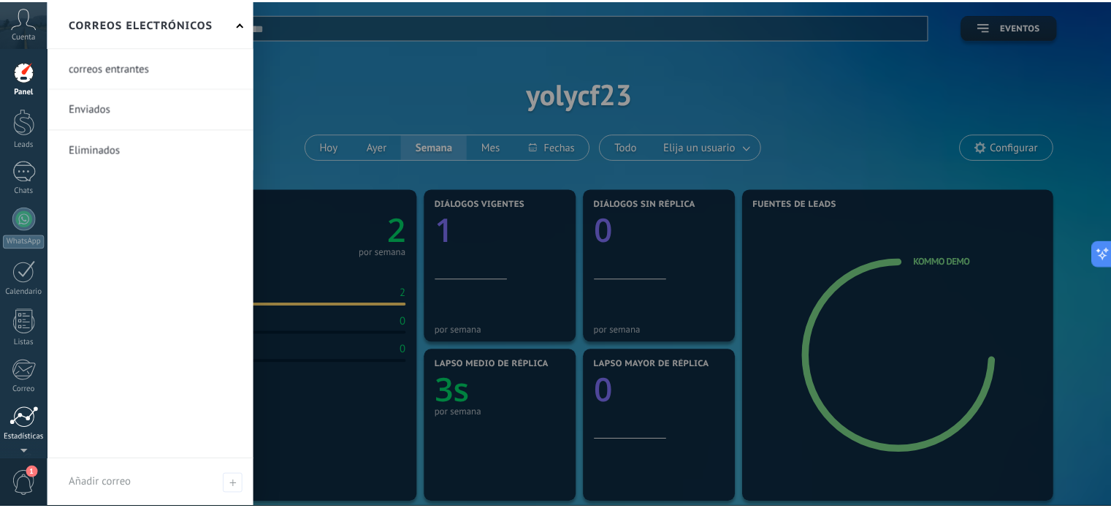
scroll to position [14, 0]
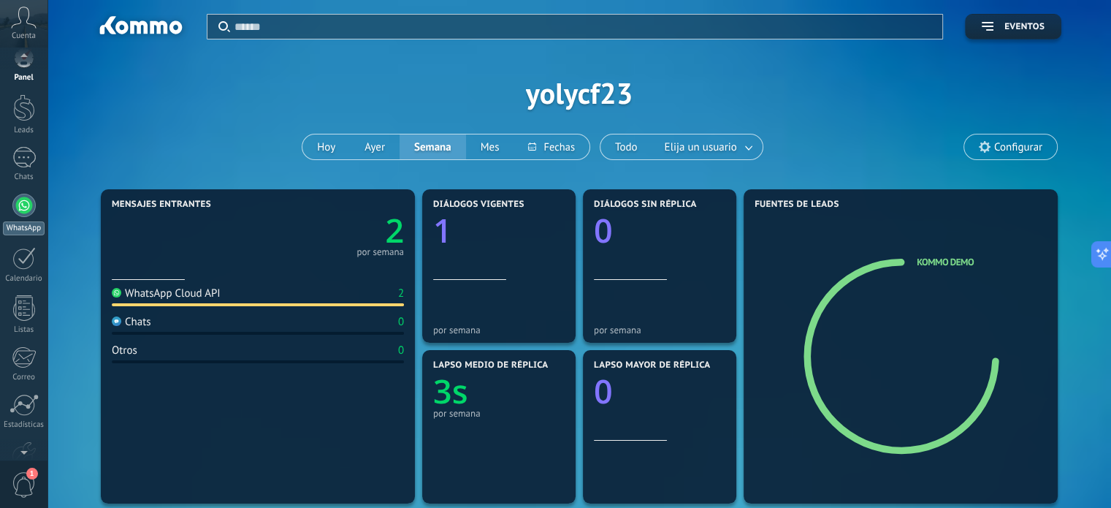
click at [16, 209] on div at bounding box center [23, 205] width 23 height 23
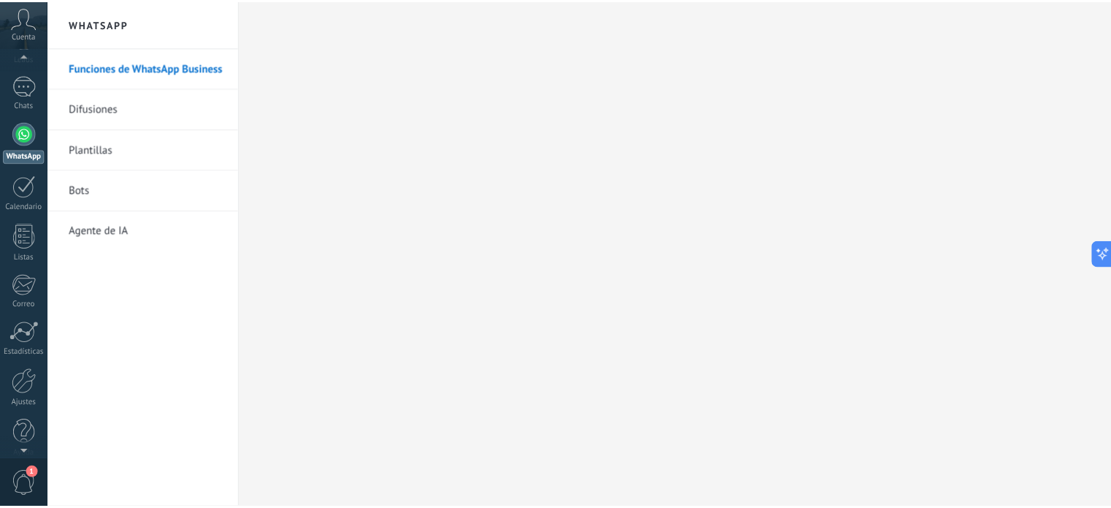
scroll to position [99, 0]
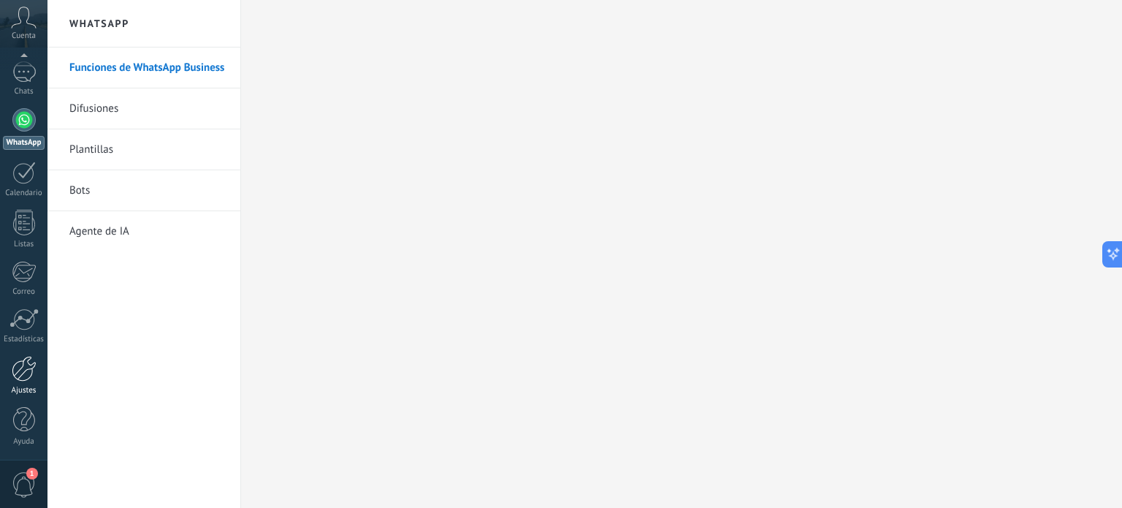
click at [34, 378] on div at bounding box center [24, 369] width 25 height 26
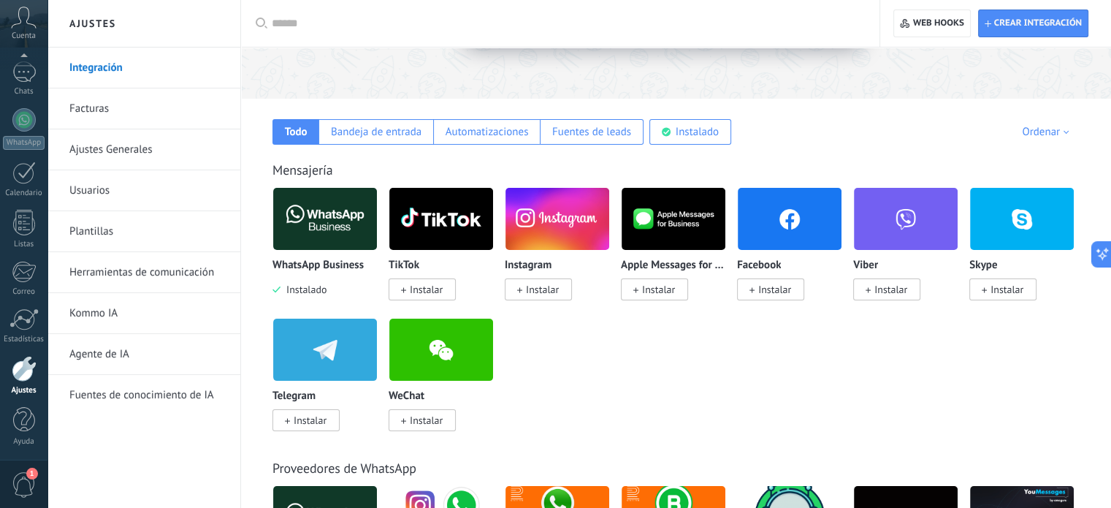
scroll to position [219, 0]
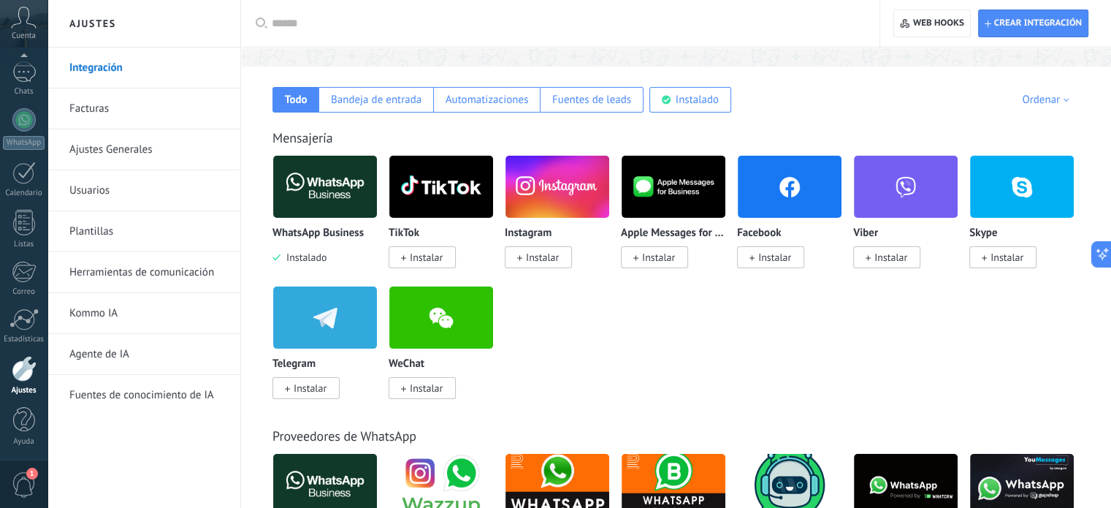
click at [298, 20] on input "text" at bounding box center [565, 23] width 587 height 15
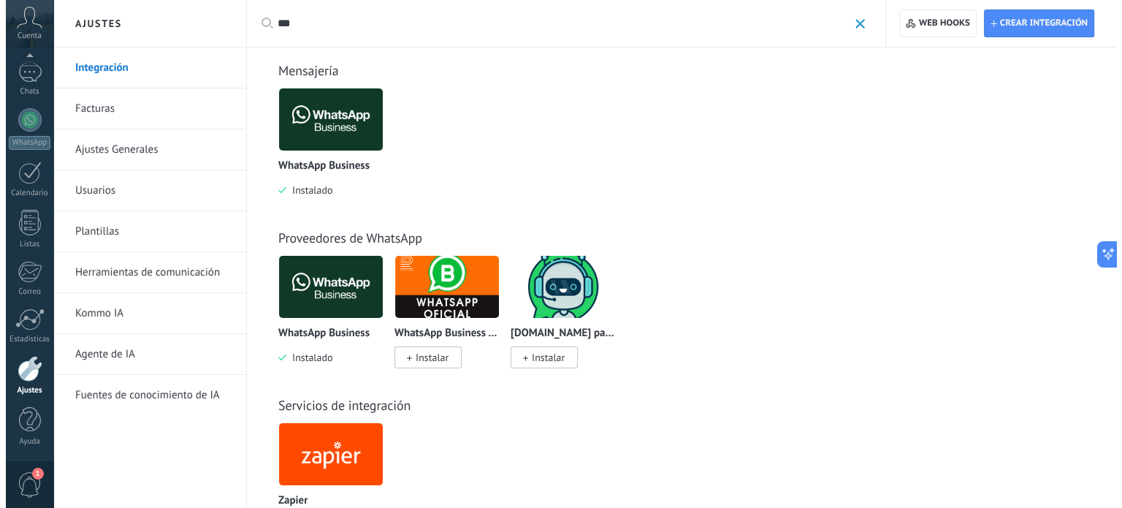
scroll to position [0, 0]
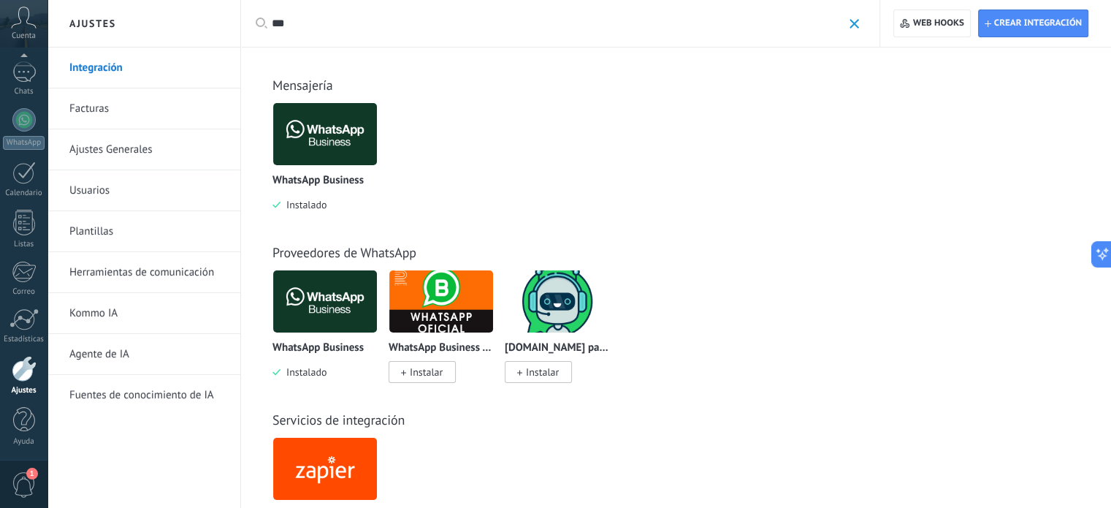
type input "***"
click at [450, 310] on img at bounding box center [441, 301] width 104 height 71
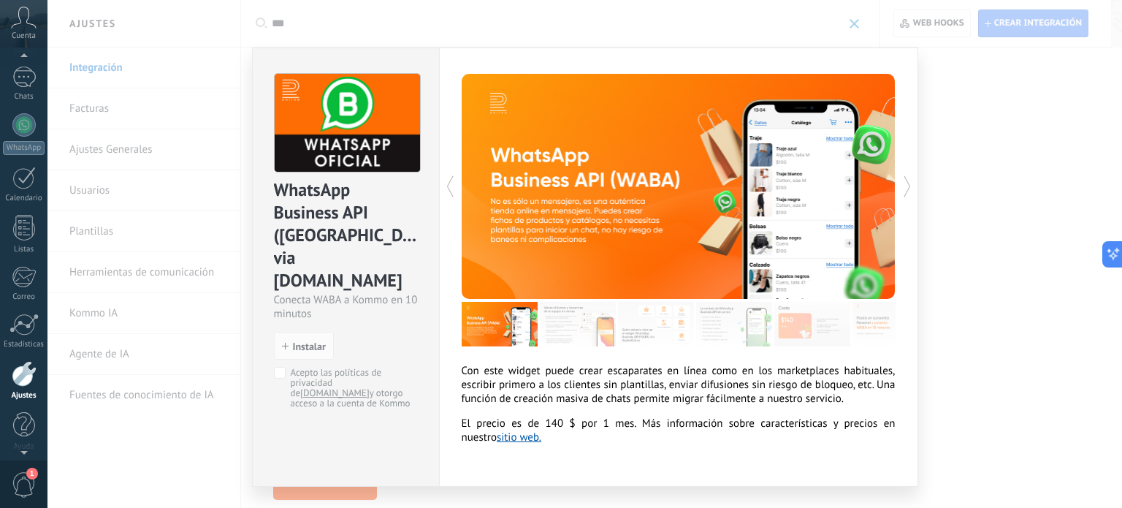
scroll to position [99, 0]
click at [850, 23] on div "WhatsApp Business API ([GEOGRAPHIC_DATA]) via [DOMAIN_NAME] Conecta WABA a Komm…" at bounding box center [584, 254] width 1075 height 508
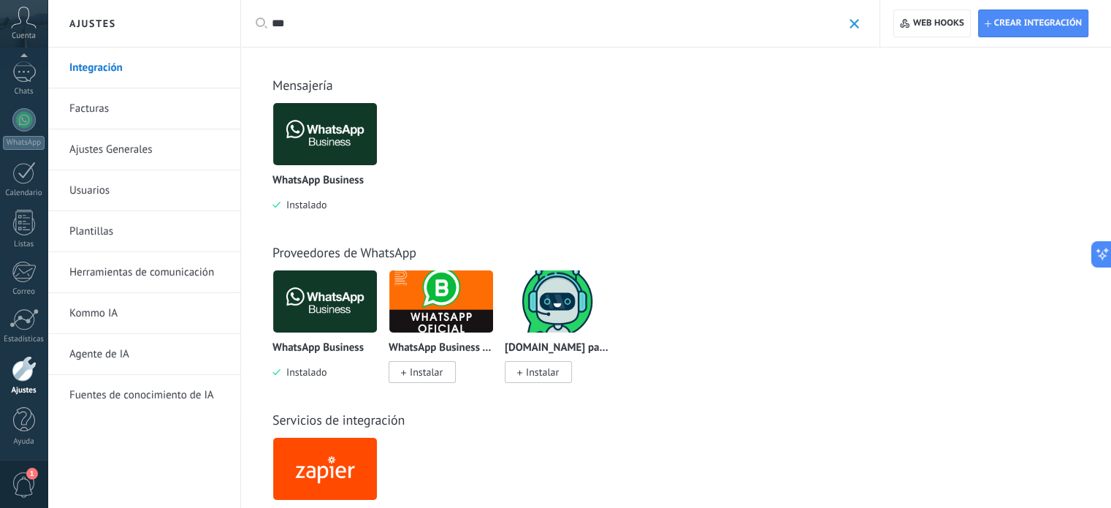
click at [330, 133] on img at bounding box center [325, 134] width 104 height 71
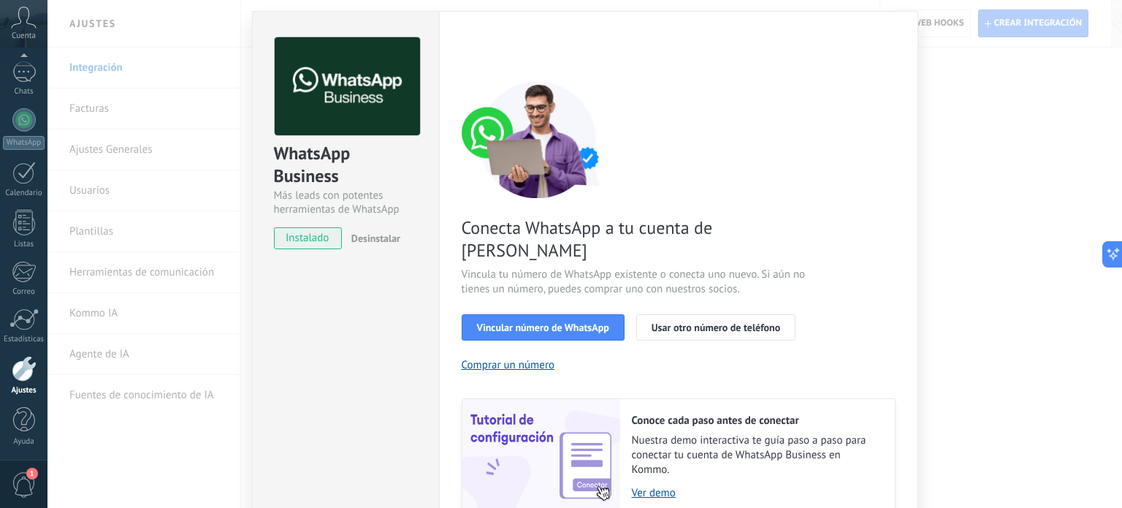
scroll to position [140, 0]
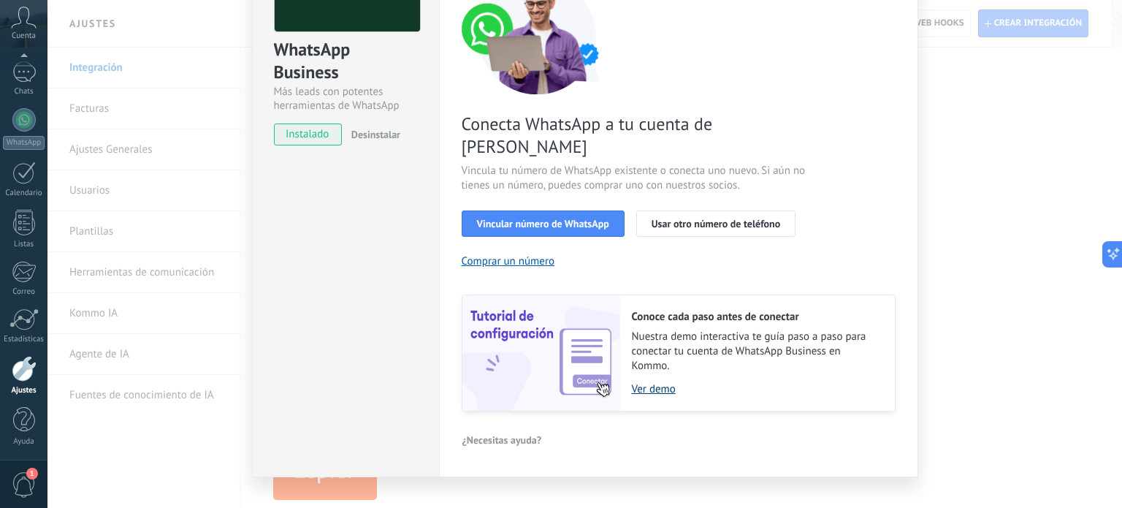
click at [663, 382] on link "Ver demo" at bounding box center [756, 389] width 248 height 14
click at [535, 218] on span "Vincular número de WhatsApp" at bounding box center [543, 223] width 132 height 10
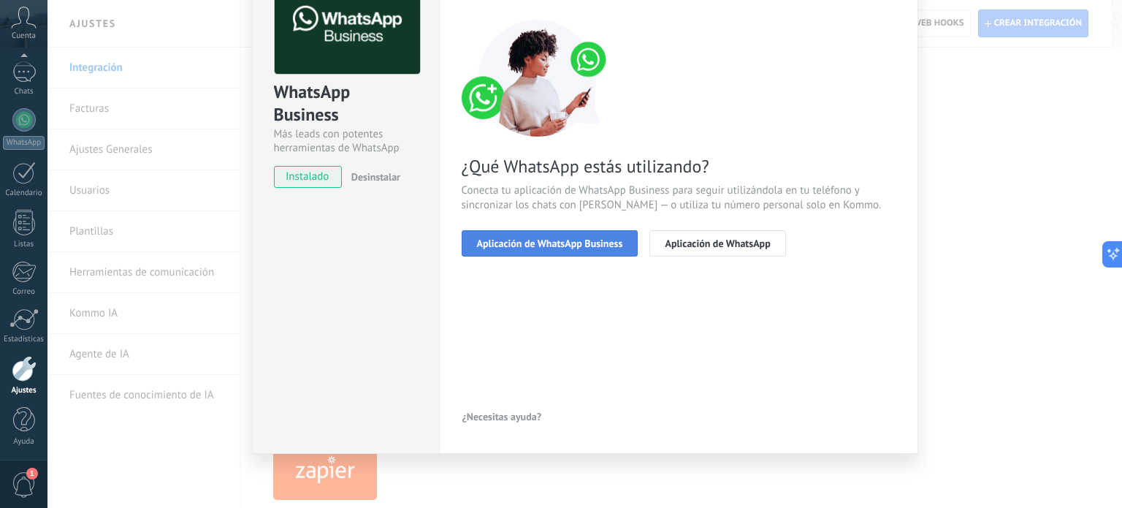
click at [586, 243] on span "Aplicación de WhatsApp Business" at bounding box center [550, 243] width 146 height 10
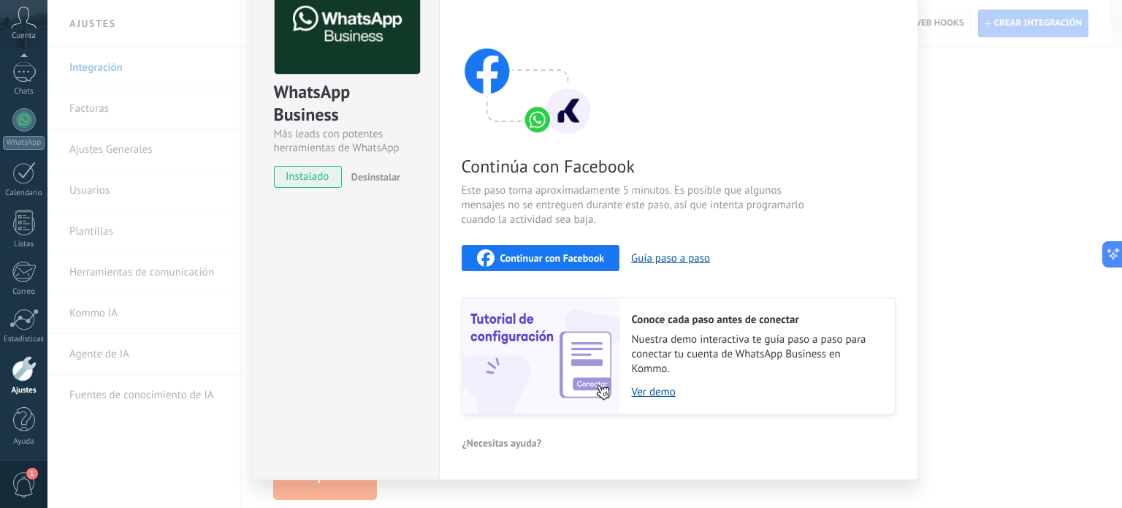
click at [574, 260] on span "Continuar con Facebook" at bounding box center [552, 258] width 104 height 10
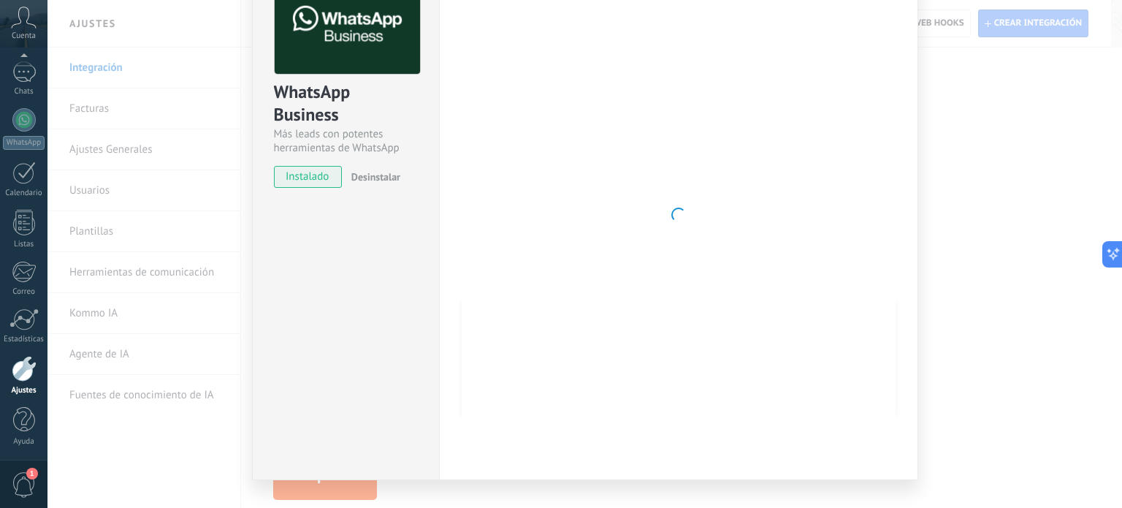
click at [969, 198] on div "WhatsApp Business Más leads con potentes herramientas de WhatsApp instalado Des…" at bounding box center [584, 254] width 1075 height 508
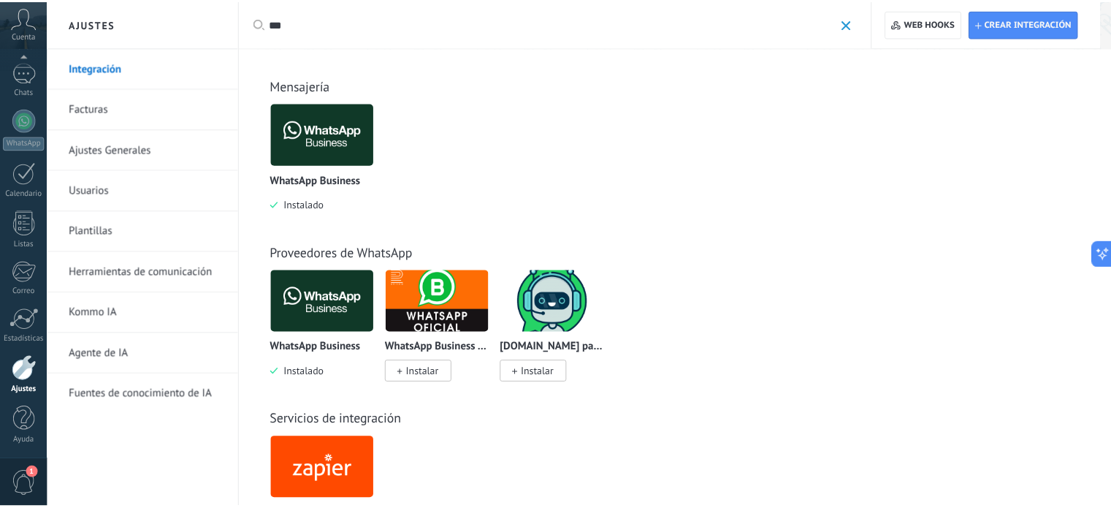
scroll to position [0, 0]
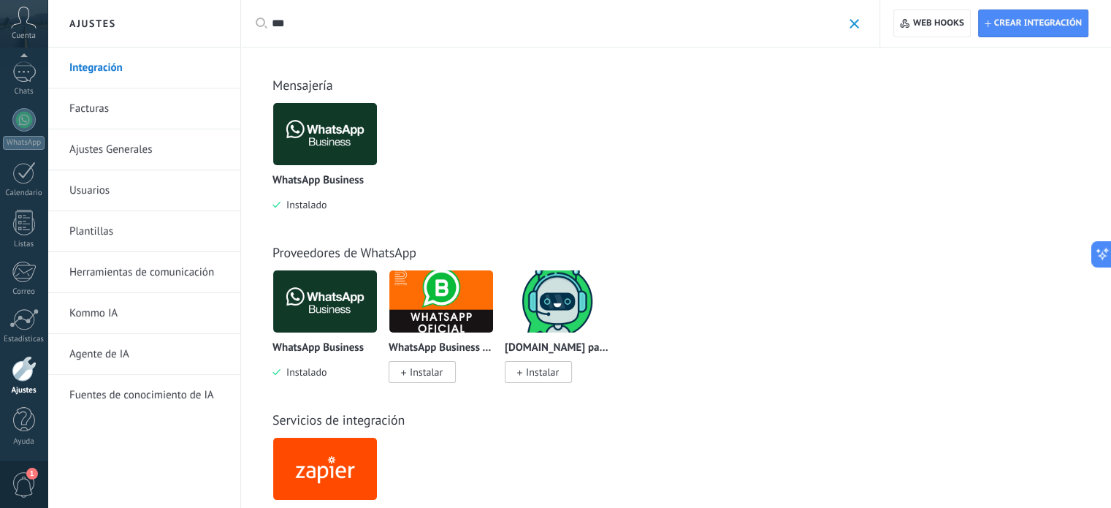
click at [322, 136] on img at bounding box center [325, 134] width 104 height 71
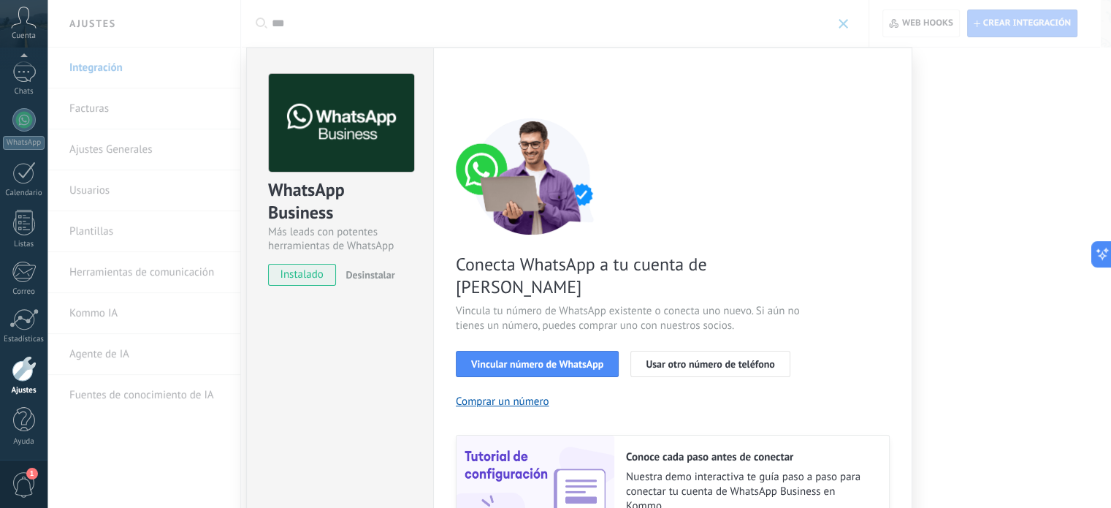
click at [318, 156] on img at bounding box center [341, 123] width 145 height 99
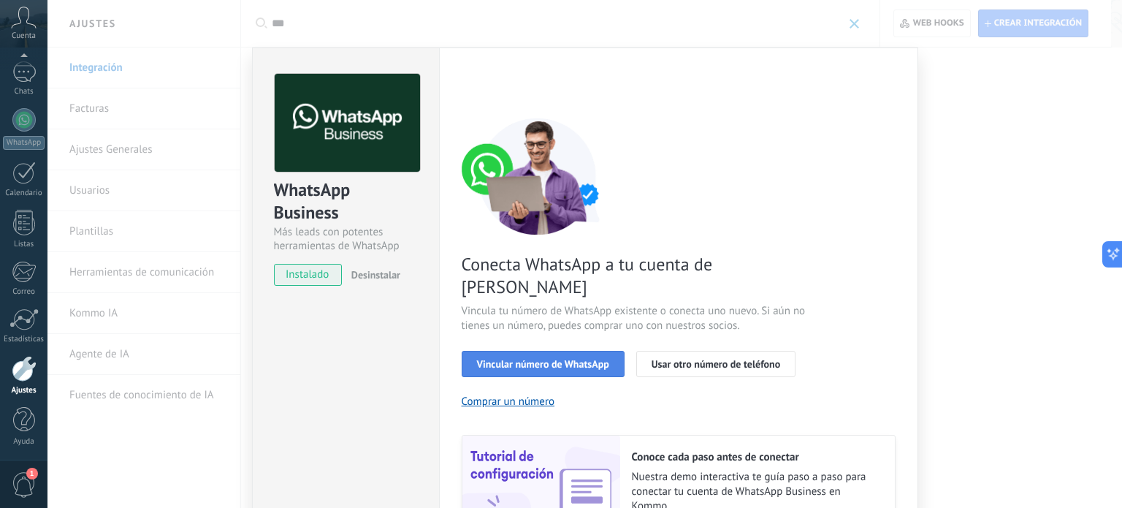
click at [552, 359] on span "Vincular número de WhatsApp" at bounding box center [543, 364] width 132 height 10
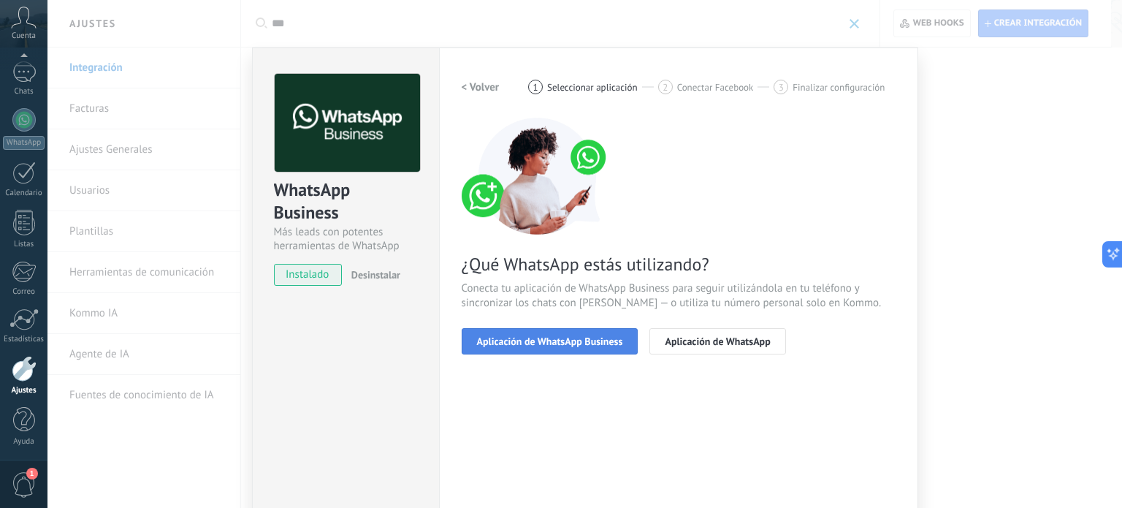
click at [554, 338] on span "Aplicación de WhatsApp Business" at bounding box center [550, 341] width 146 height 10
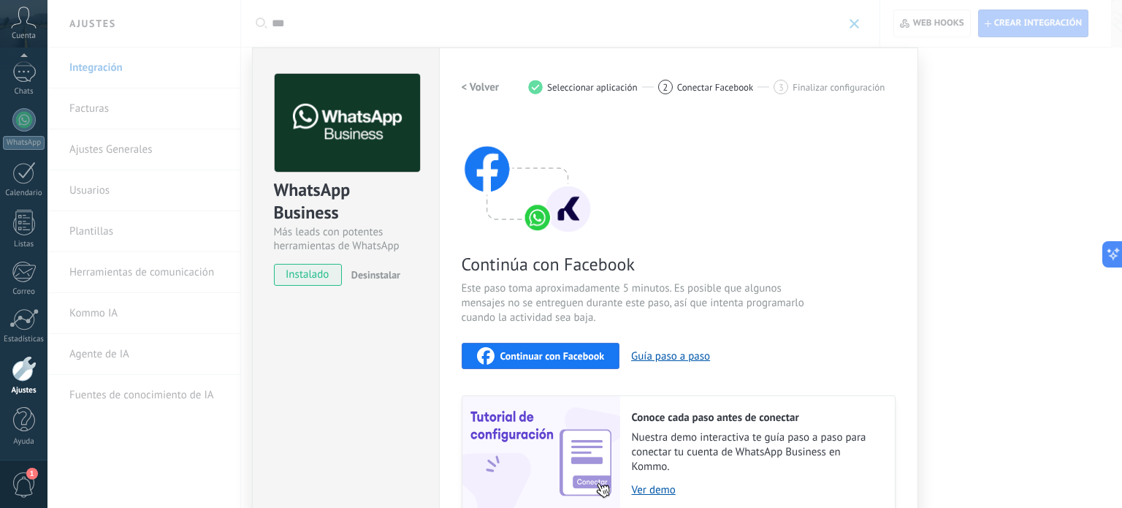
click at [572, 351] on span "Continuar con Facebook" at bounding box center [552, 356] width 104 height 10
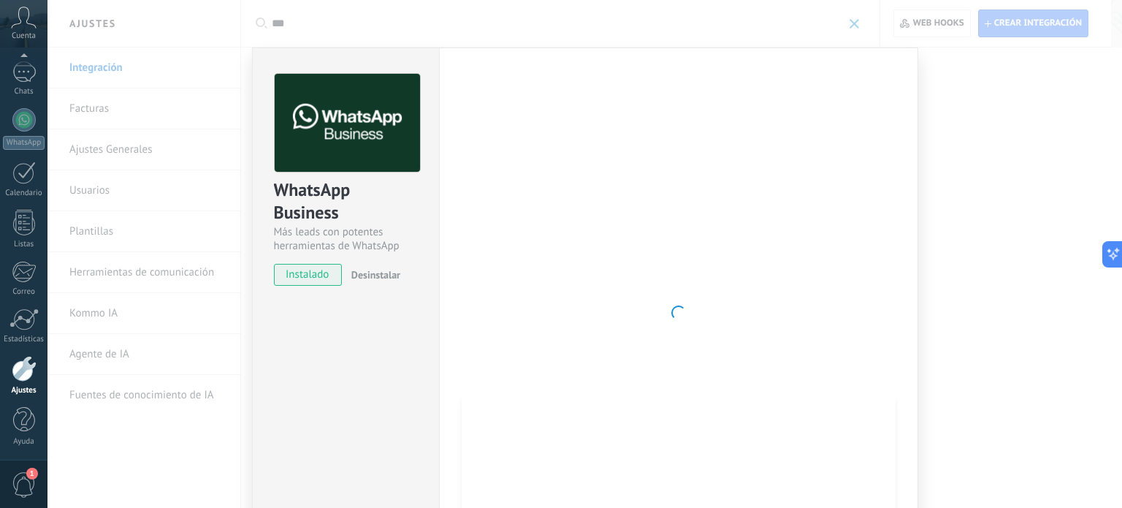
click at [920, 383] on div "WhatsApp Business Más leads con potentes herramientas de WhatsApp instalado Des…" at bounding box center [584, 254] width 1075 height 508
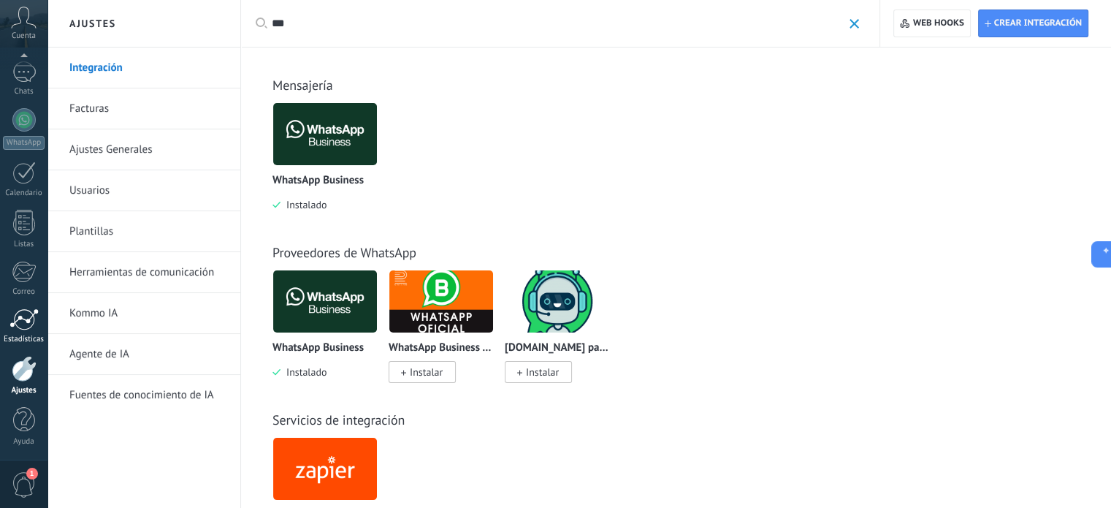
click at [23, 324] on div at bounding box center [23, 319] width 29 height 22
